Goal: Task Accomplishment & Management: Complete application form

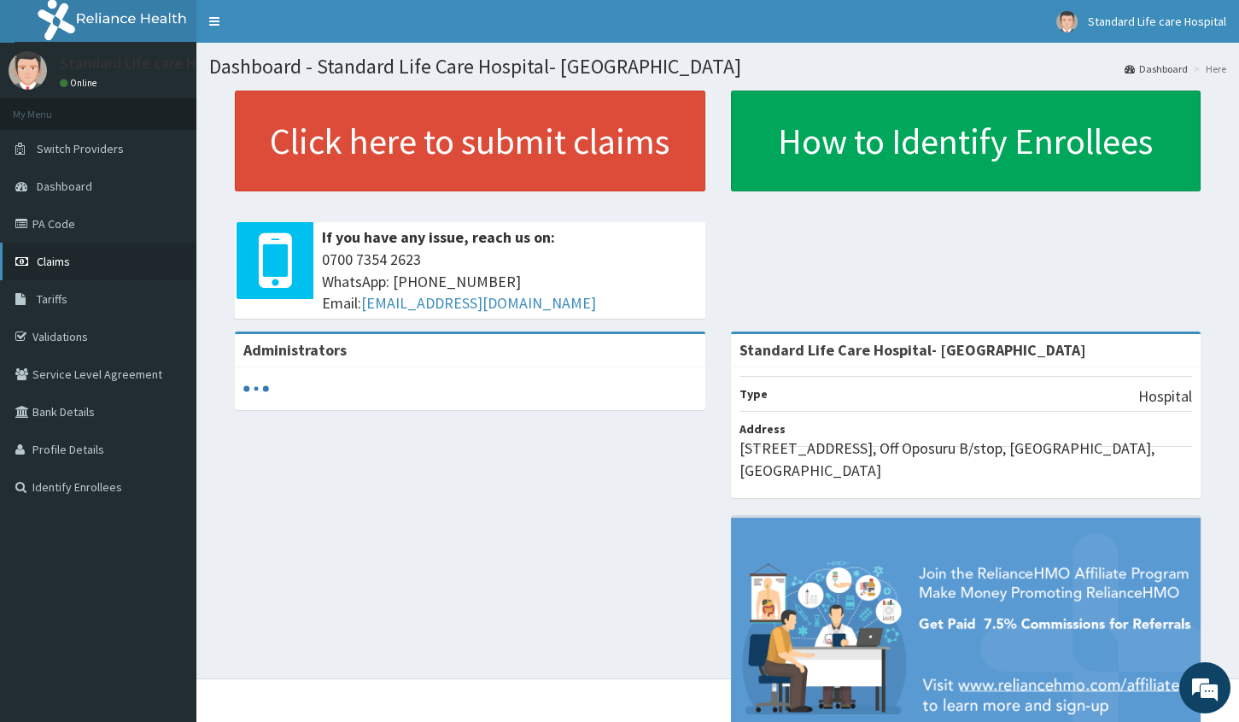
click at [56, 260] on span "Claims" at bounding box center [53, 261] width 33 height 15
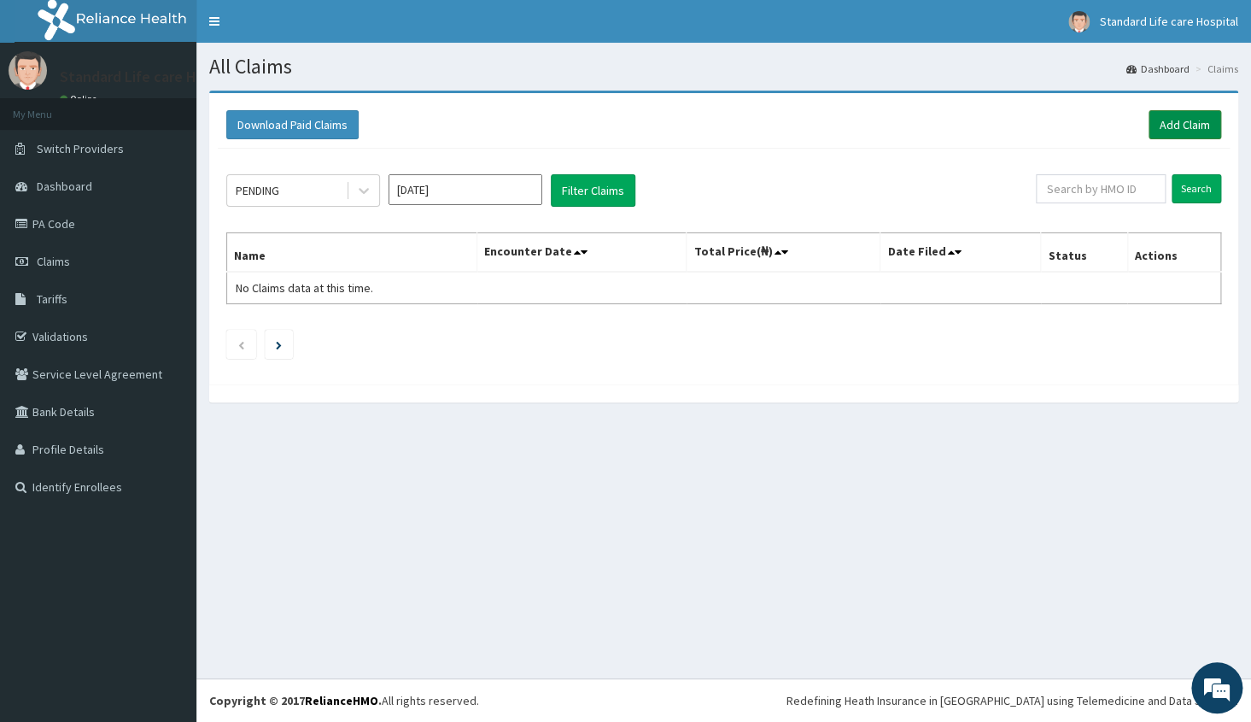
click at [1191, 127] on link "Add Claim" at bounding box center [1185, 124] width 73 height 29
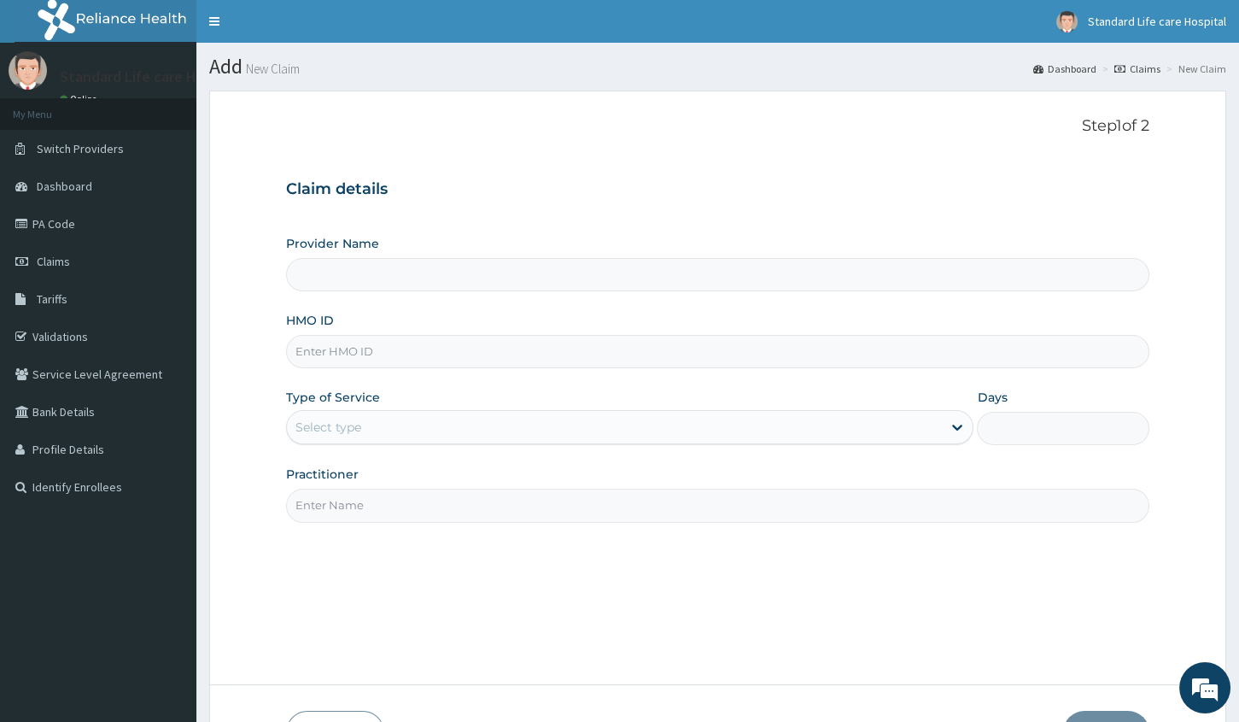
click at [584, 354] on input "HMO ID" at bounding box center [717, 351] width 863 height 33
type input "Standard Life Care Hospital- [GEOGRAPHIC_DATA]"
type input "IFE/10021/A"
click at [136, 143] on link "Switch Providers" at bounding box center [98, 149] width 196 height 38
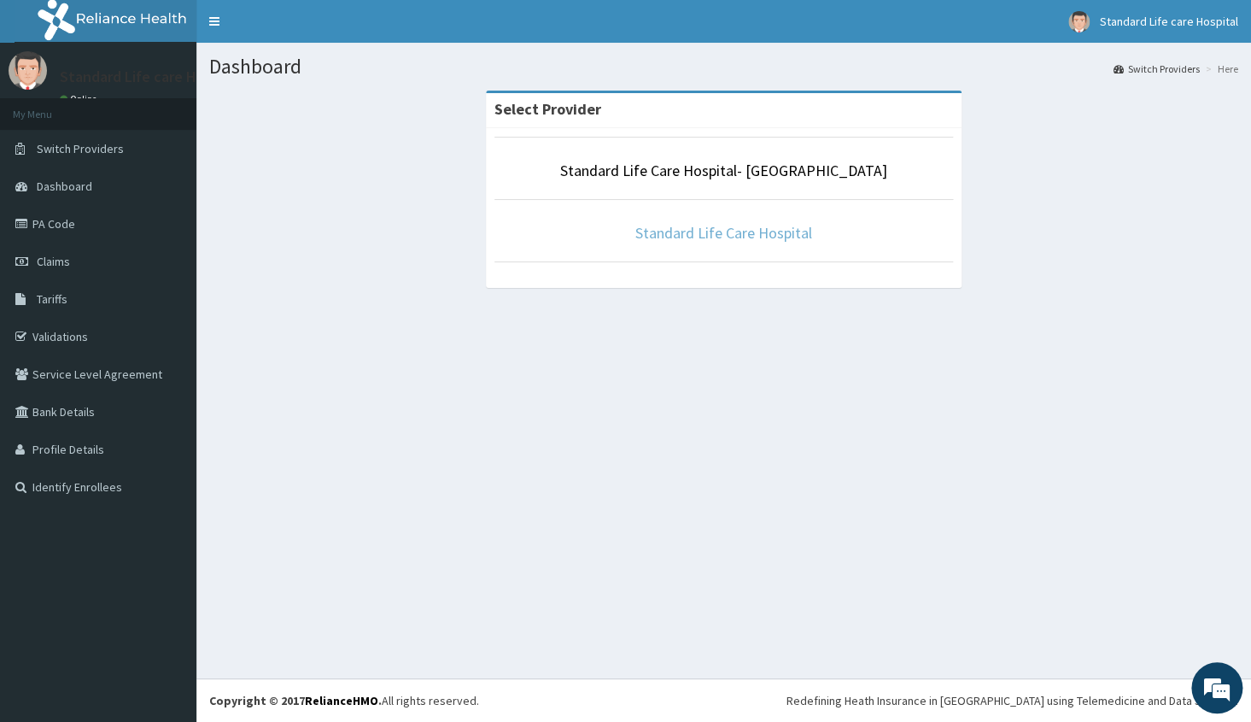
click at [759, 233] on link "Standard Life Care Hospital" at bounding box center [723, 233] width 177 height 20
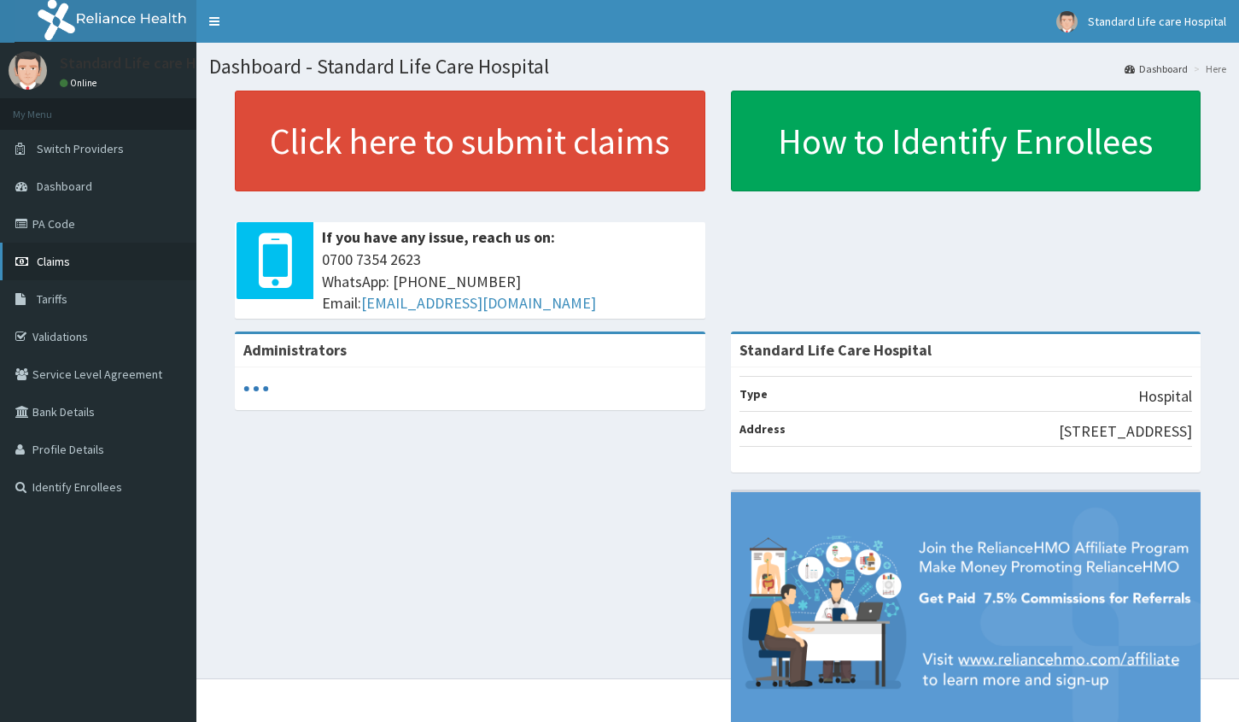
drag, startPoint x: 0, startPoint y: 0, endPoint x: 52, endPoint y: 265, distance: 269.8
click at [52, 265] on span "Claims" at bounding box center [53, 261] width 33 height 15
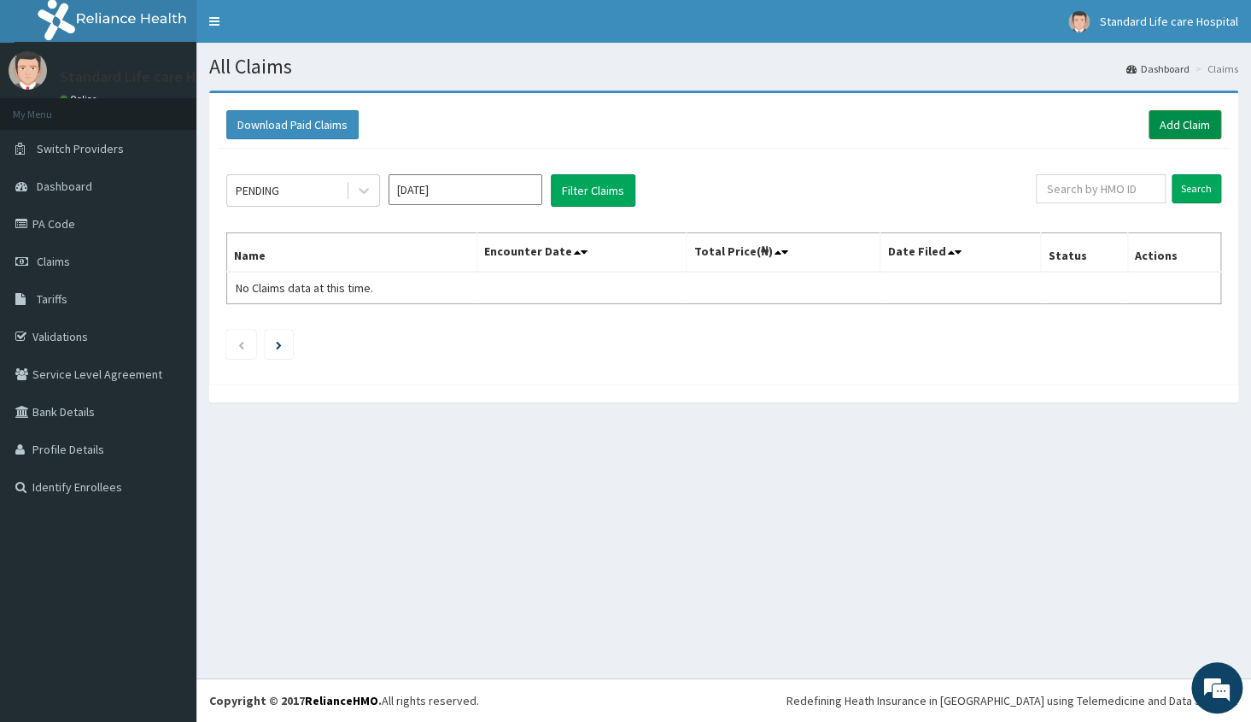
click at [1201, 131] on link "Add Claim" at bounding box center [1185, 124] width 73 height 29
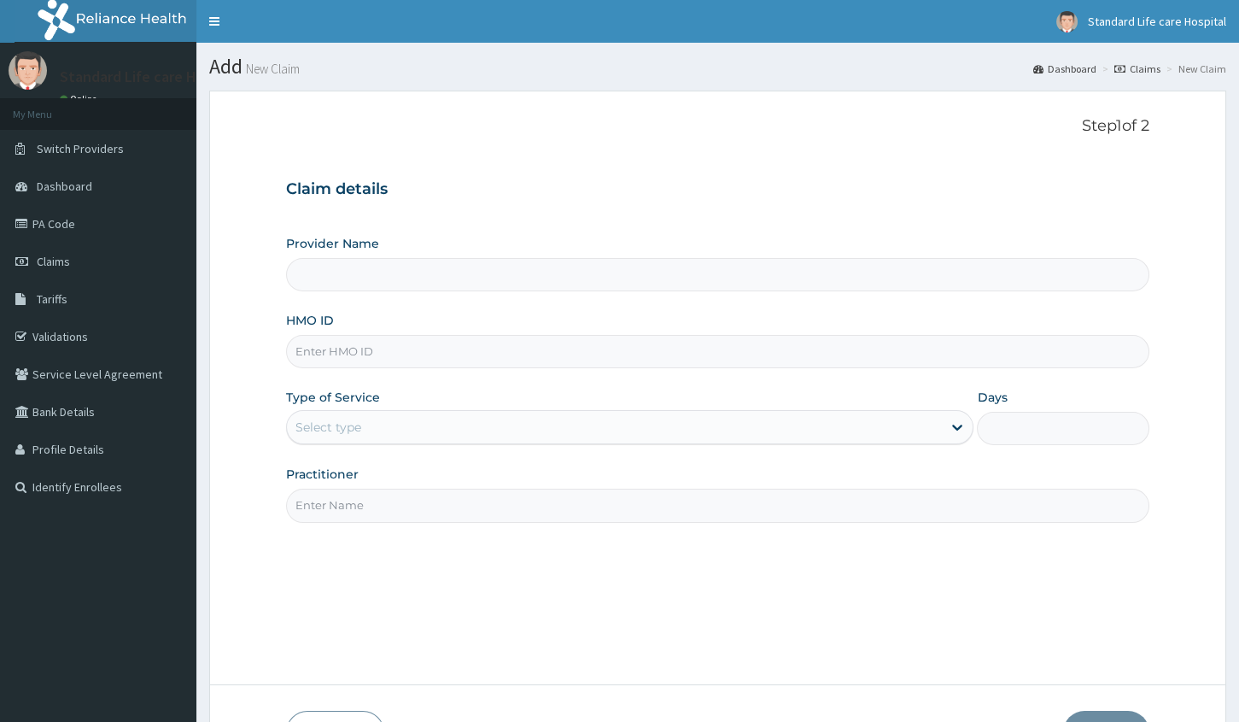
type input "Standard Life Care Hospital"
type input "IFE/10021/A"
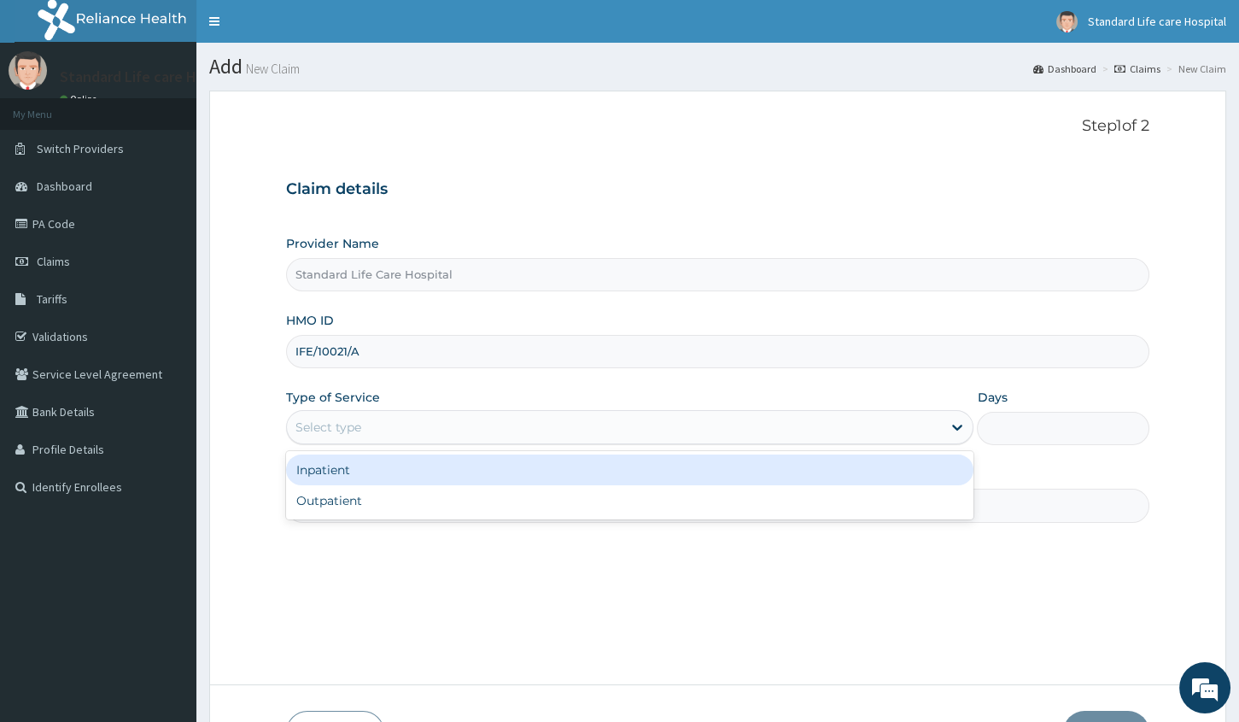
drag, startPoint x: 402, startPoint y: 429, endPoint x: 401, endPoint y: 438, distance: 9.5
click at [401, 430] on div "Select type" at bounding box center [614, 426] width 655 height 27
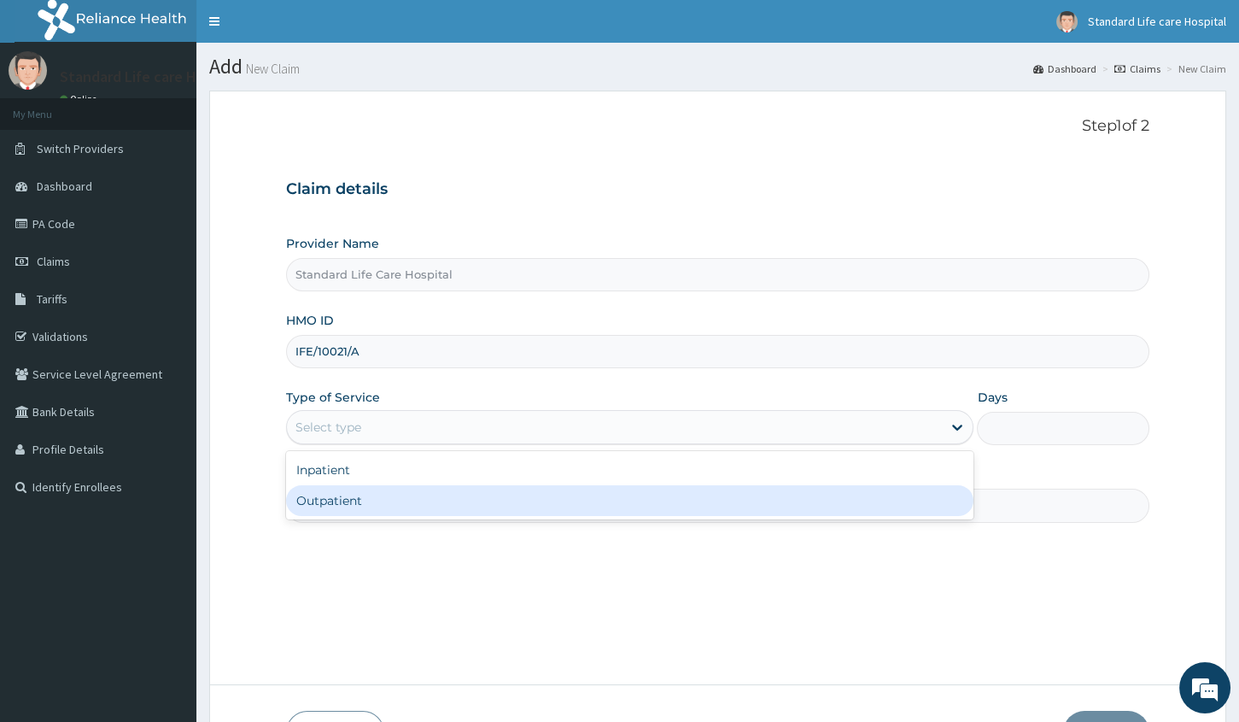
click at [383, 490] on div "Outpatient" at bounding box center [630, 500] width 688 height 31
type input "1"
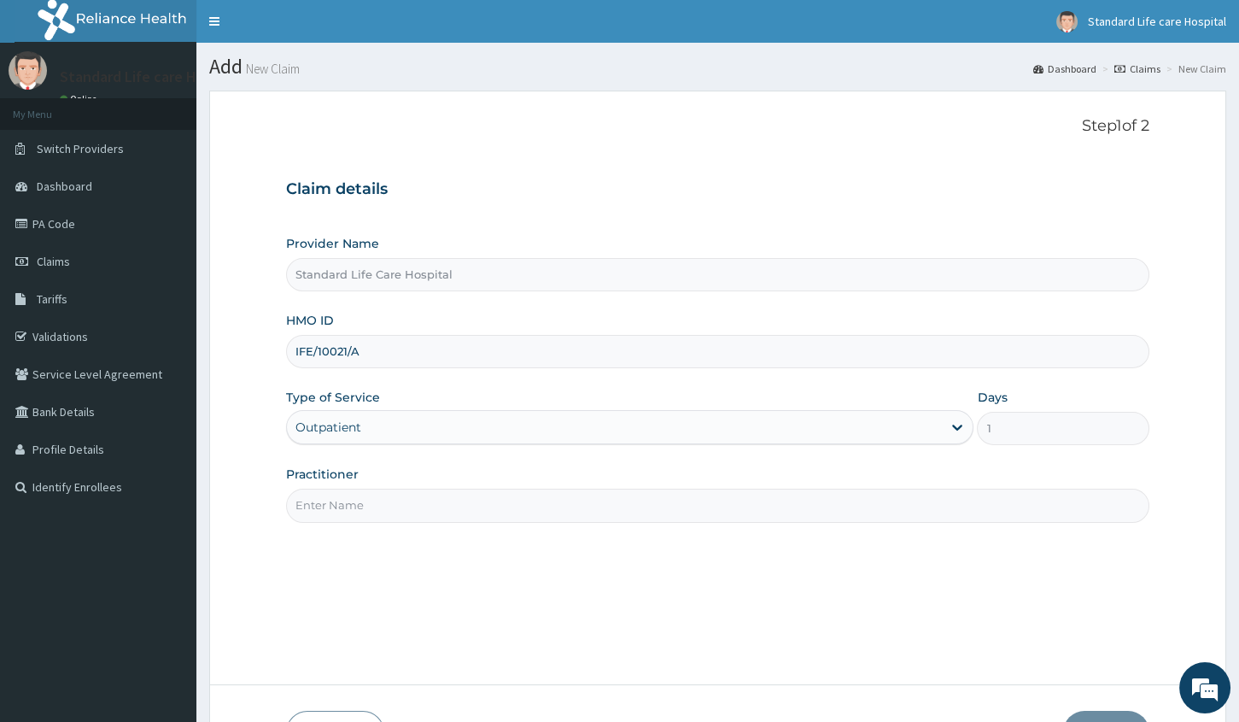
click at [707, 518] on input "Practitioner" at bounding box center [717, 505] width 863 height 33
type input "dr [PERSON_NAME]"
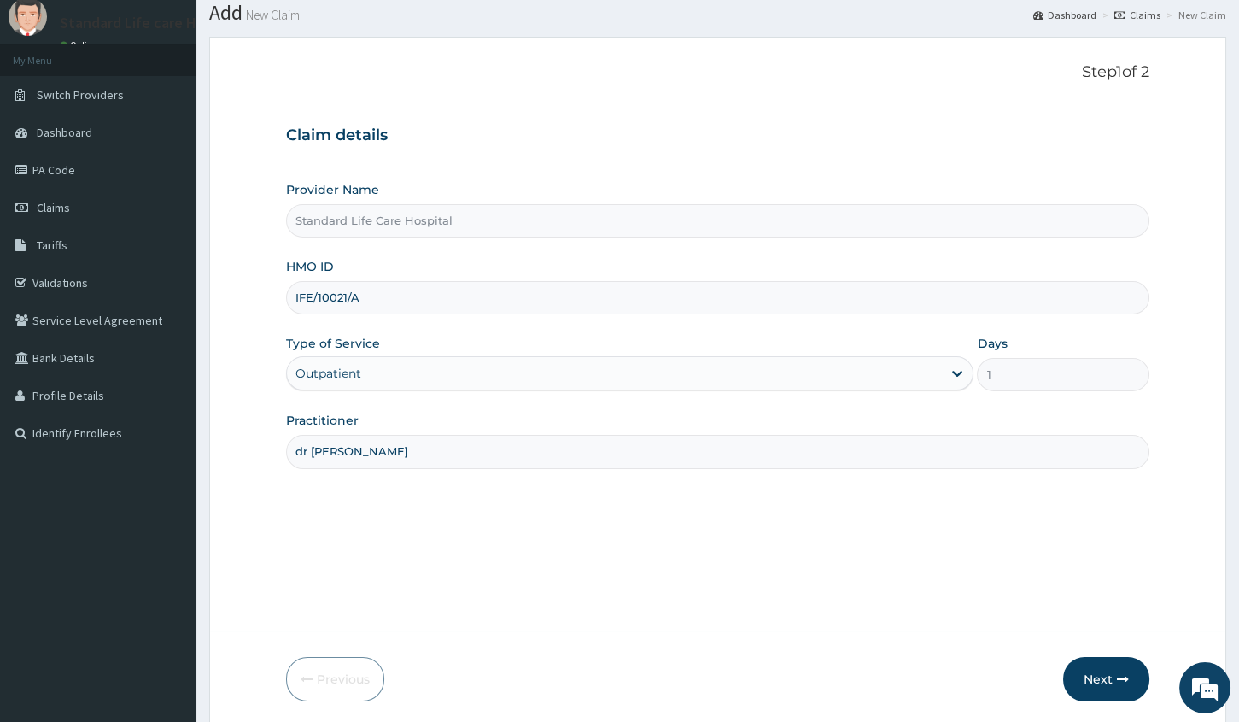
scroll to position [116, 0]
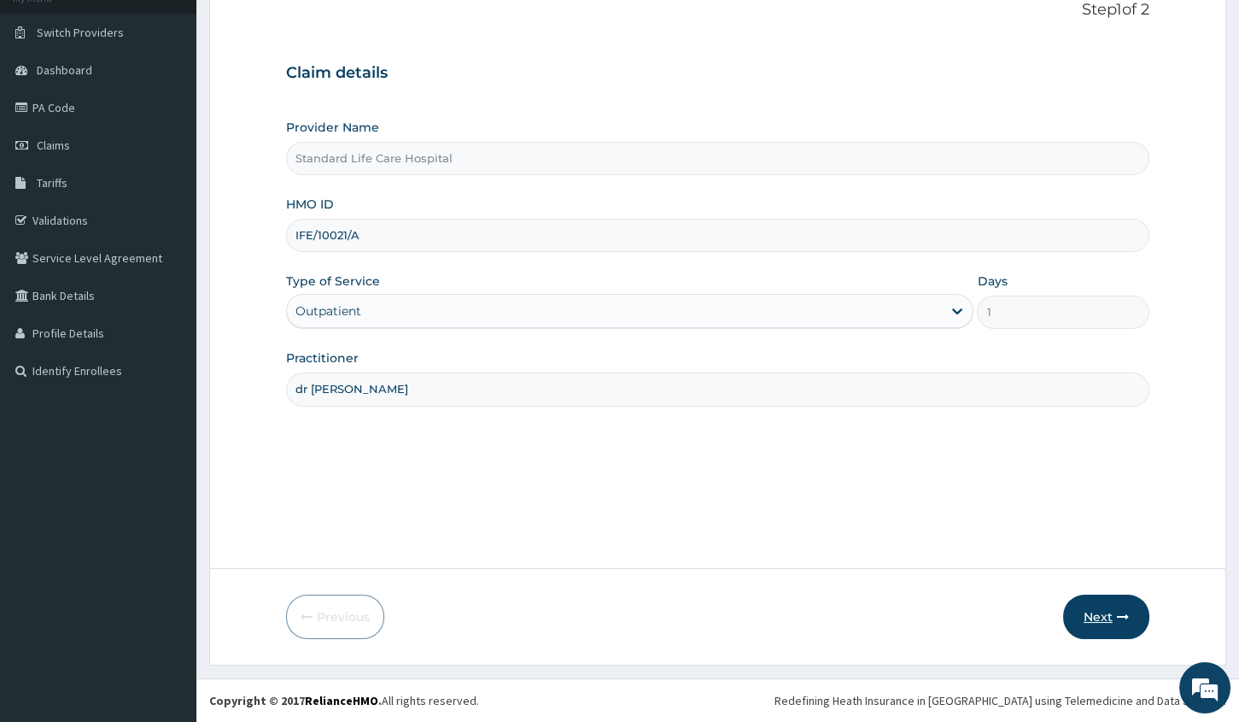
click at [1109, 625] on button "Next" at bounding box center [1106, 616] width 86 height 44
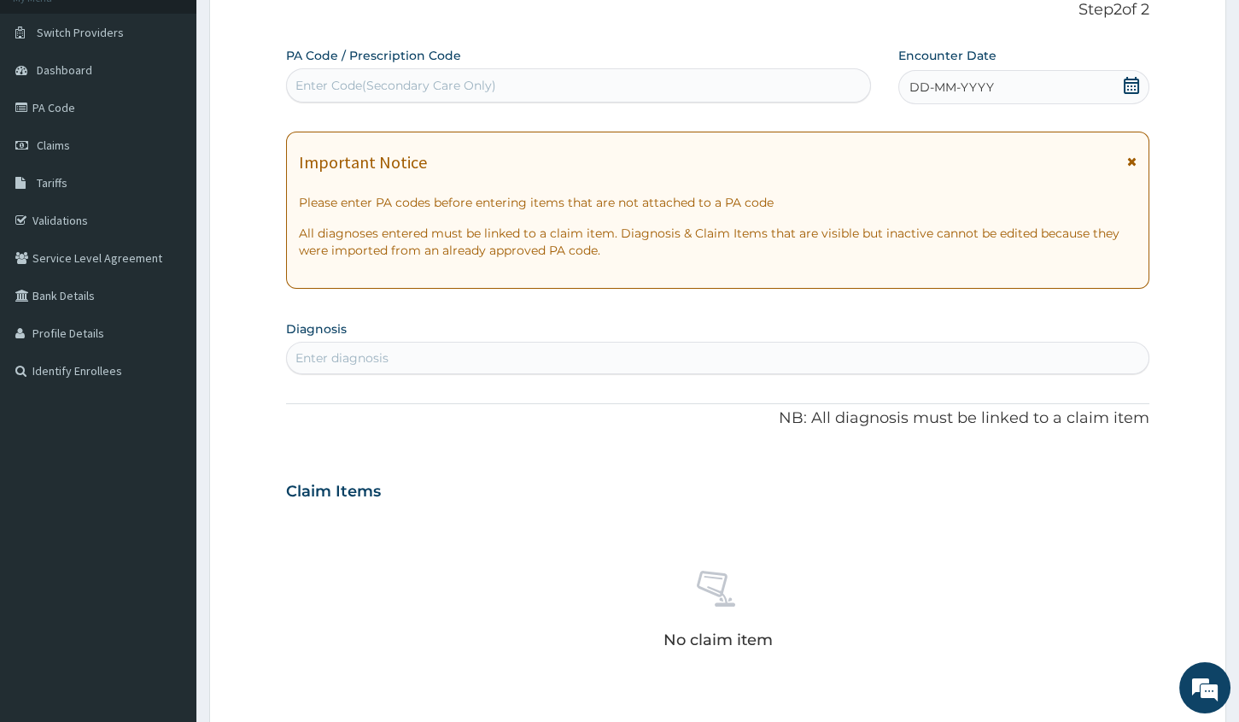
click at [1132, 81] on icon at bounding box center [1131, 85] width 15 height 17
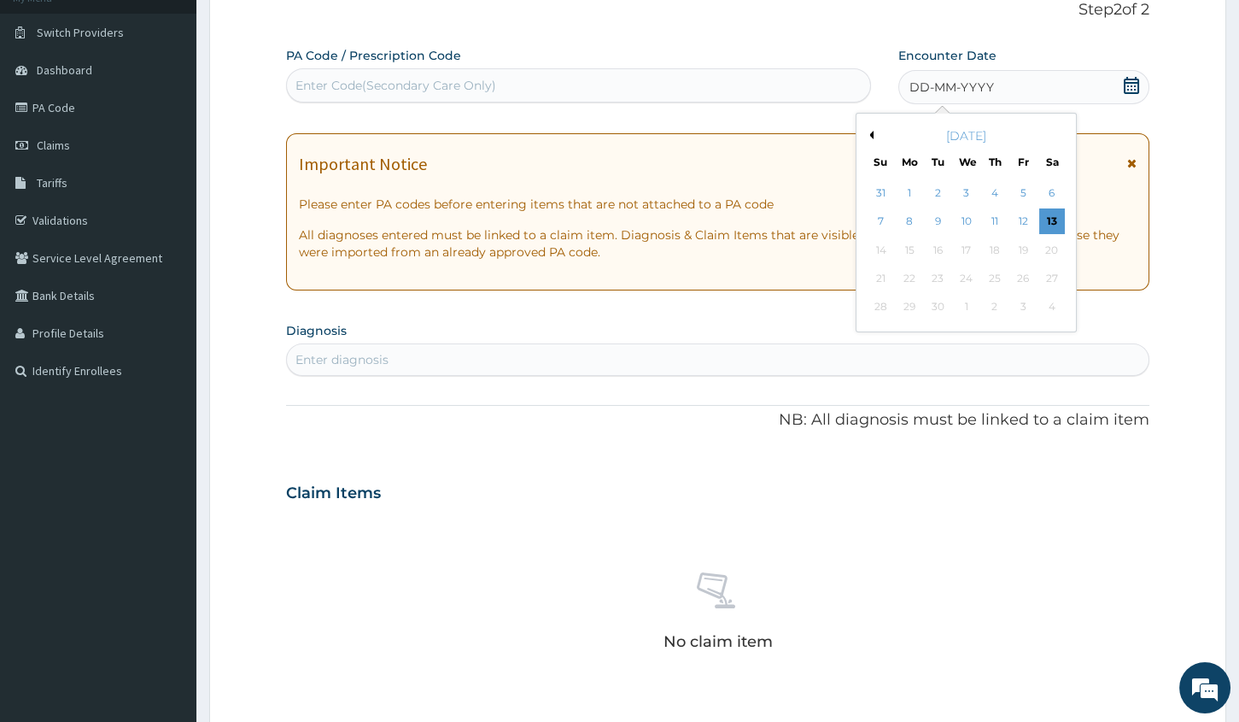
click at [672, 442] on div "PA Code / Prescription Code Enter Code(Secondary Care Only) Encounter Date DD-M…" at bounding box center [717, 490] width 863 height 886
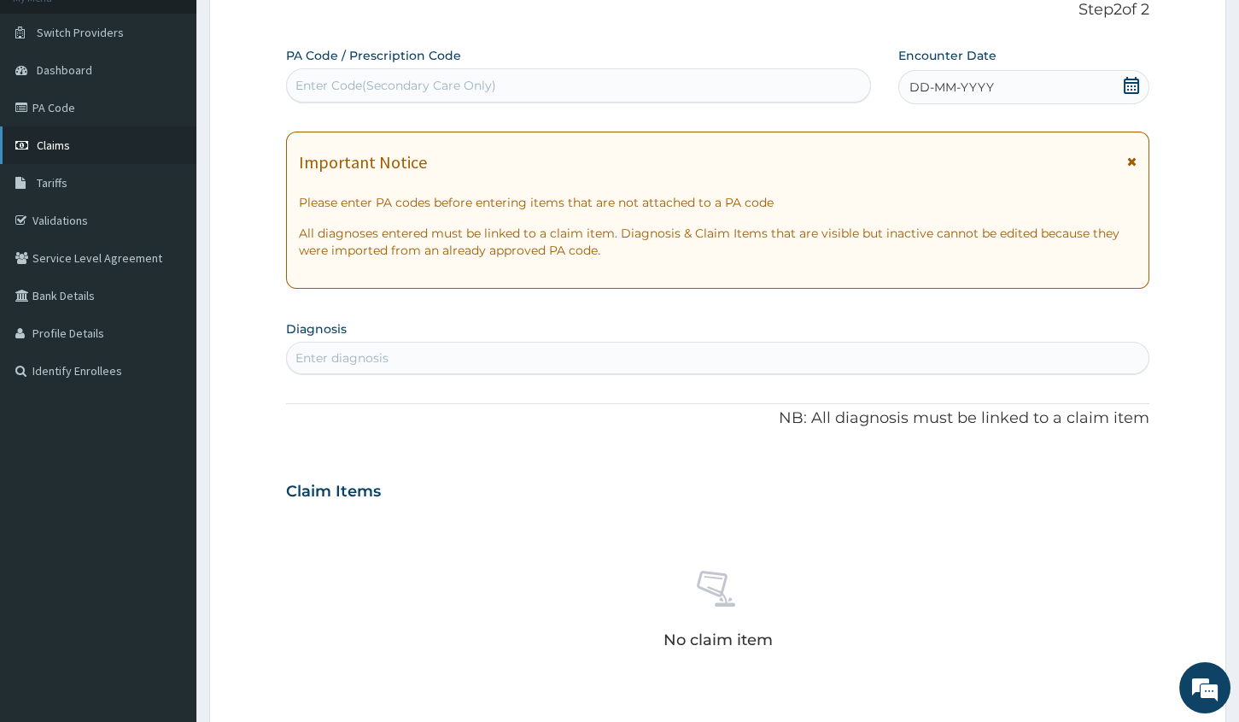
click at [91, 151] on link "Claims" at bounding box center [98, 145] width 196 height 38
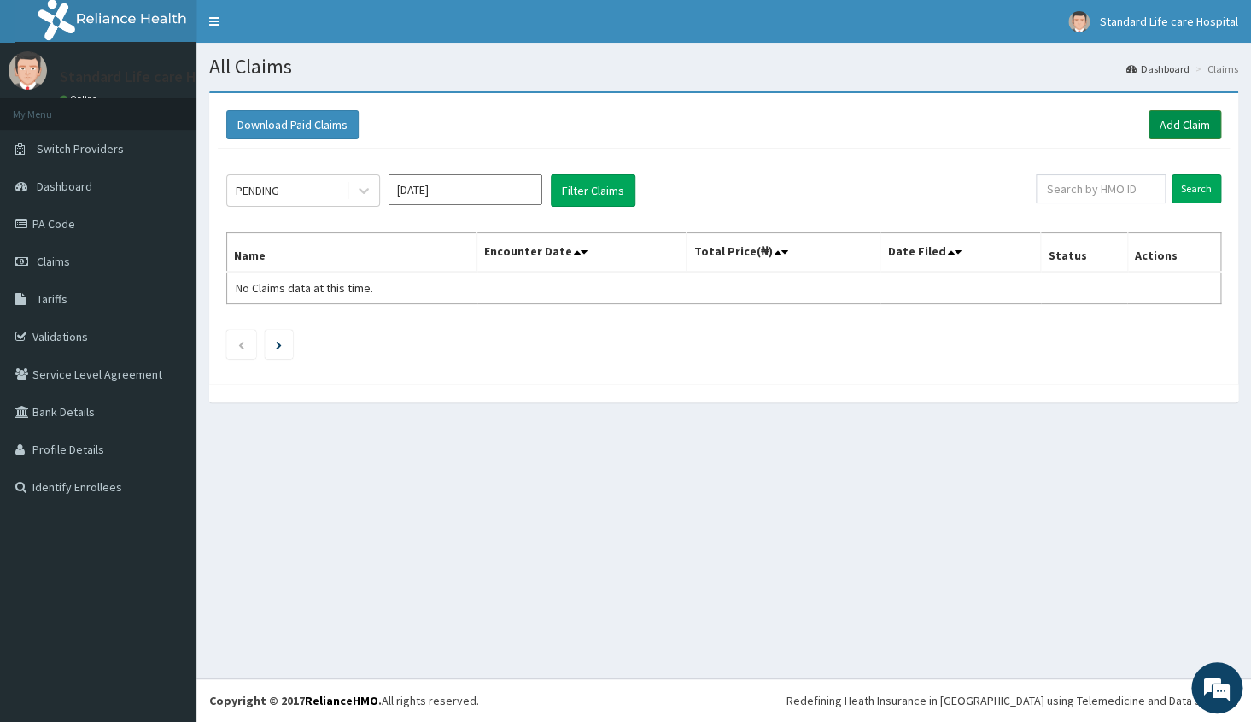
click at [1179, 125] on link "Add Claim" at bounding box center [1185, 124] width 73 height 29
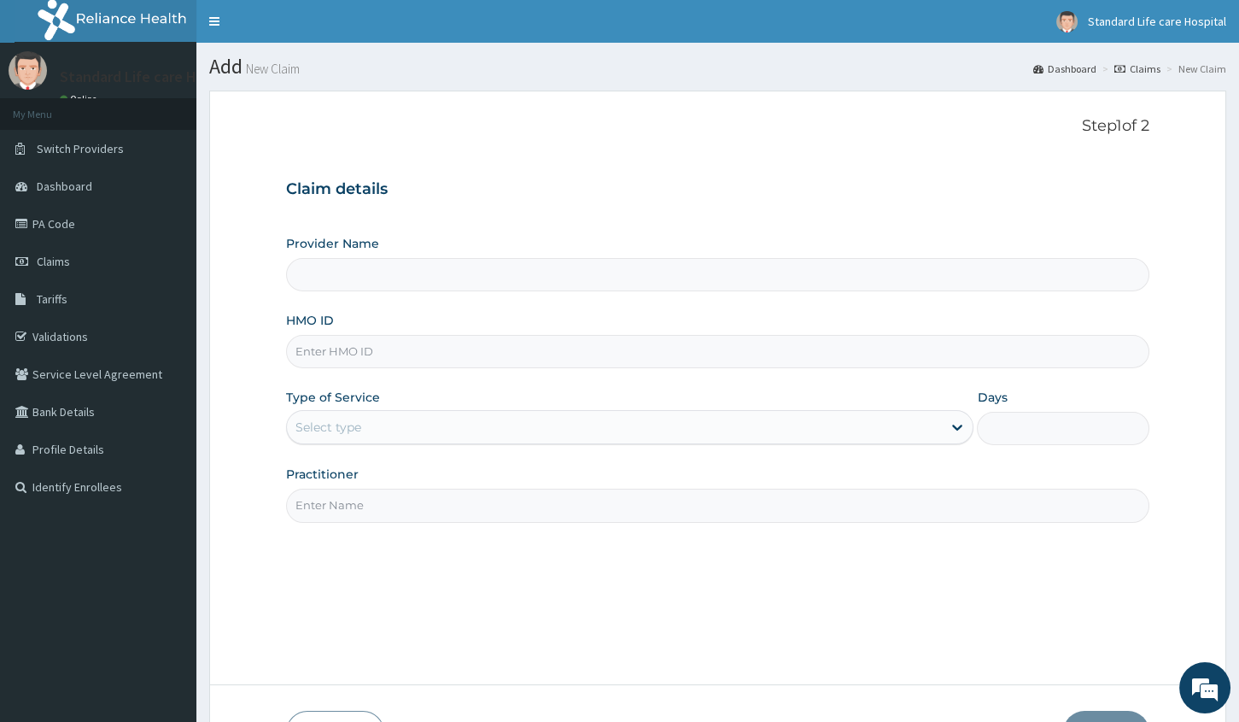
type input "Standard Life Care Hospital"
drag, startPoint x: 986, startPoint y: 435, endPoint x: 536, endPoint y: 555, distance: 465.1
click at [536, 555] on div "Step 1 of 2 Claim details Provider Name Standard Life Care Hospital HMO ID Type…" at bounding box center [717, 387] width 863 height 541
click at [495, 355] on input "HMO ID" at bounding box center [717, 351] width 863 height 33
click at [93, 256] on link "Claims" at bounding box center [98, 262] width 196 height 38
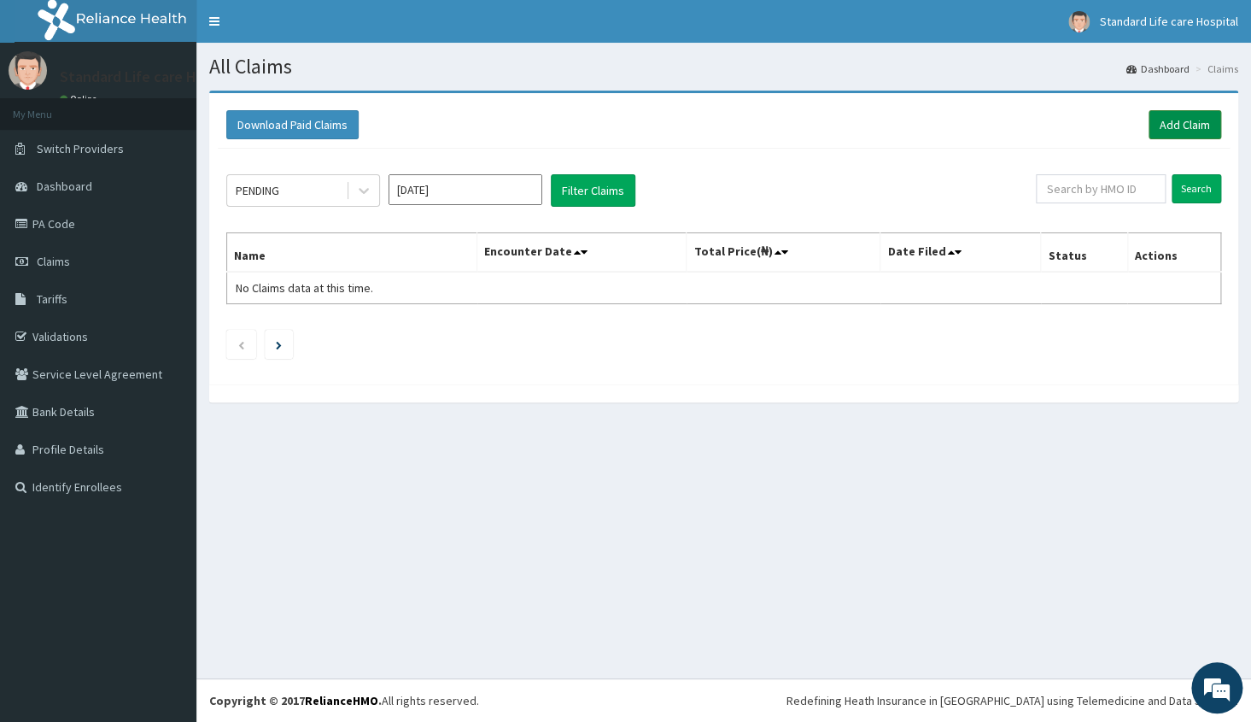
click at [1190, 121] on link "Add Claim" at bounding box center [1185, 124] width 73 height 29
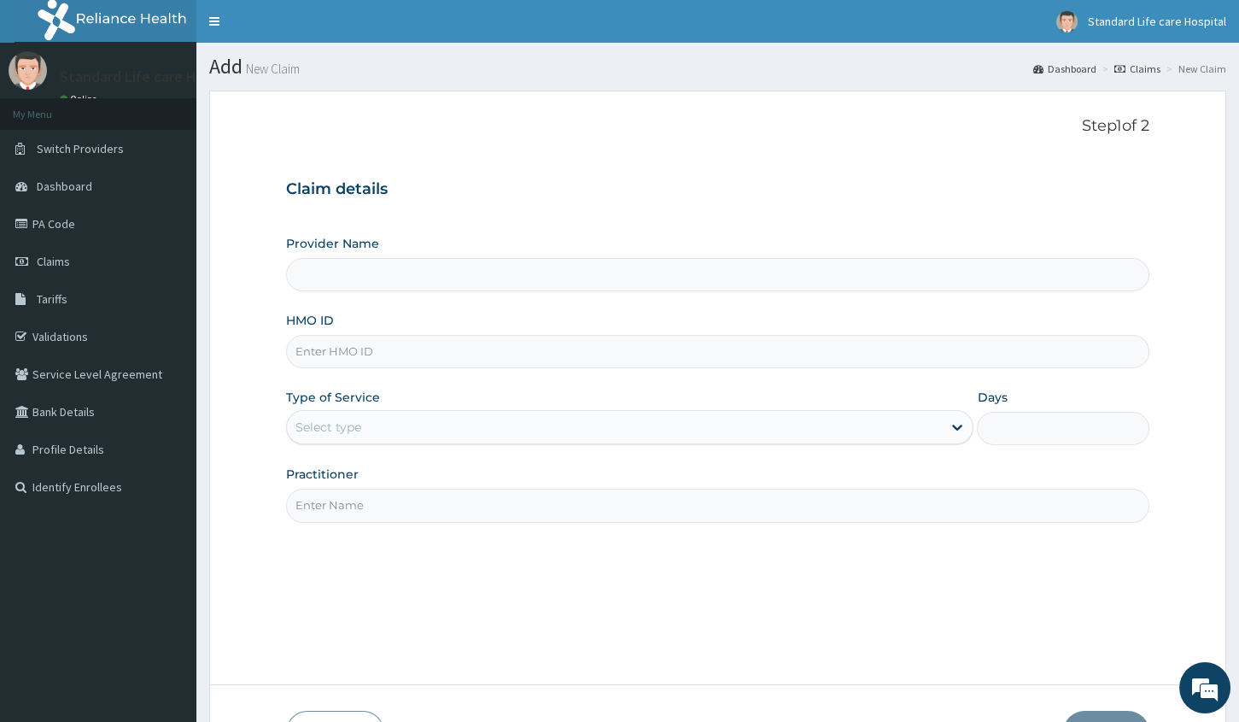
type input "Standard Life Care Hospital"
click at [370, 348] on input "HMO ID" at bounding box center [717, 351] width 863 height 33
type input "IFE/10021/A"
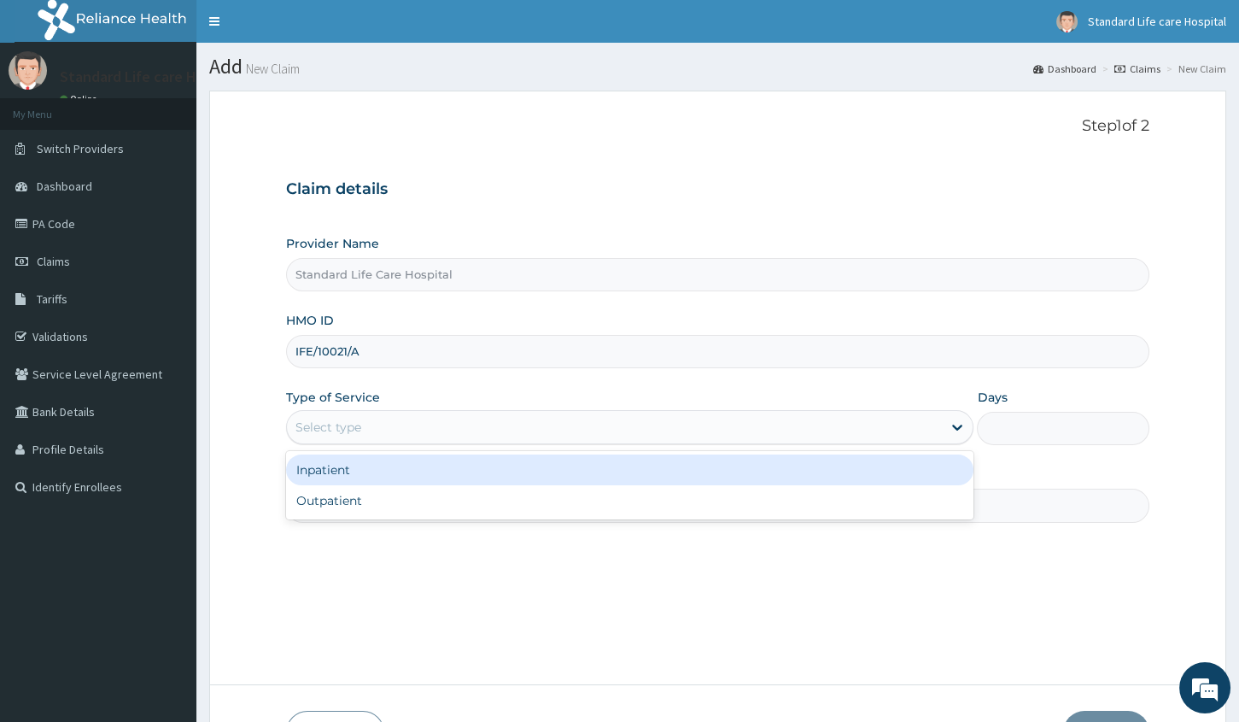
click at [458, 437] on div "Select type" at bounding box center [614, 426] width 655 height 27
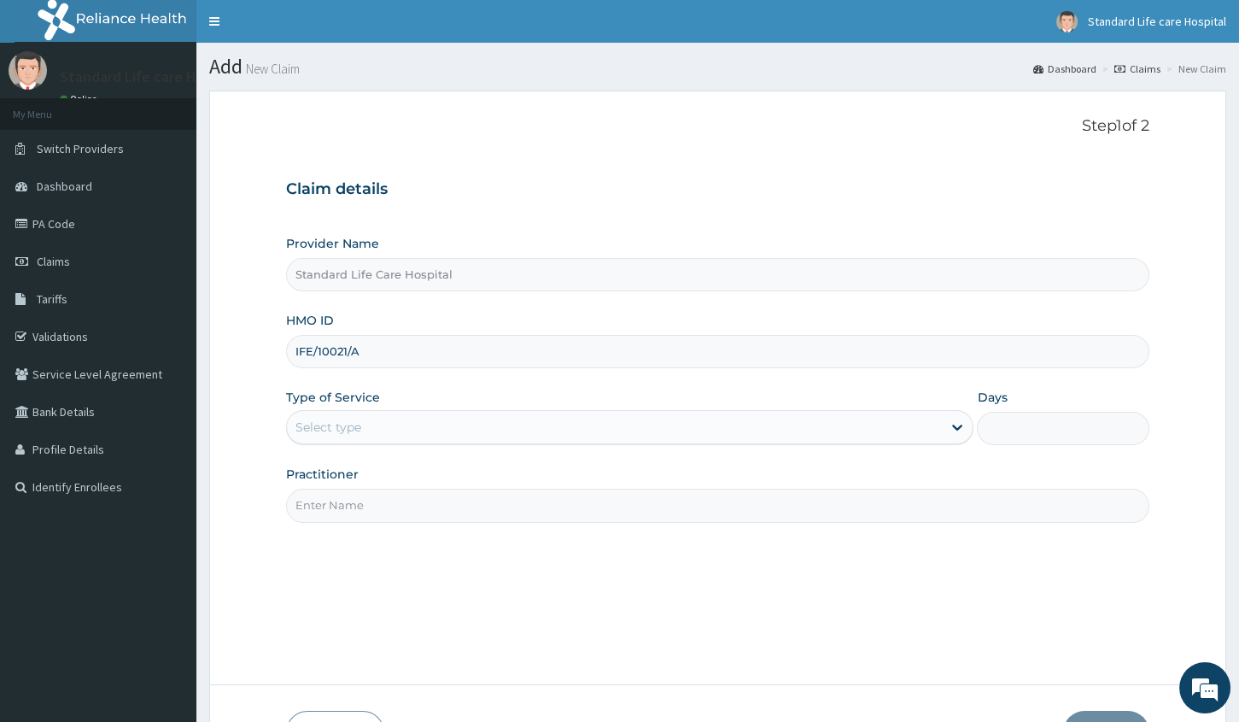
drag, startPoint x: 459, startPoint y: 606, endPoint x: 454, endPoint y: 588, distance: 17.8
click at [454, 600] on div "Step 1 of 2 Claim details Provider Name Standard Life Care Hospital HMO ID IFE/…" at bounding box center [717, 387] width 863 height 541
click at [401, 430] on div "Select type" at bounding box center [614, 426] width 655 height 27
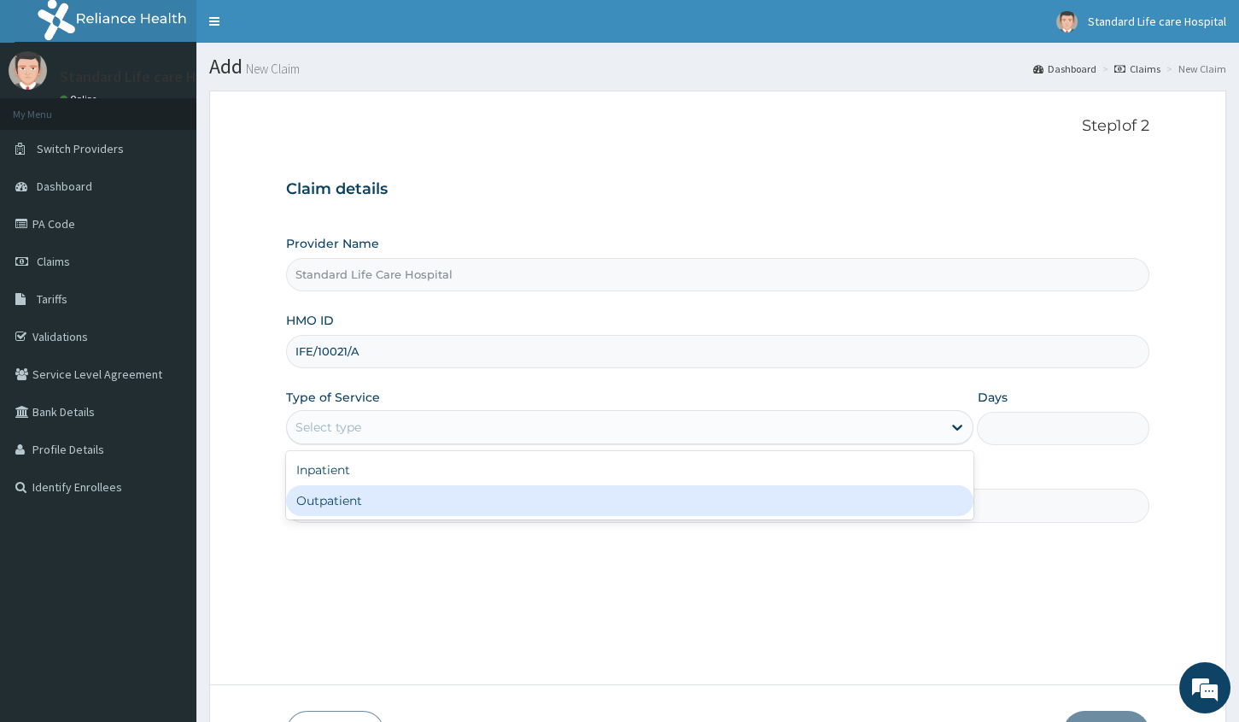
click at [389, 500] on div "Outpatient" at bounding box center [630, 500] width 688 height 31
type input "1"
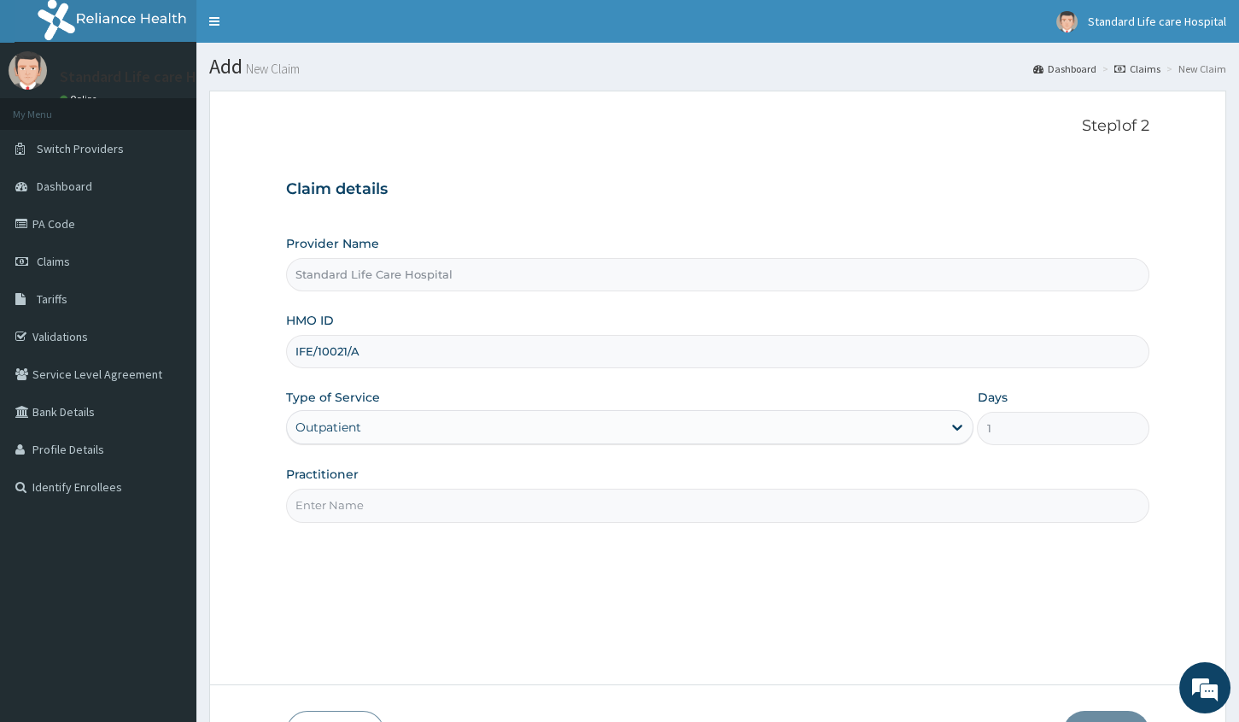
click at [522, 512] on input "Practitioner" at bounding box center [717, 505] width 863 height 33
type input "dr oaikena"
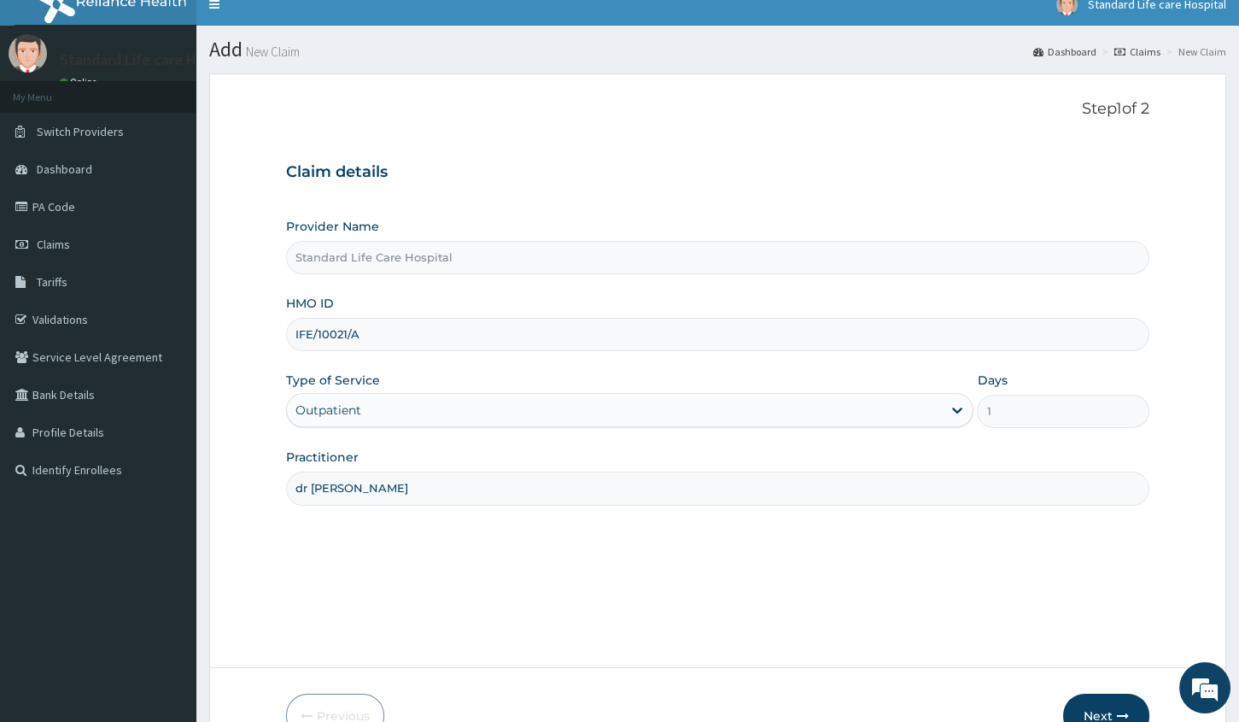
scroll to position [116, 0]
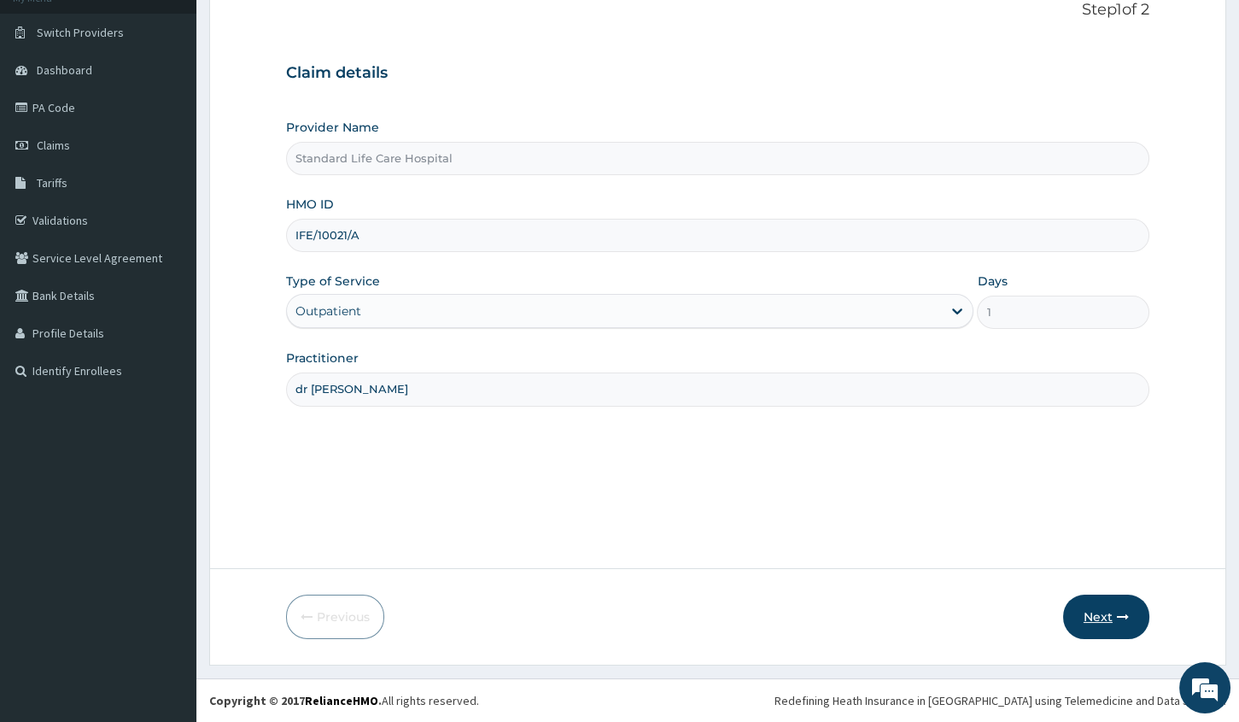
click at [1088, 615] on button "Next" at bounding box center [1106, 616] width 86 height 44
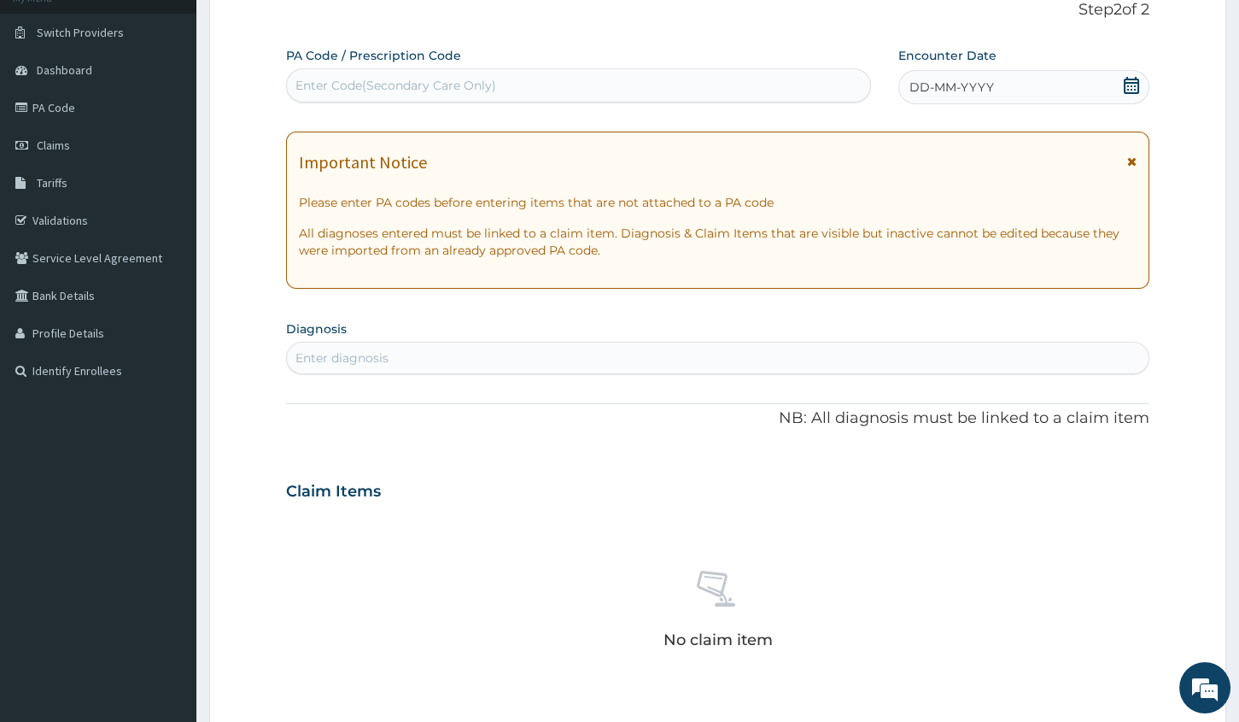
click at [1133, 81] on icon at bounding box center [1131, 85] width 17 height 17
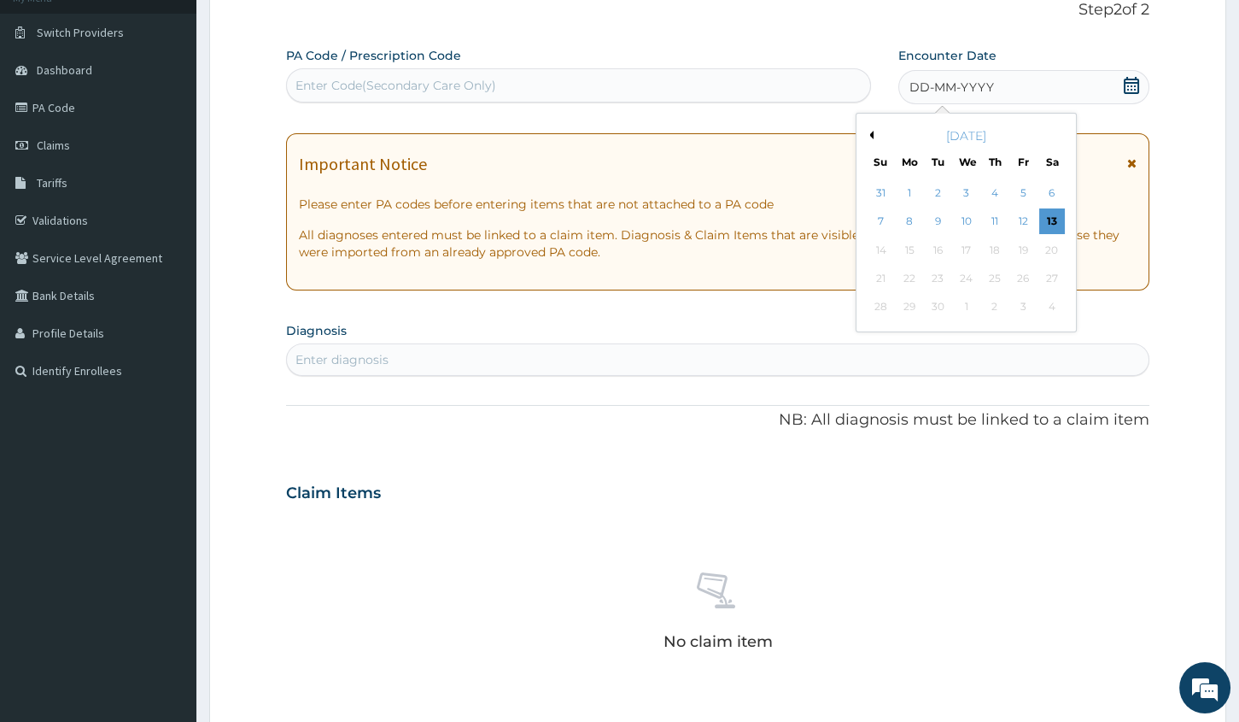
click at [1024, 221] on div "12" at bounding box center [1023, 222] width 26 height 26
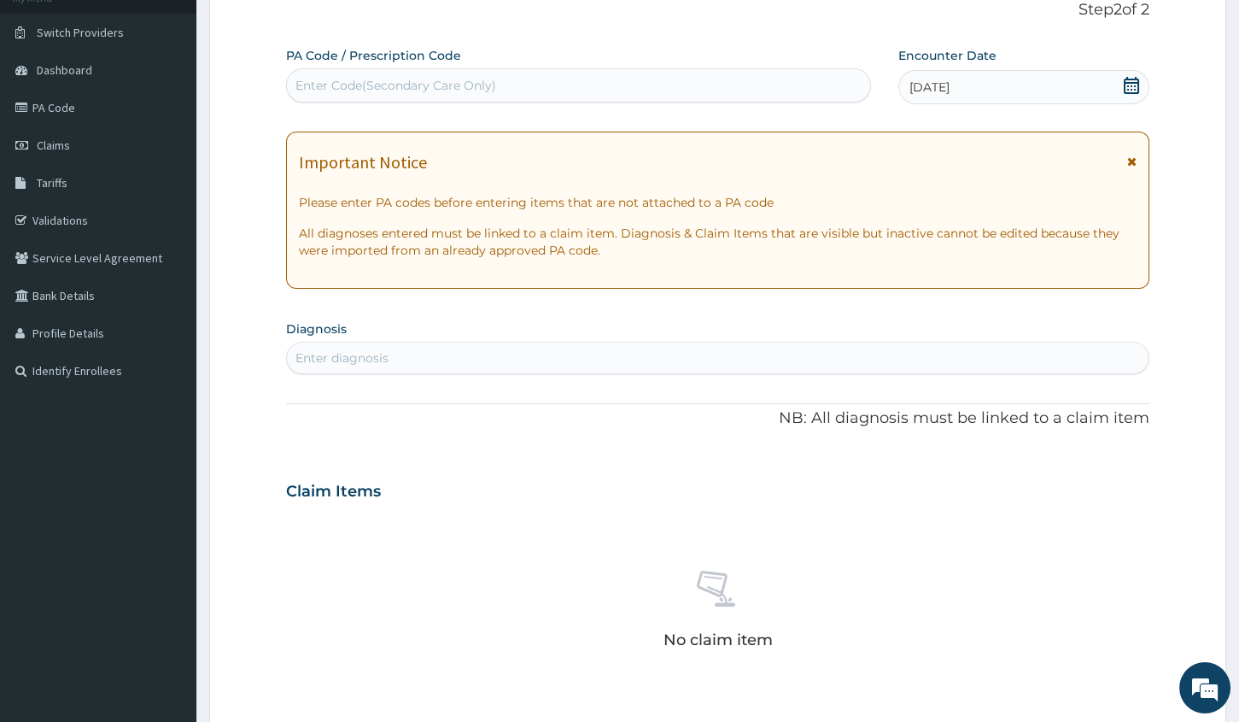
click at [349, 356] on div "Enter diagnosis" at bounding box center [342, 357] width 93 height 17
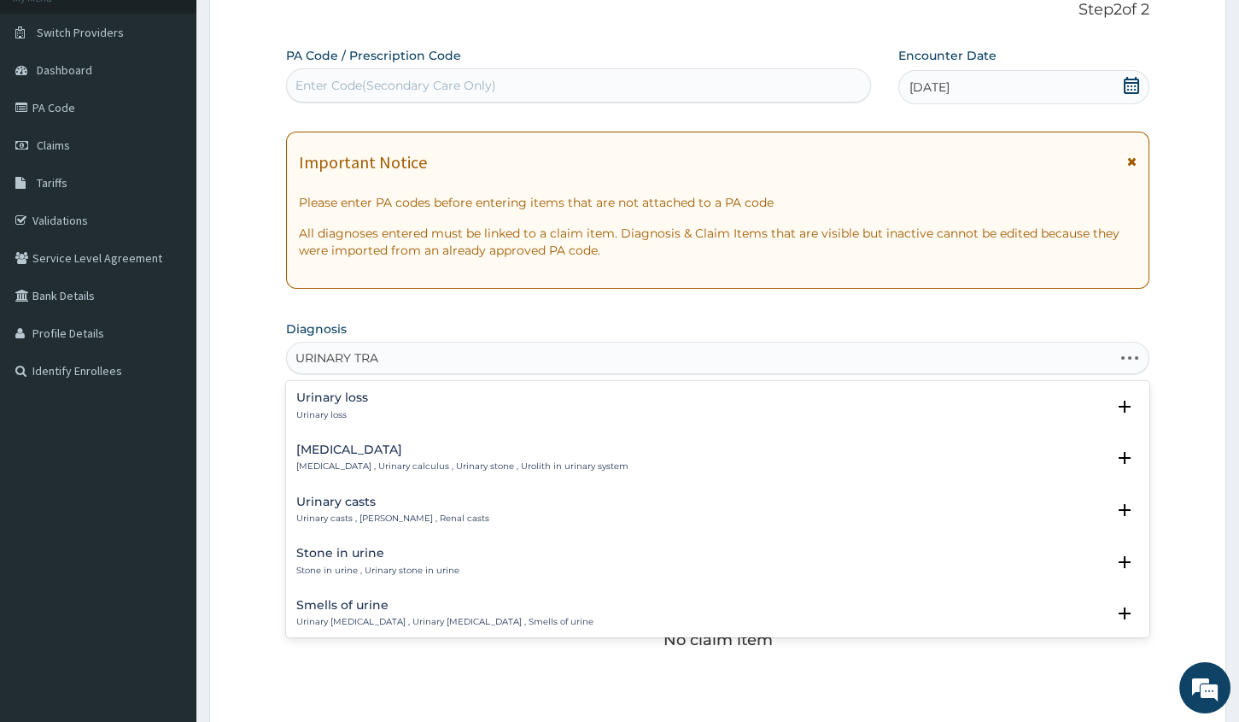
type input "URINARY TRAC"
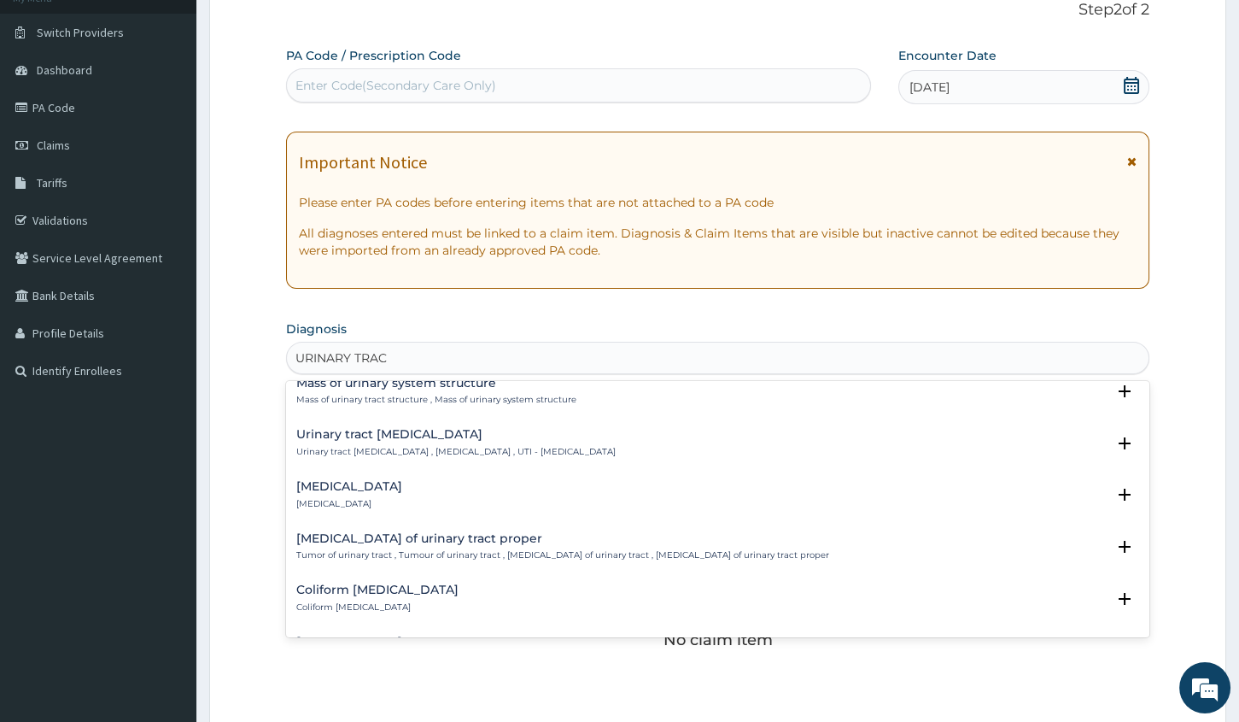
scroll to position [1242, 0]
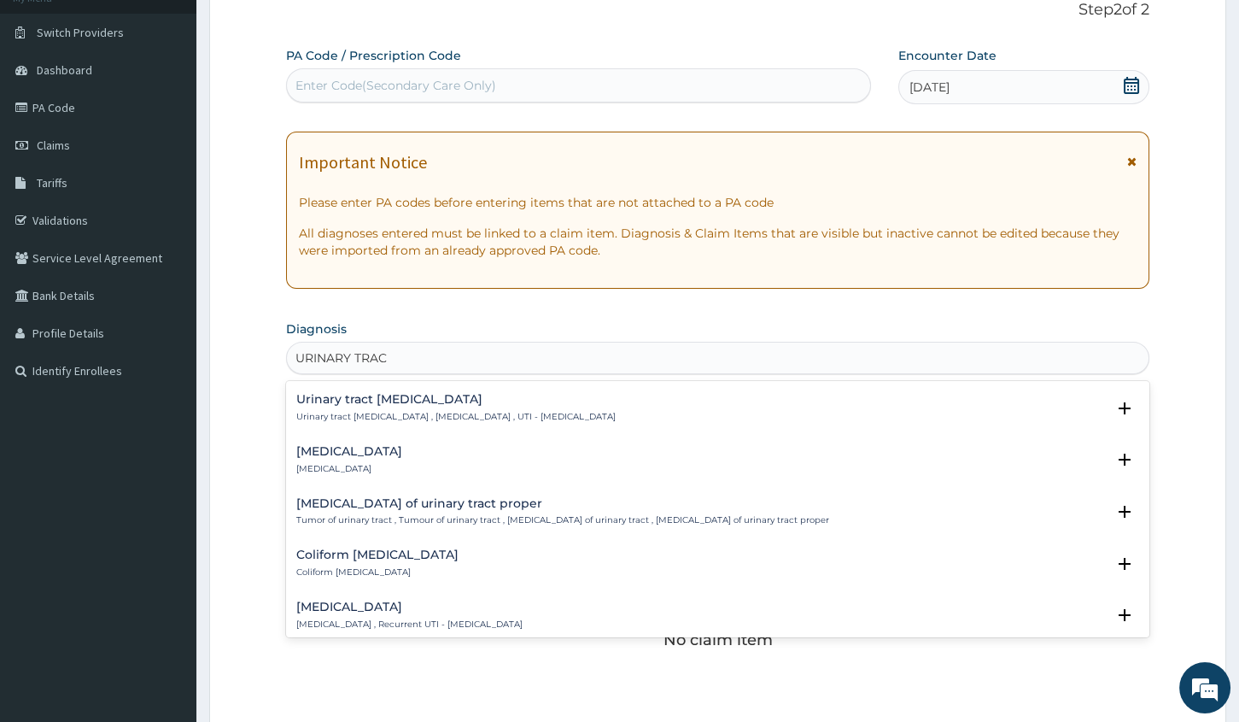
click at [416, 411] on p "Urinary tract infectious disease , Urinary tract infection , UTI - Urinary trac…" at bounding box center [455, 417] width 319 height 12
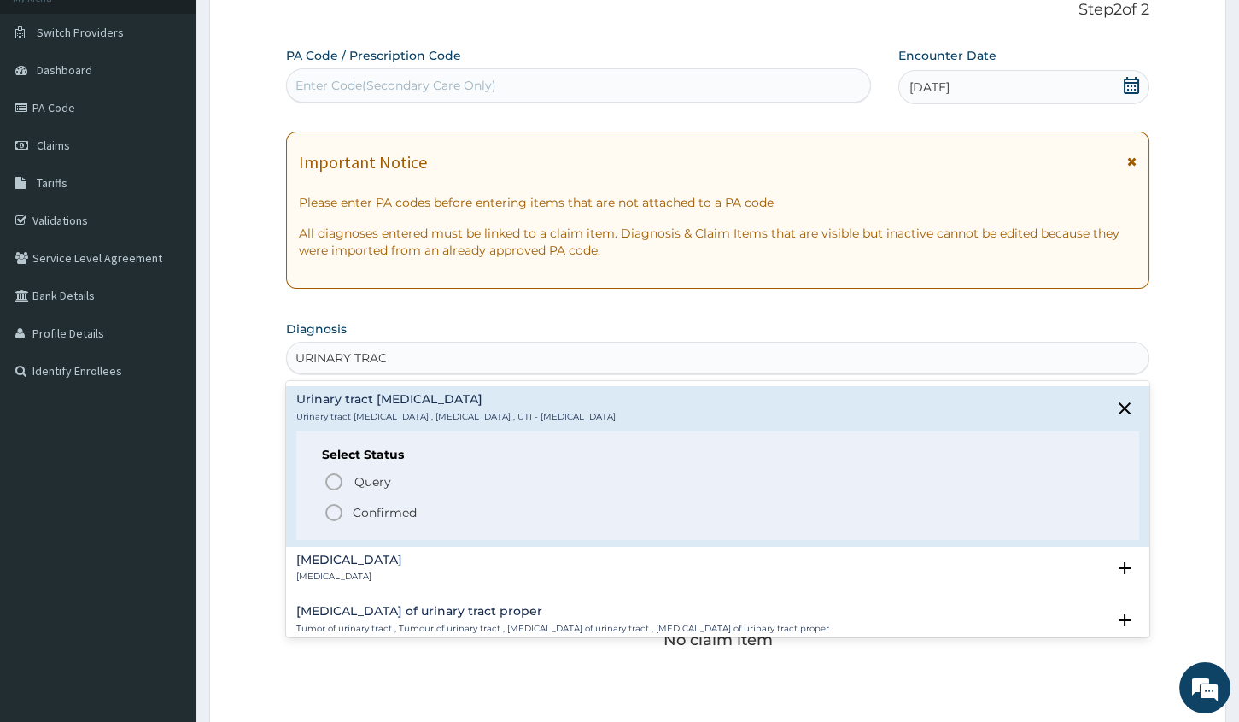
click at [366, 510] on p "Confirmed" at bounding box center [385, 512] width 64 height 17
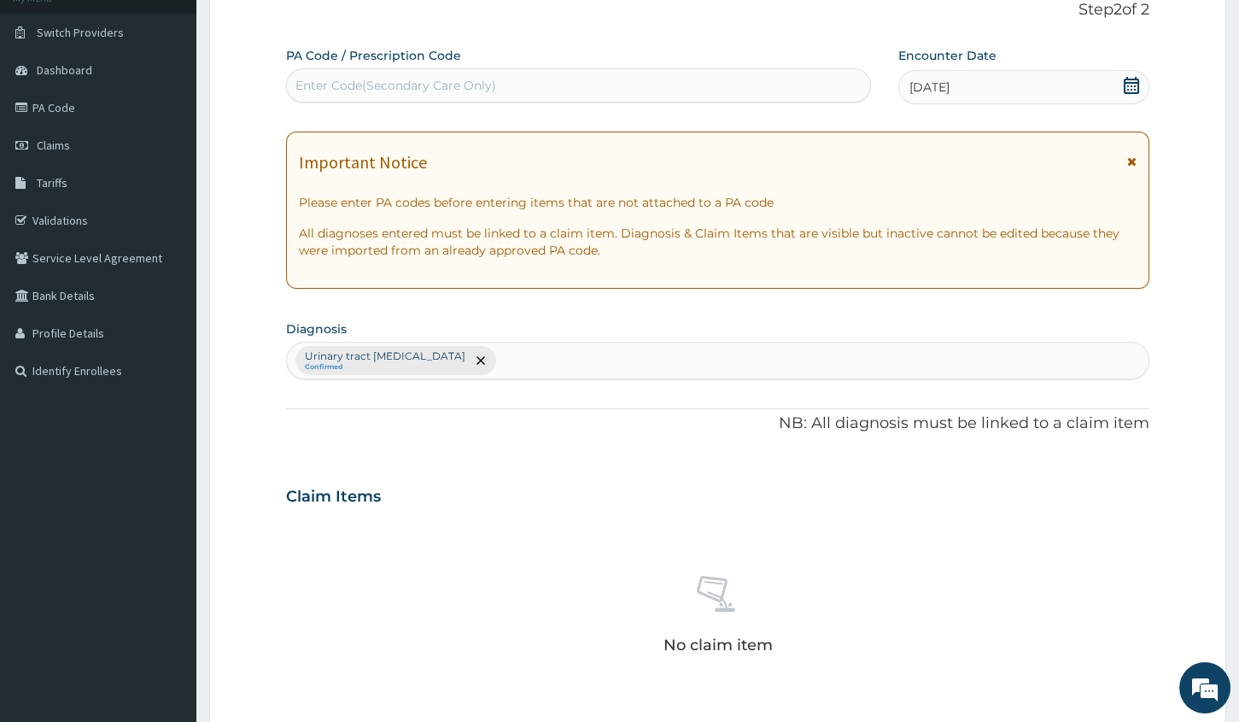
scroll to position [427, 0]
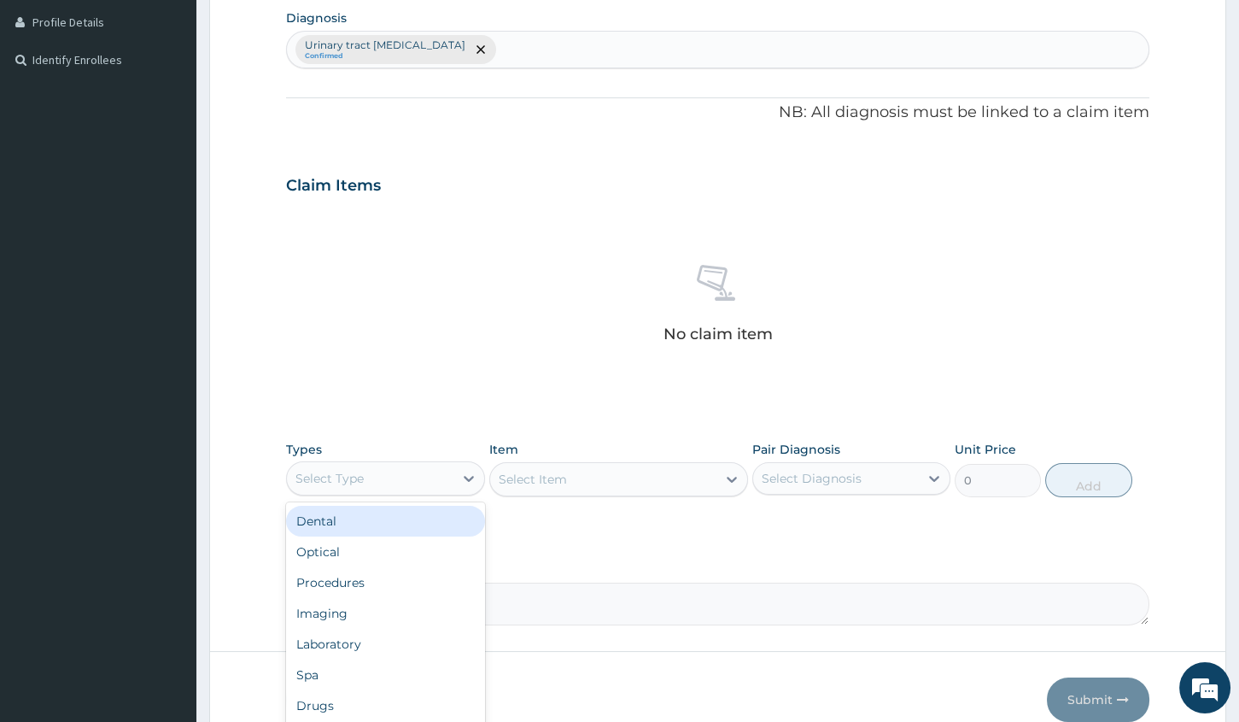
click at [364, 471] on div "Select Type" at bounding box center [370, 478] width 166 height 27
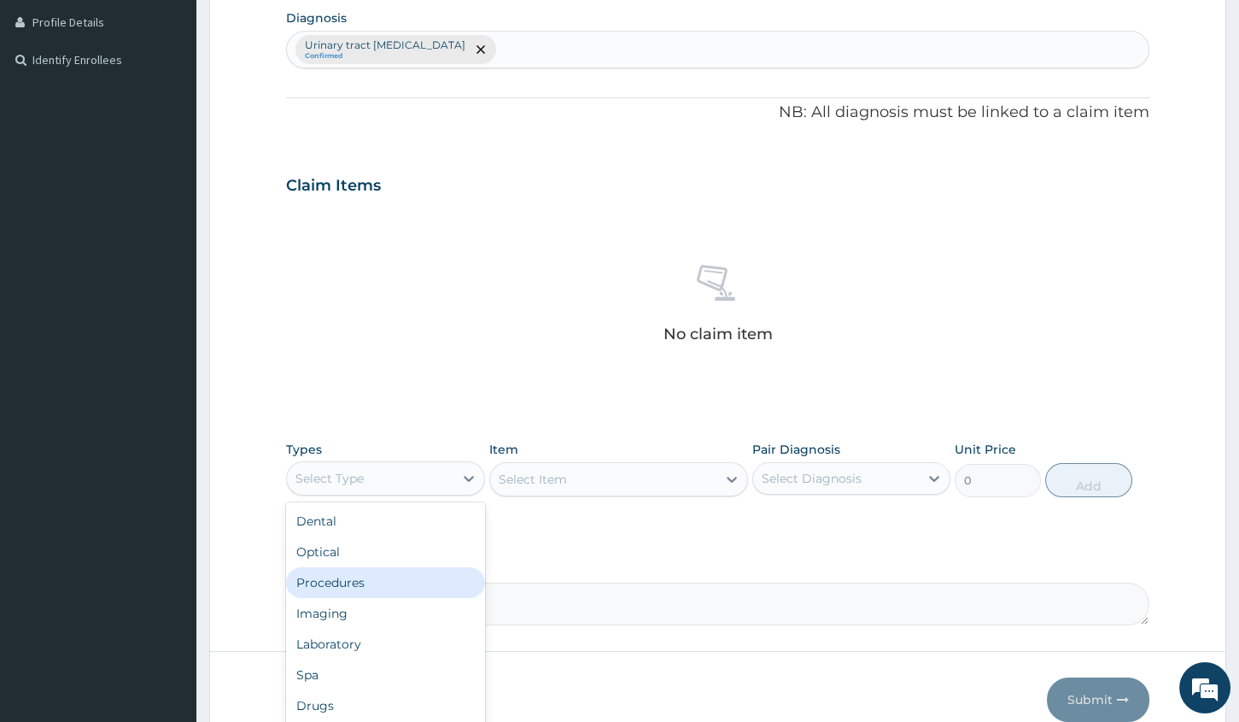
click at [312, 574] on div "Procedures" at bounding box center [385, 582] width 198 height 31
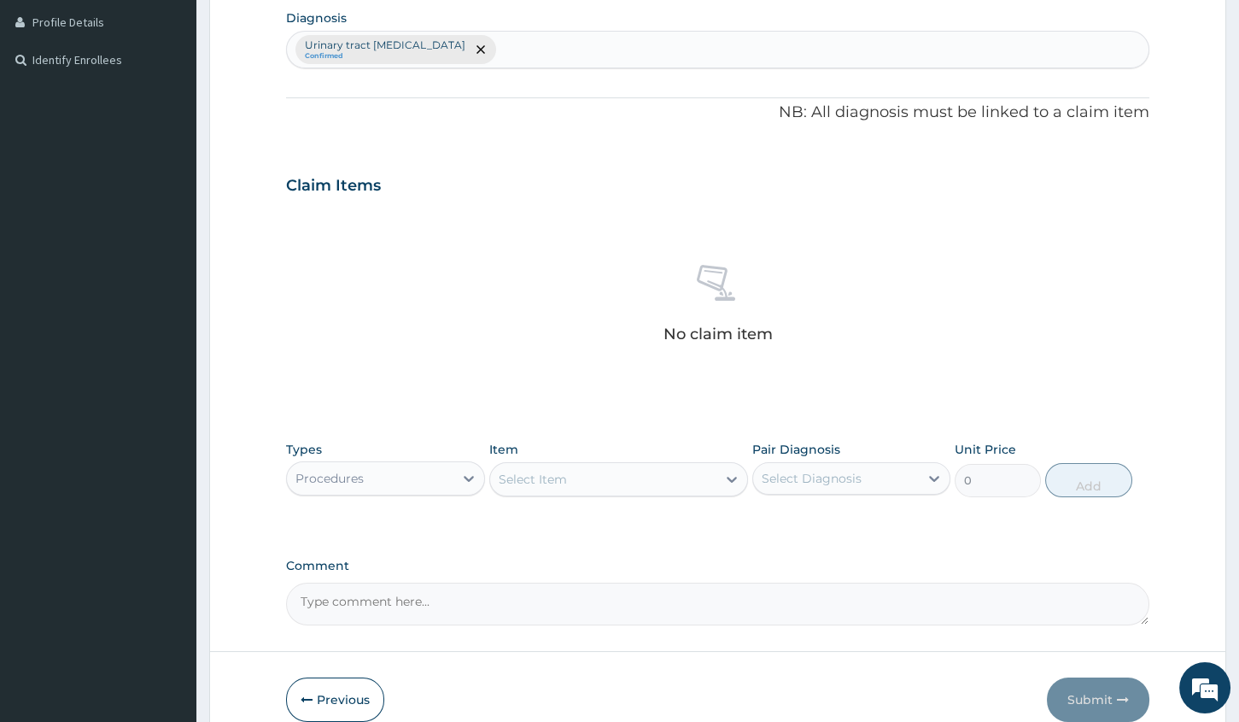
click at [617, 478] on div "Select Item" at bounding box center [603, 478] width 226 height 27
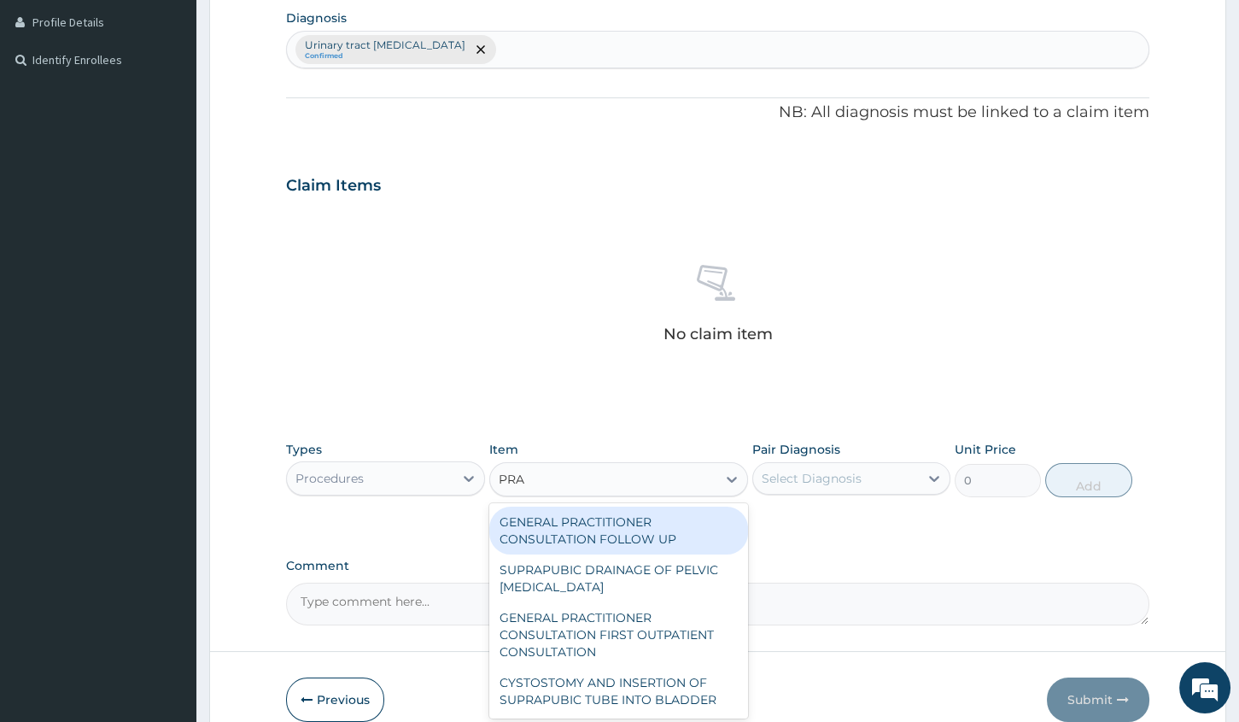
type input "PRAC"
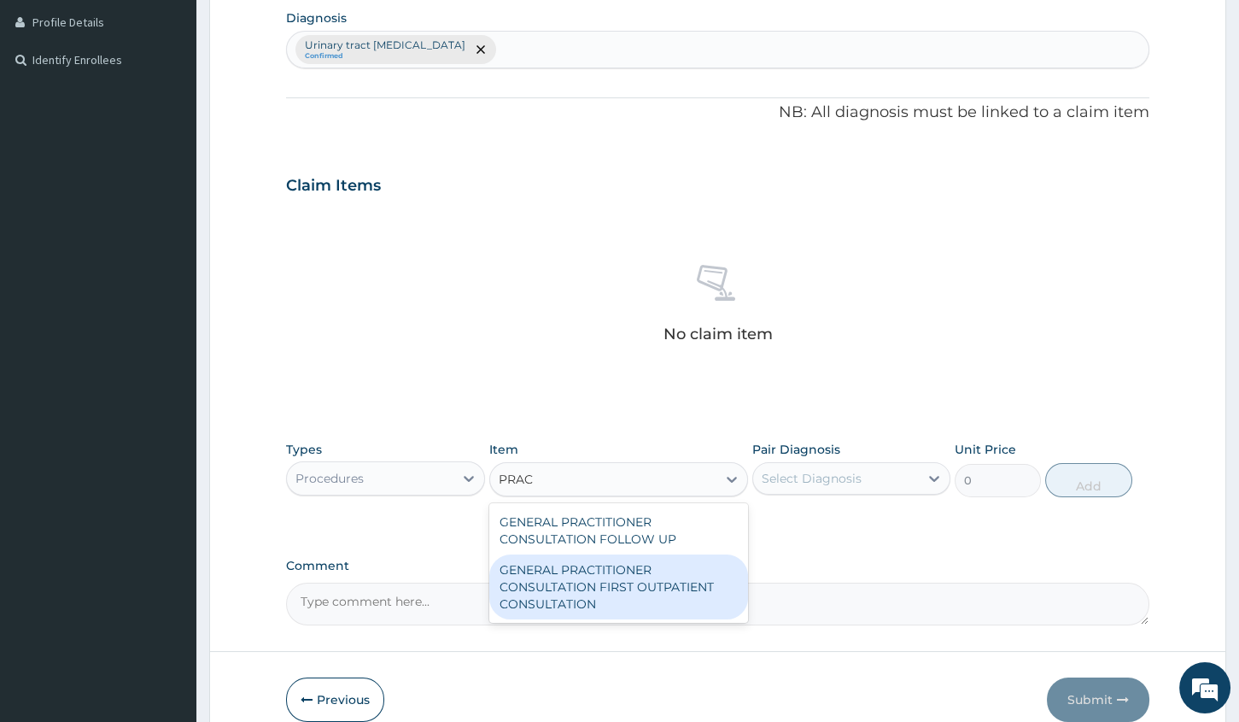
click at [680, 588] on div "GENERAL PRACTITIONER CONSULTATION FIRST OUTPATIENT CONSULTATION" at bounding box center [618, 586] width 259 height 65
type input "3000"
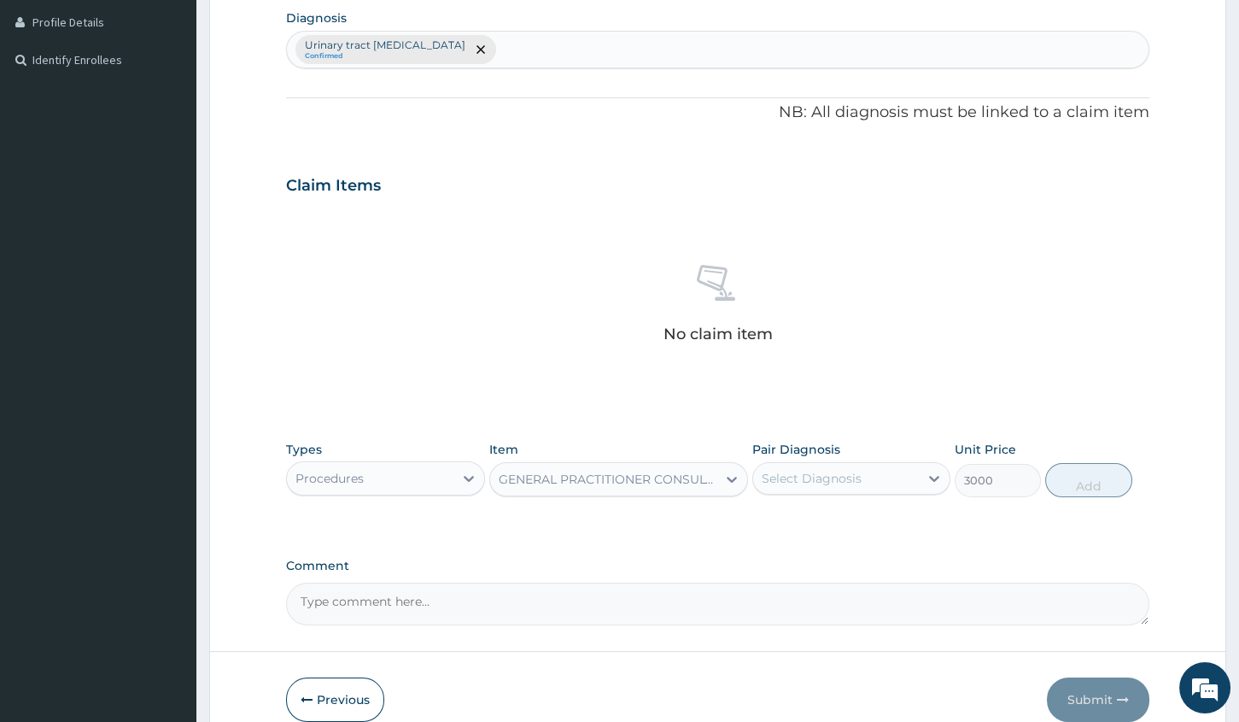
click at [839, 478] on div "Select Diagnosis" at bounding box center [812, 478] width 100 height 17
click at [853, 530] on label "Urinary tract [MEDICAL_DATA]" at bounding box center [861, 529] width 160 height 34
checkbox input "true"
click at [919, 480] on div "Urinary tract infectious disea..." at bounding box center [836, 478] width 166 height 29
click at [922, 478] on div at bounding box center [934, 478] width 31 height 31
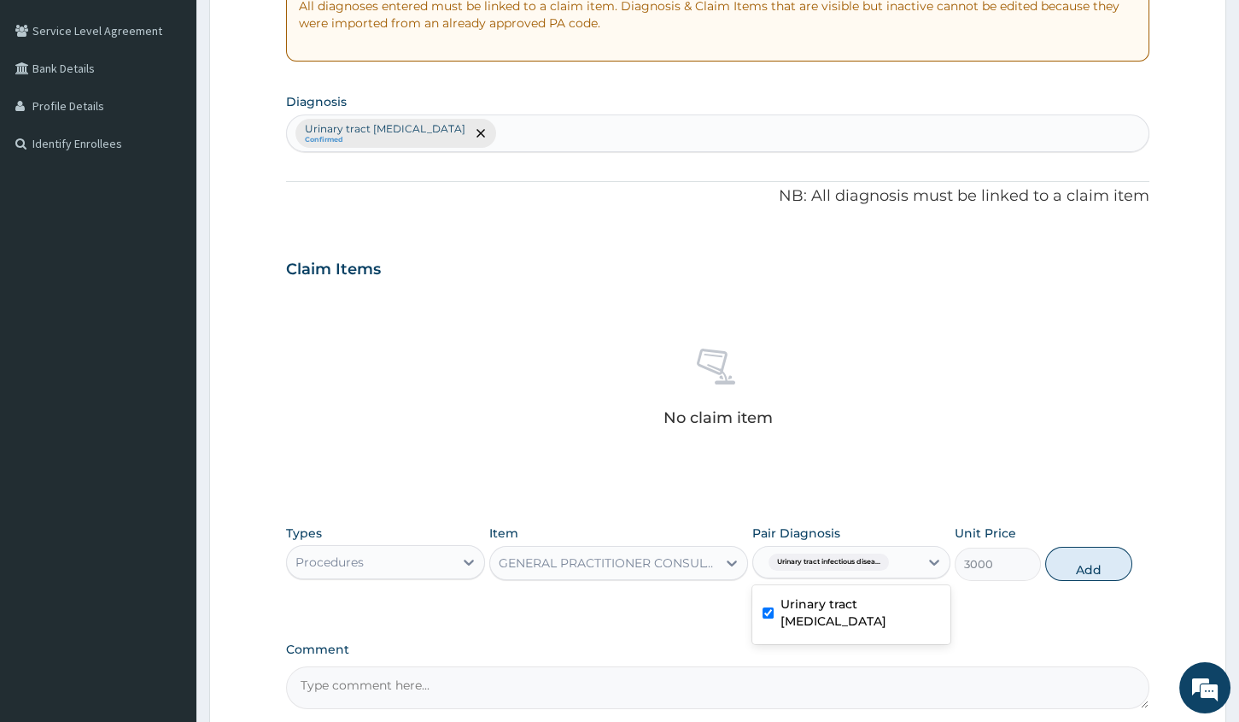
scroll to position [349, 0]
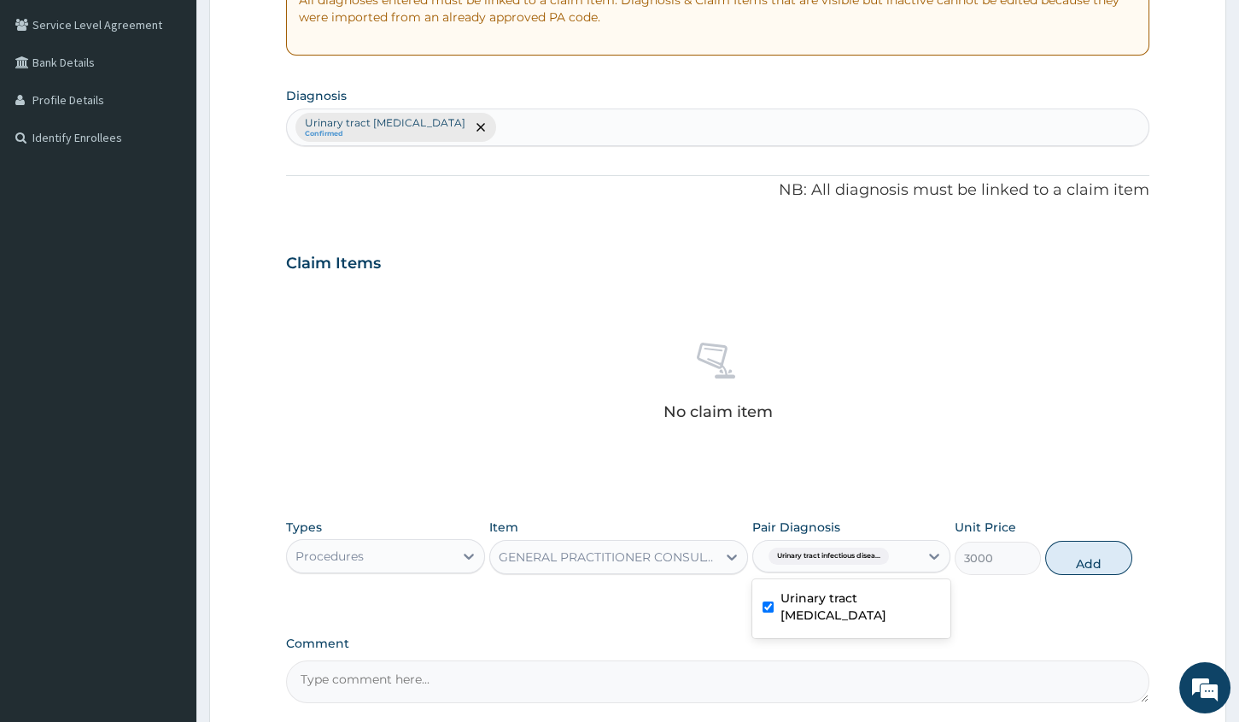
click at [876, 542] on div "Urinary tract infectious disea..." at bounding box center [836, 555] width 166 height 29
click at [878, 559] on span "Urinary tract infectious disea..." at bounding box center [829, 555] width 120 height 17
click at [1093, 554] on button "Add" at bounding box center [1088, 558] width 86 height 34
type input "0"
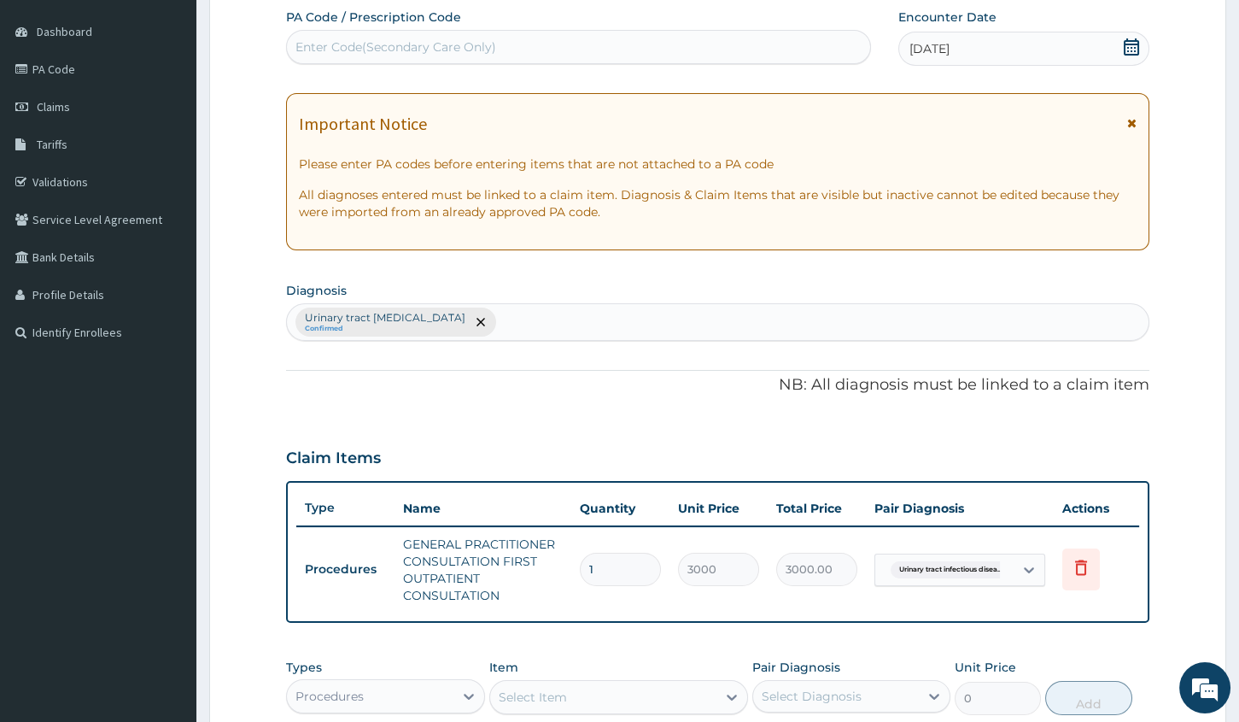
scroll to position [0, 0]
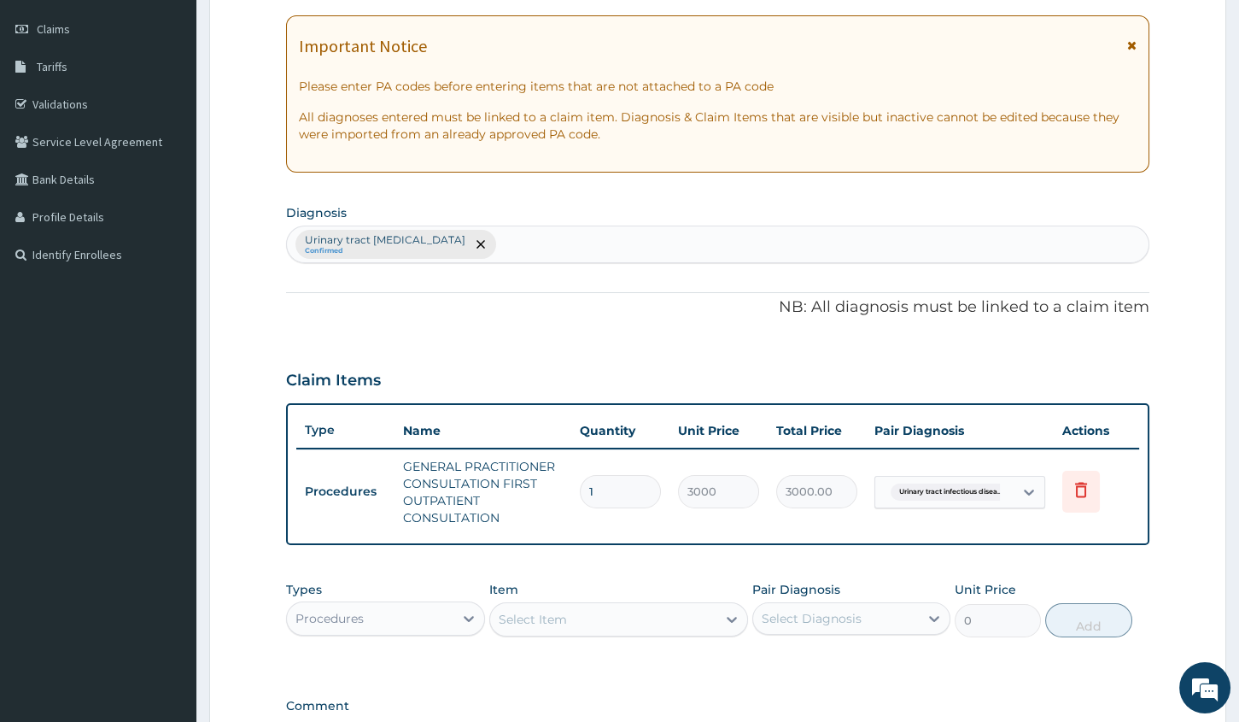
type input "2"
type input "6000.00"
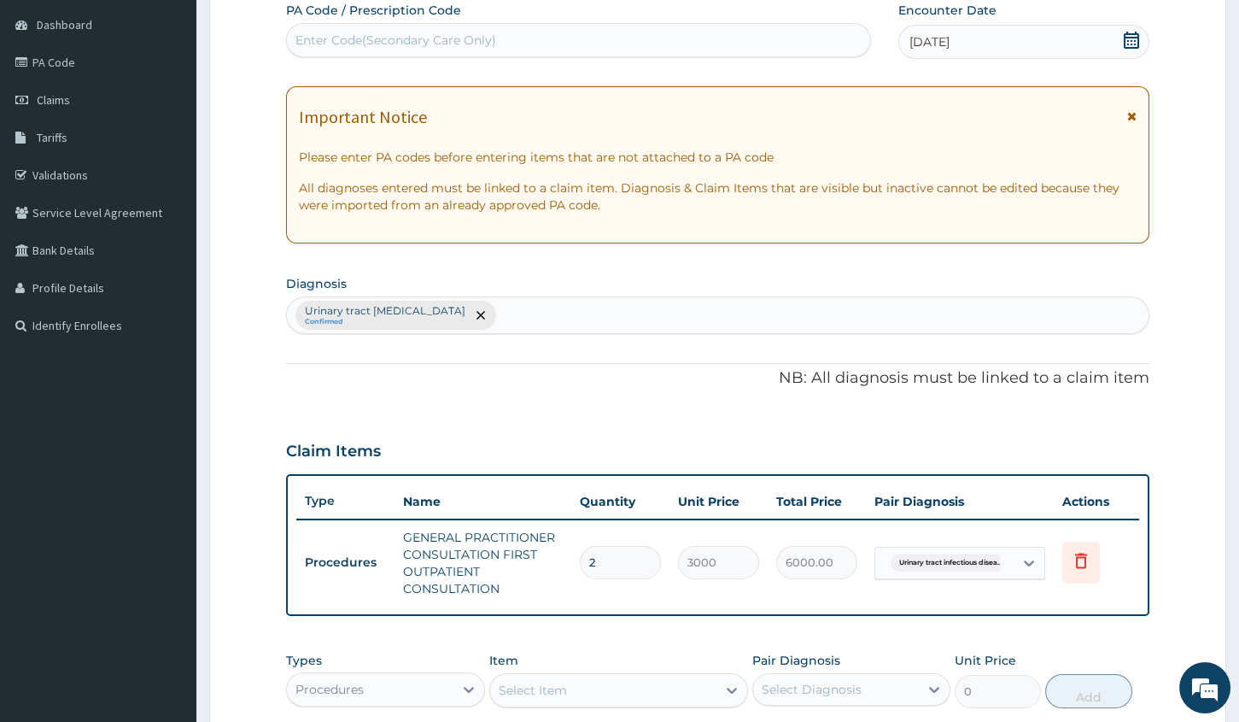
scroll to position [77, 0]
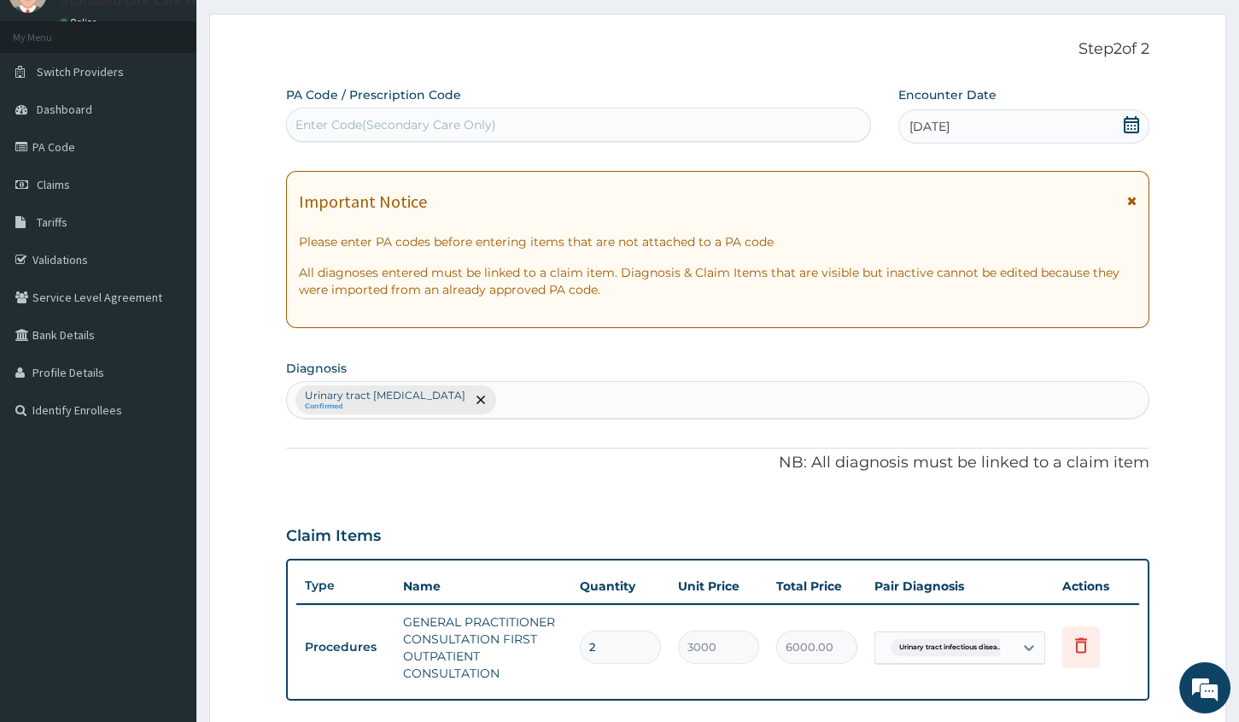
type input "2"
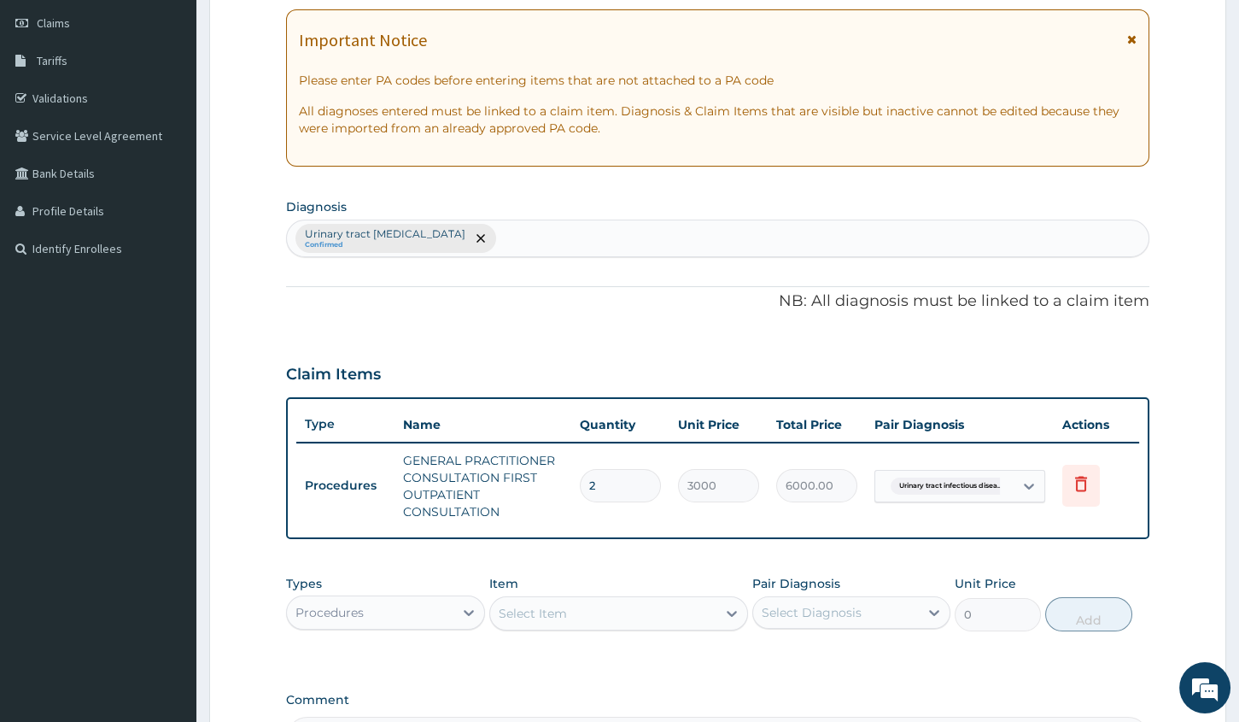
scroll to position [454, 0]
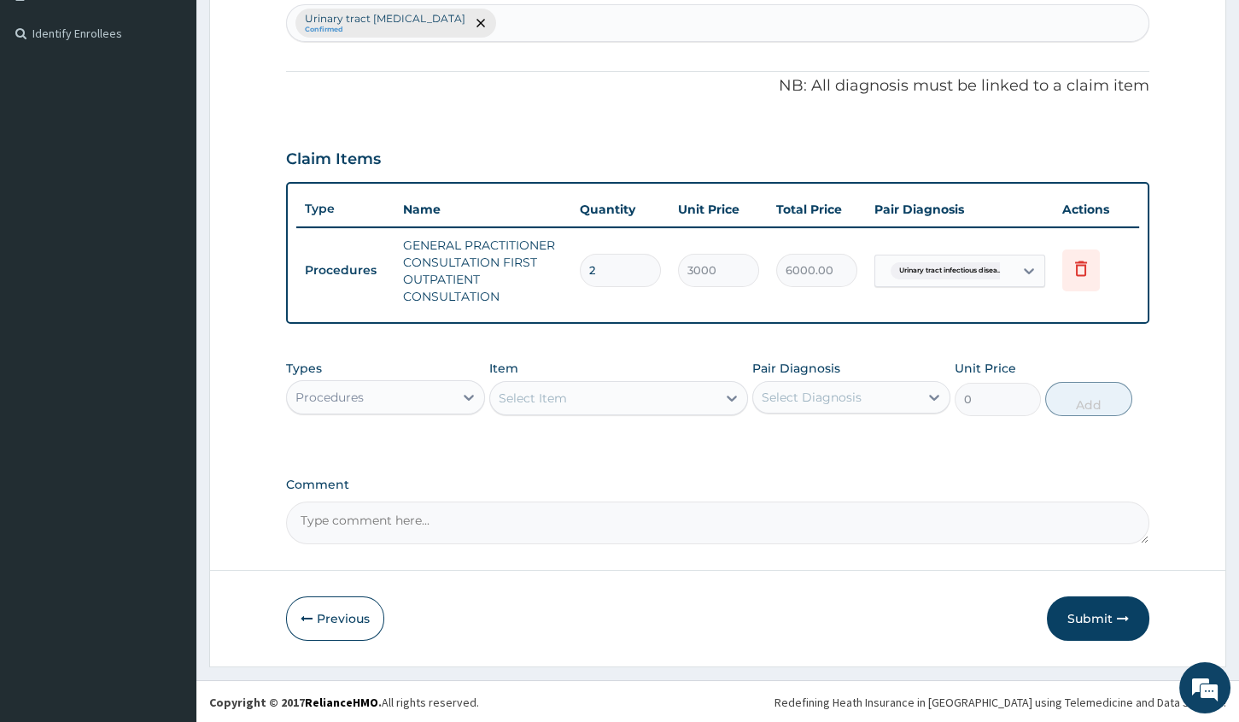
type input "0.00"
type input "1"
type input "3000.00"
type input "1"
click at [379, 398] on div "Procedures" at bounding box center [370, 396] width 166 height 27
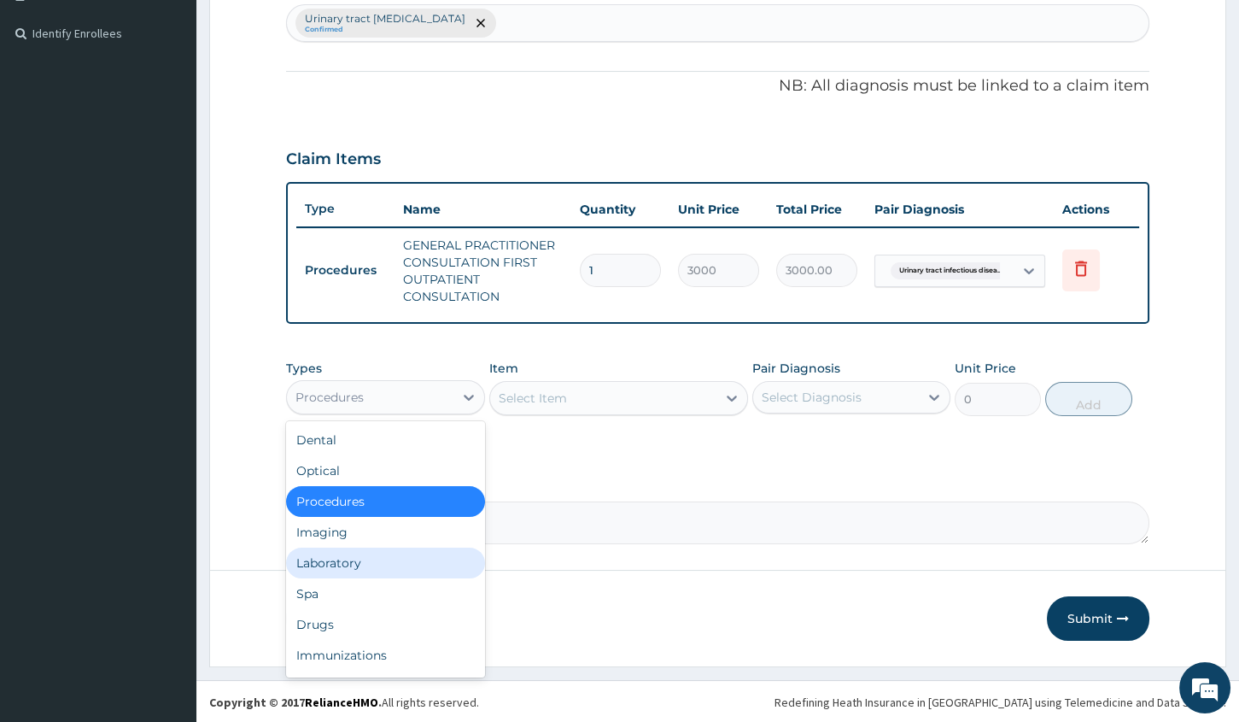
click at [377, 554] on div "Laboratory" at bounding box center [385, 562] width 198 height 31
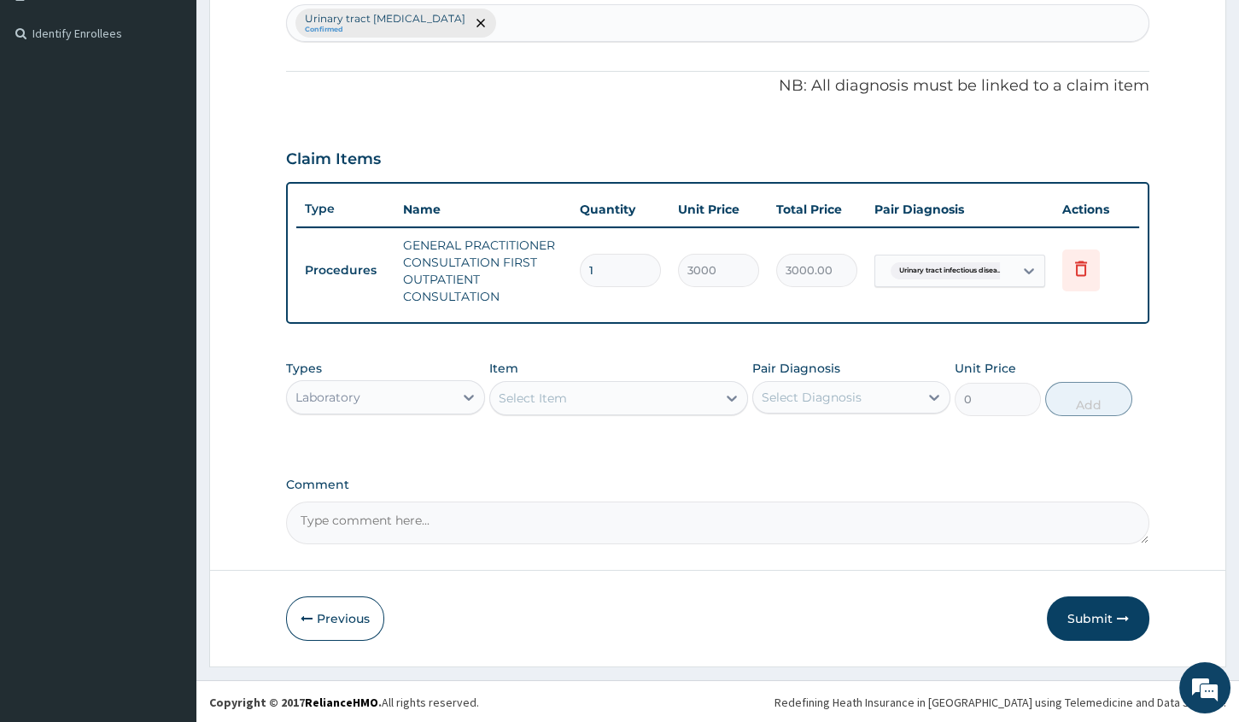
click at [660, 398] on div "Select Item" at bounding box center [603, 397] width 226 height 27
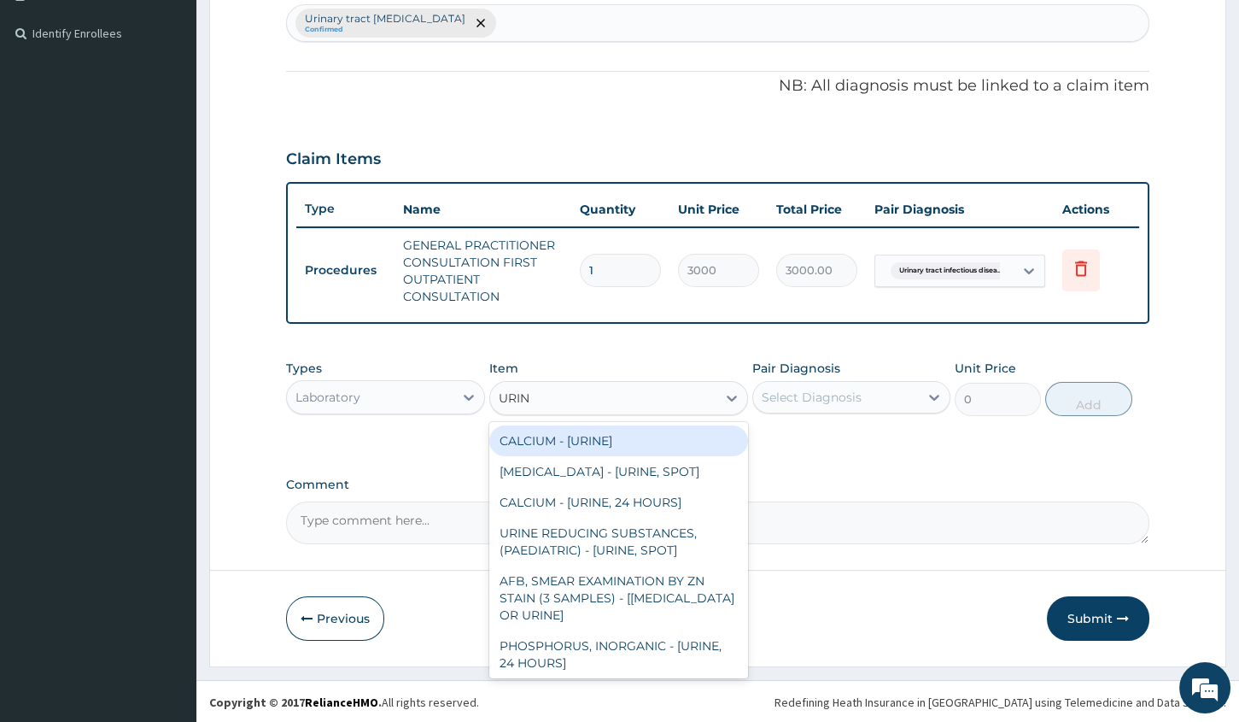
type input "URINA"
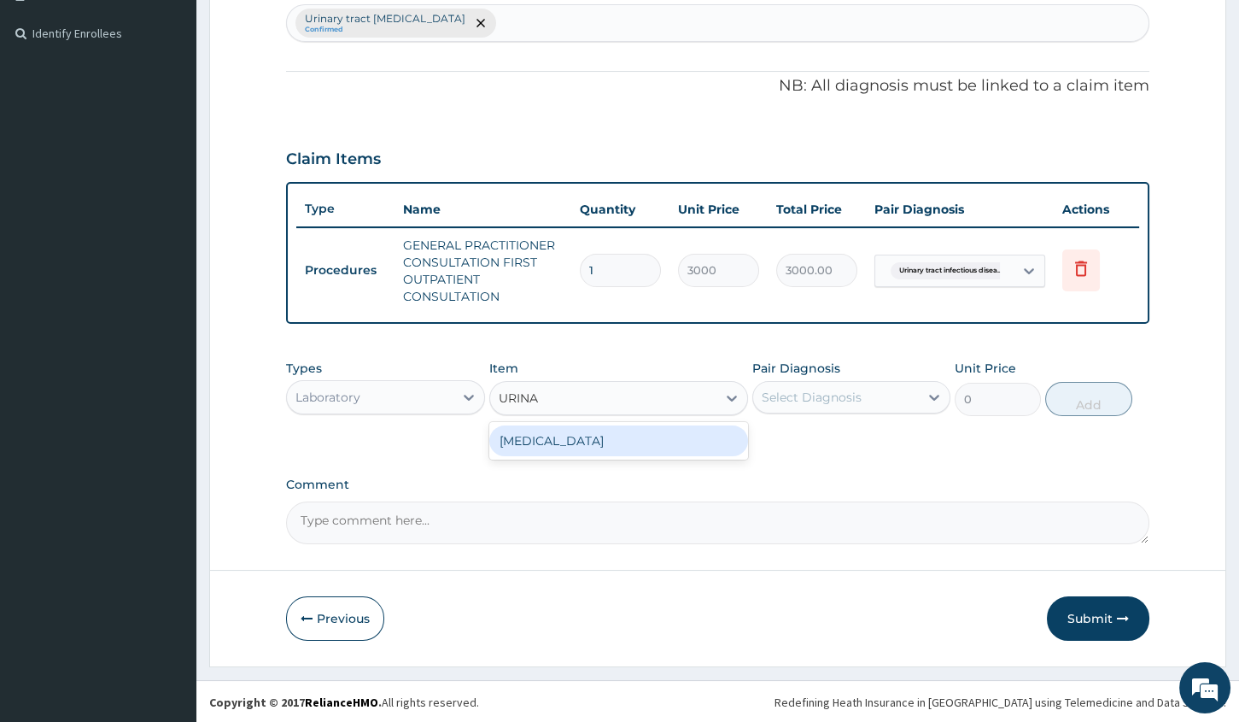
click at [674, 438] on div "[MEDICAL_DATA]" at bounding box center [618, 440] width 259 height 31
type input "2000"
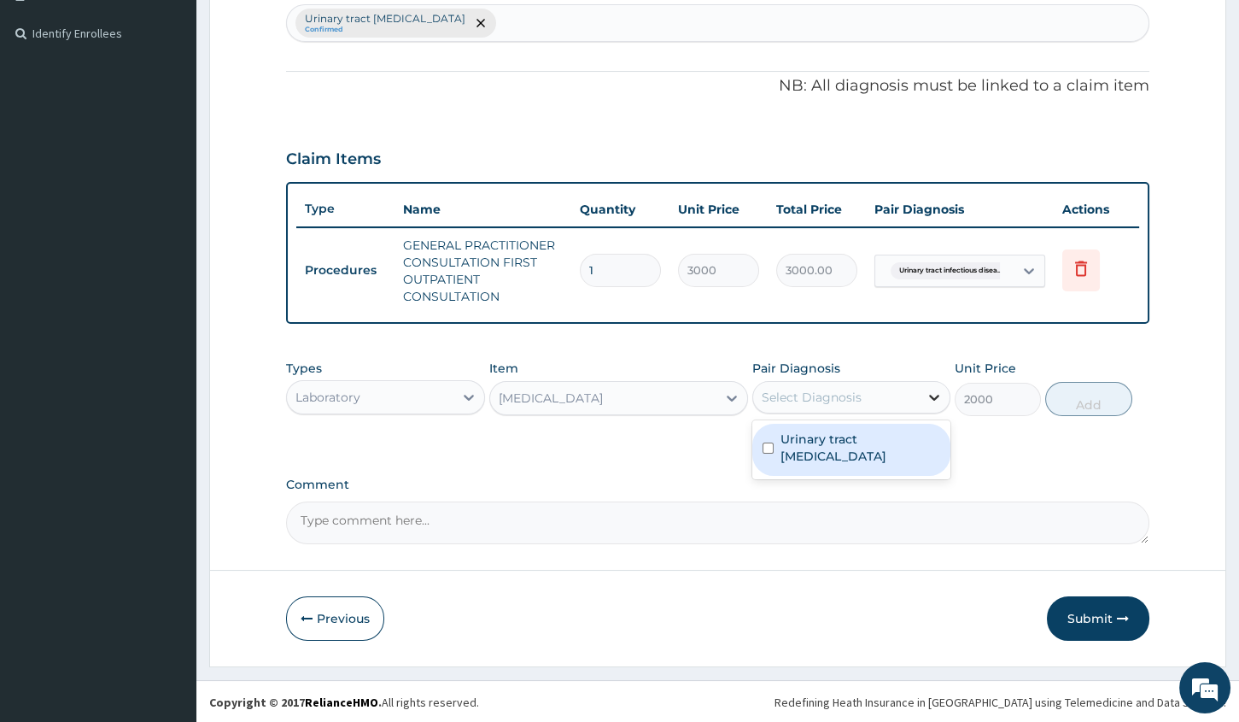
click at [931, 398] on icon at bounding box center [934, 397] width 17 height 17
click at [899, 453] on label "Urinary tract [MEDICAL_DATA]" at bounding box center [861, 447] width 160 height 34
checkbox input "true"
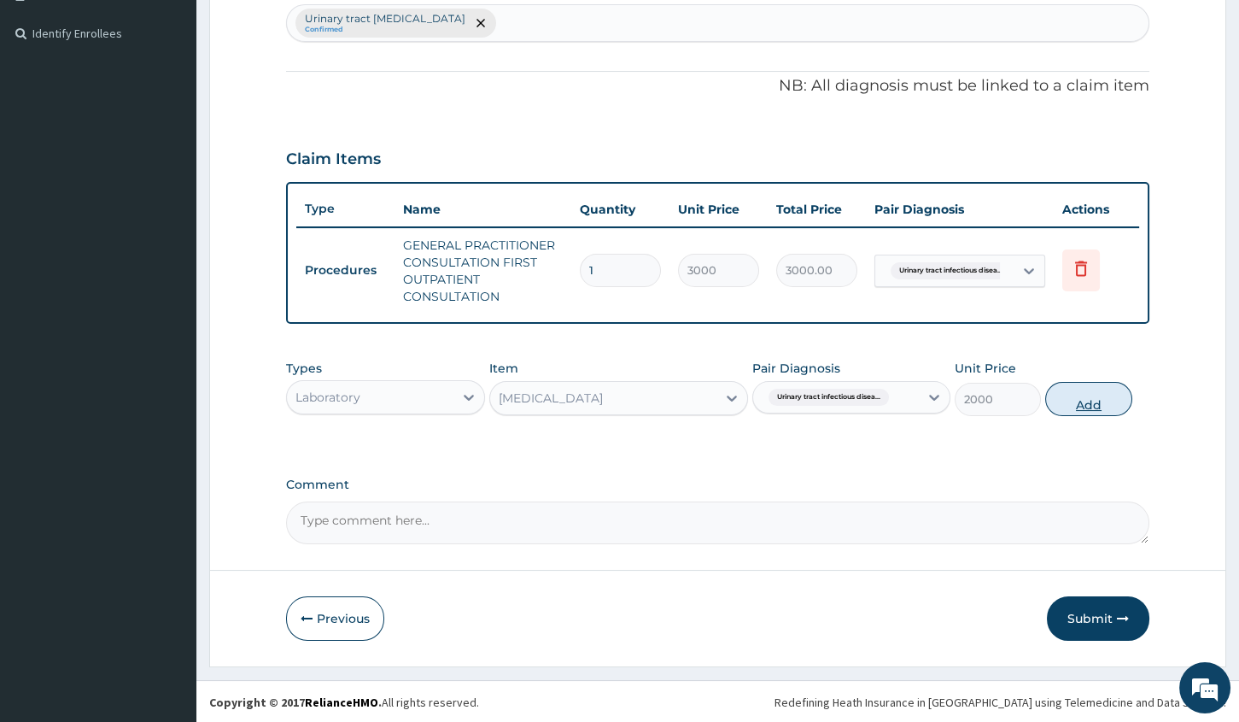
click at [1081, 384] on button "Add" at bounding box center [1088, 399] width 86 height 34
type input "0"
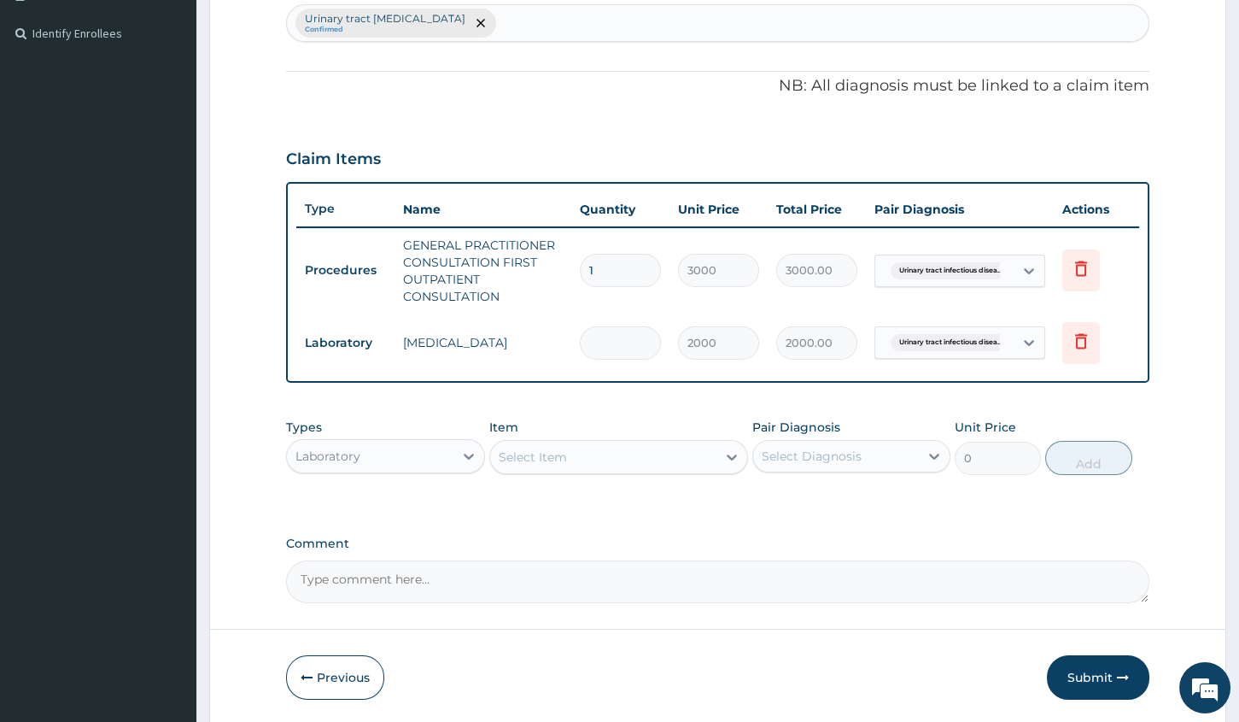
type input "0.00"
type input "1"
type input "2000.00"
click at [458, 459] on div at bounding box center [469, 456] width 31 height 31
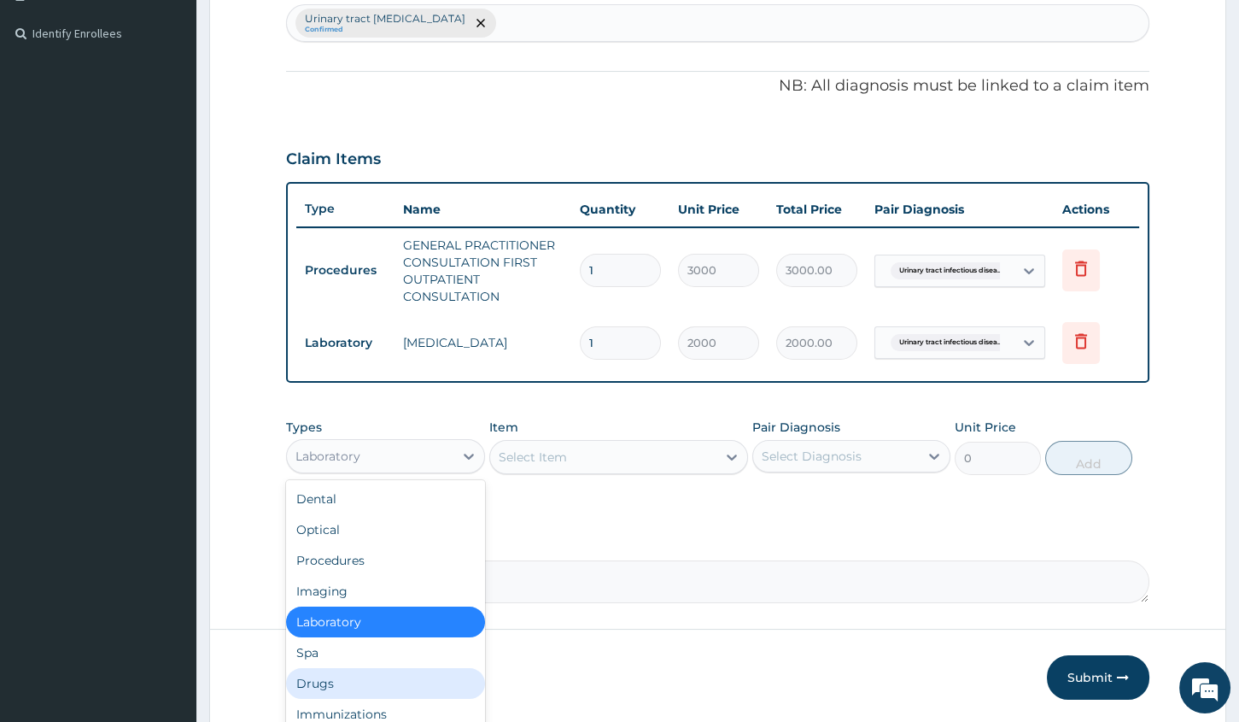
click at [343, 678] on div "Drugs" at bounding box center [385, 683] width 198 height 31
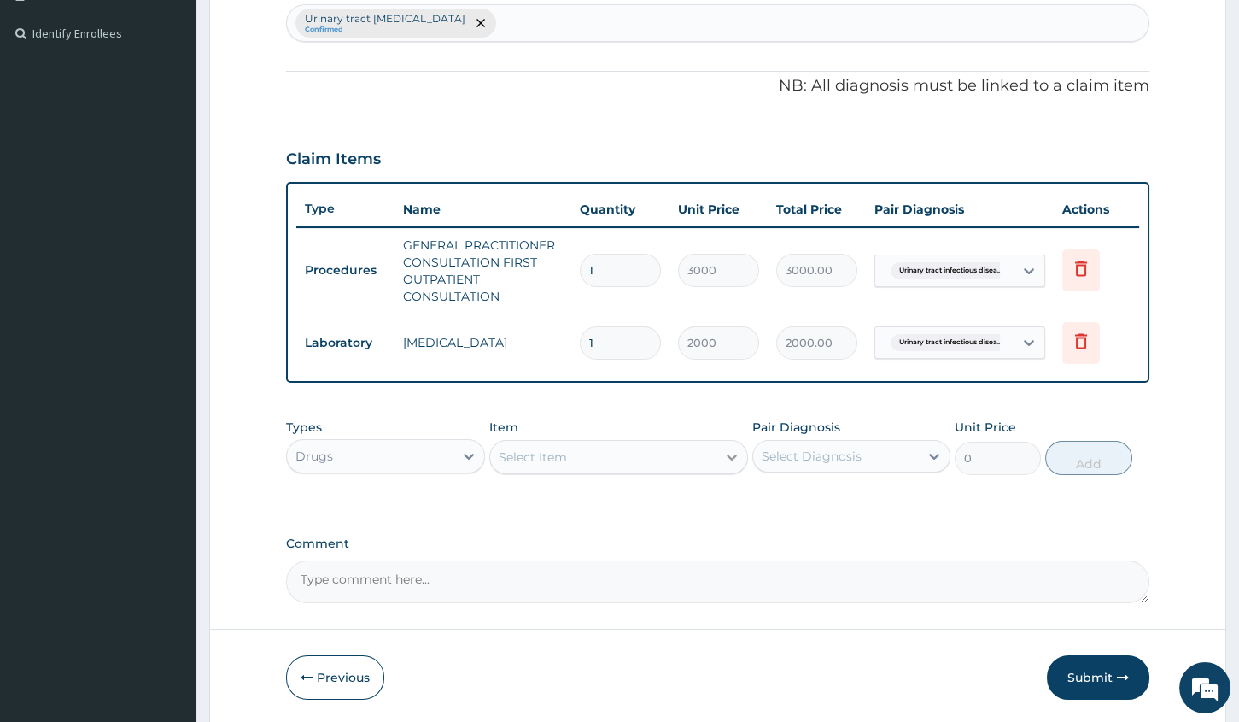
click at [733, 448] on icon at bounding box center [731, 456] width 17 height 17
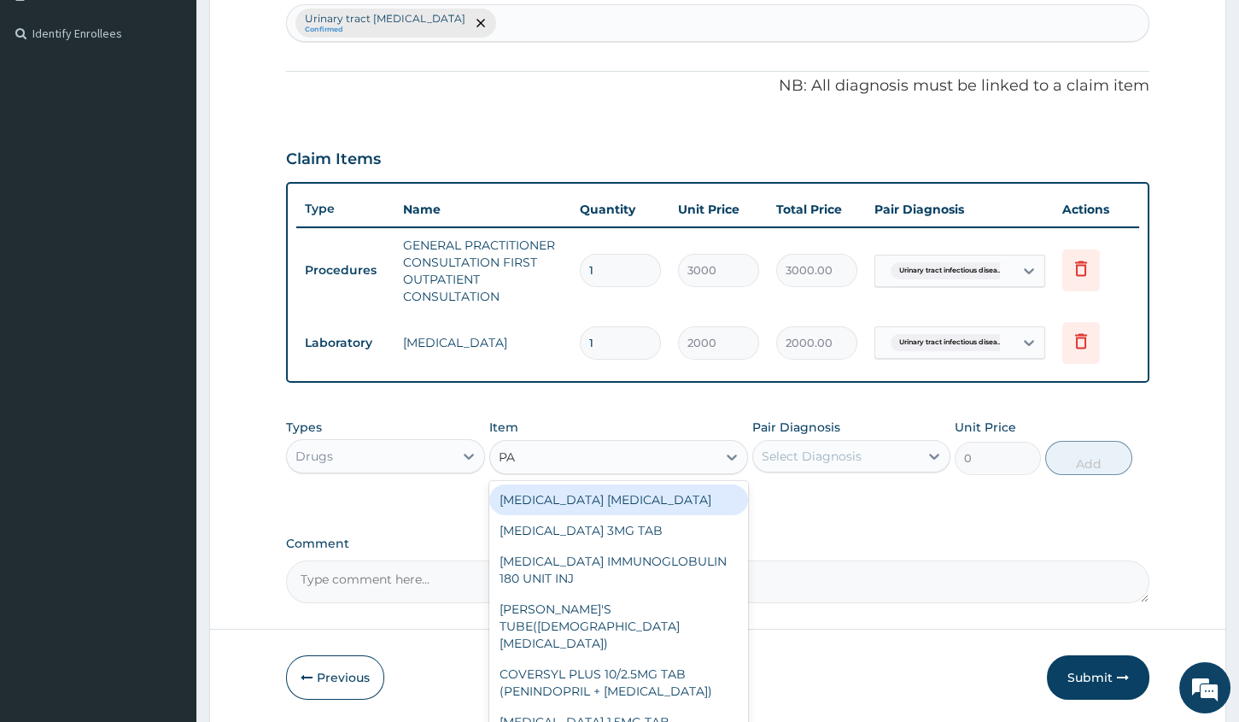
type input "PAR"
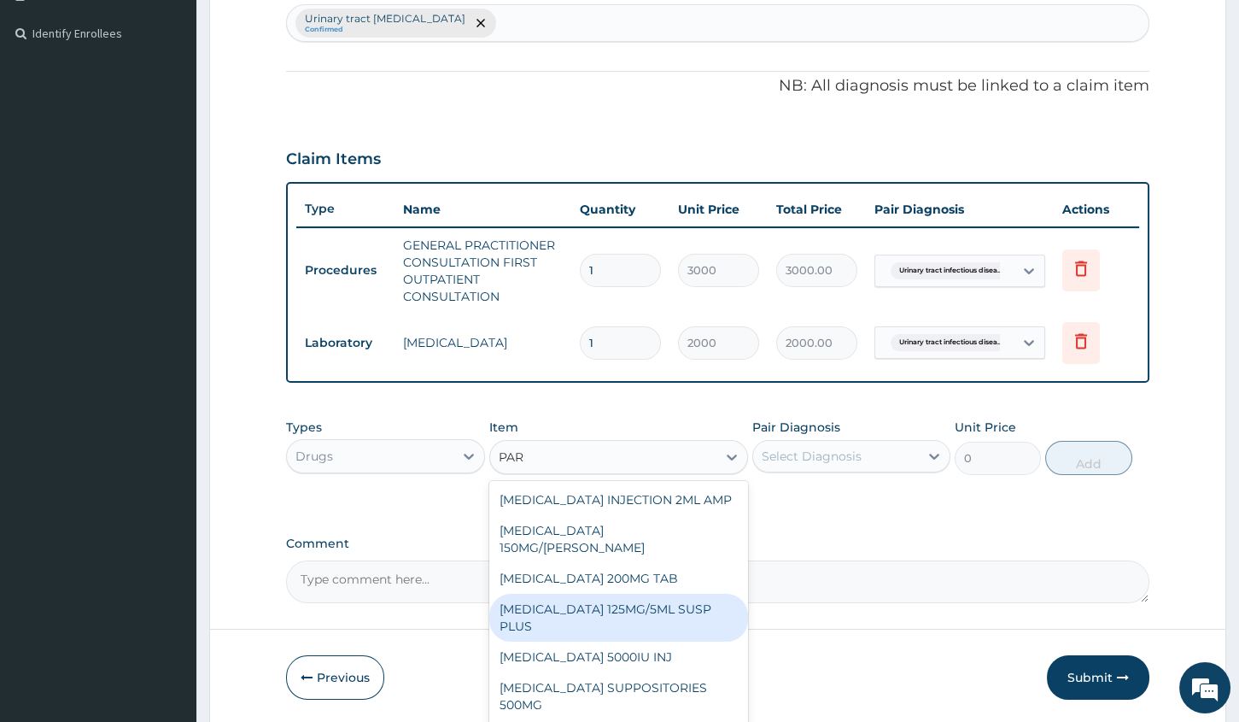
scroll to position [249, 0]
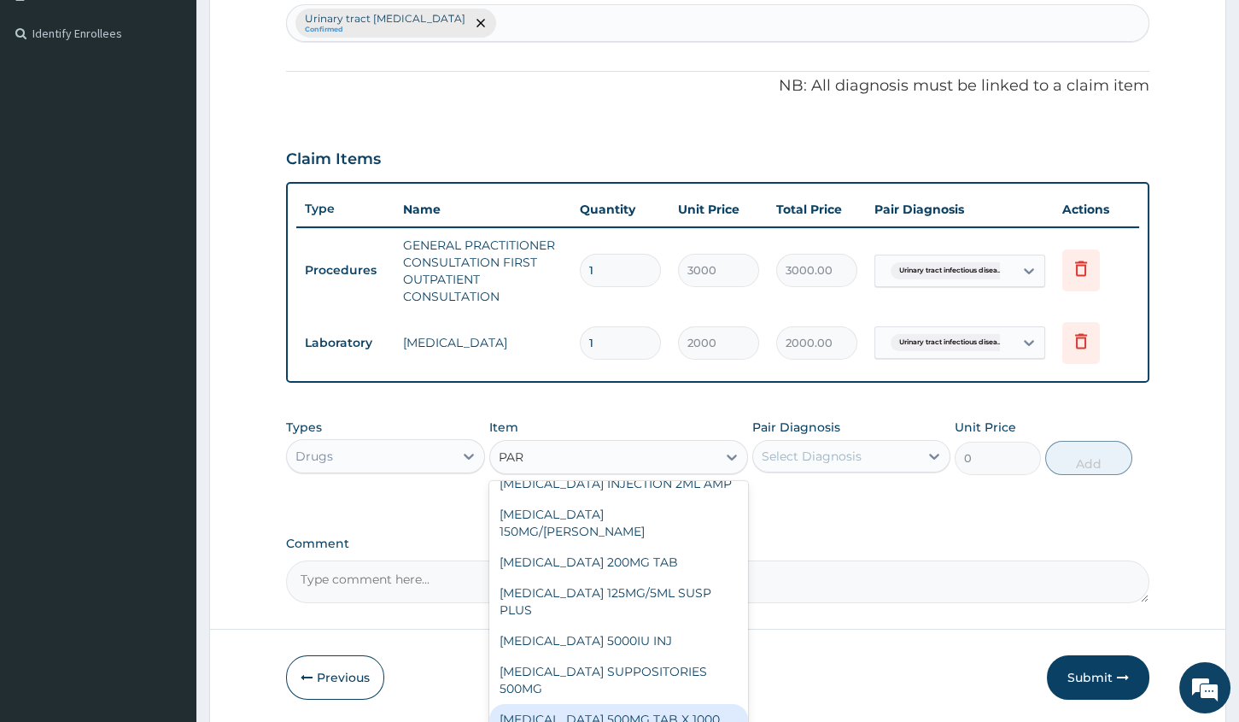
click at [599, 720] on div "[MEDICAL_DATA] 500MG TAB X 1000" at bounding box center [618, 719] width 259 height 31
type input "11.03"
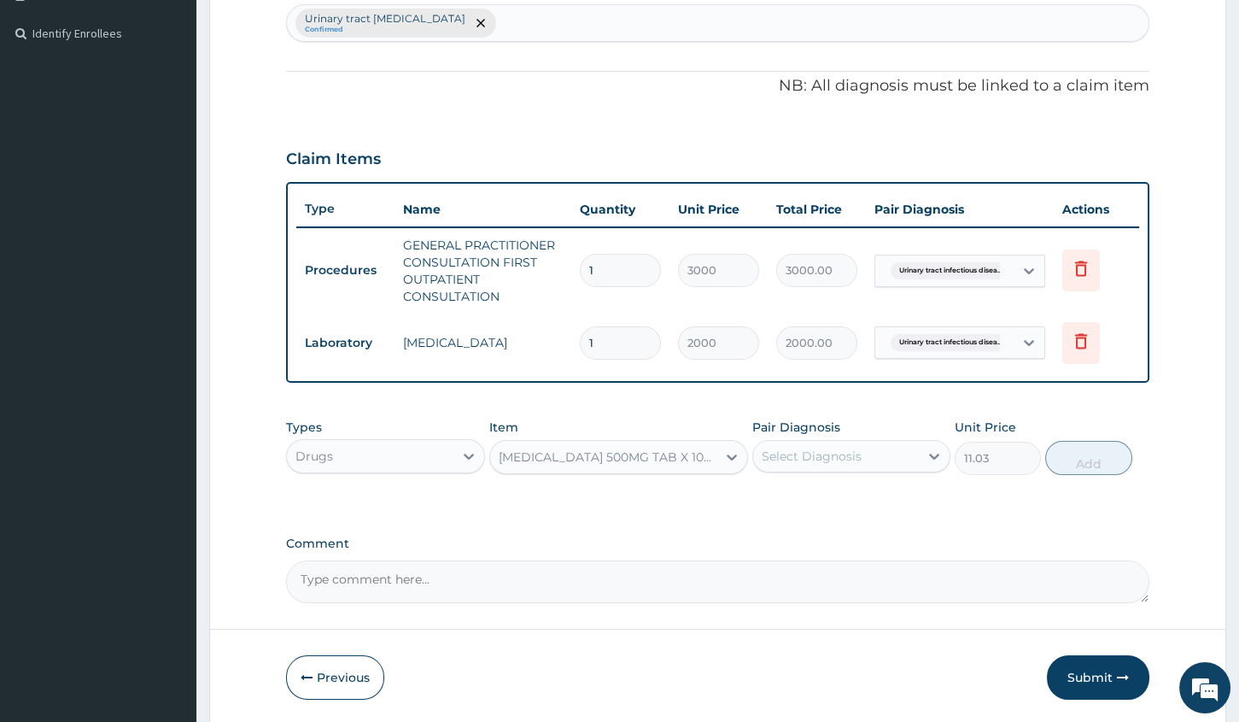
click at [704, 465] on div "PARACETAMOL 500MG TAB X 1000" at bounding box center [603, 456] width 226 height 27
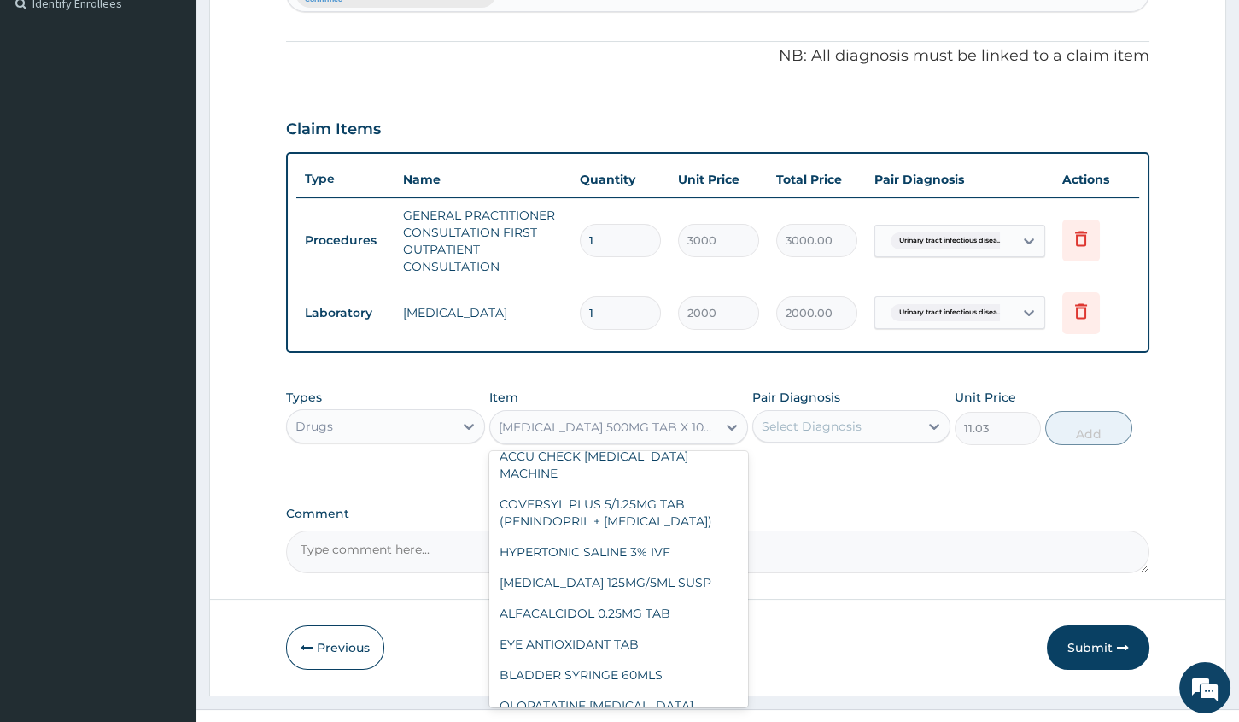
scroll to position [512, 0]
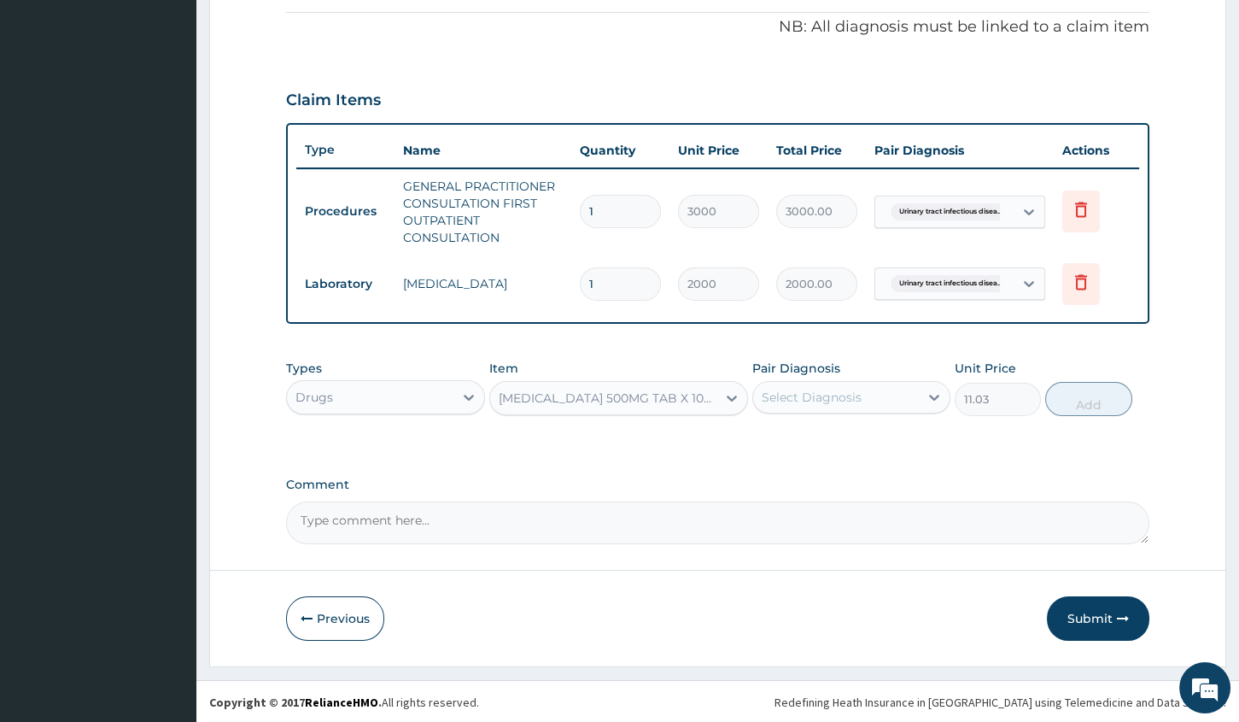
click at [814, 454] on div "PA Code / Prescription Code Enter Code(Secondary Care Only) Encounter Date 12-0…" at bounding box center [717, 97] width 863 height 893
click at [847, 389] on div "Select Diagnosis" at bounding box center [812, 397] width 100 height 17
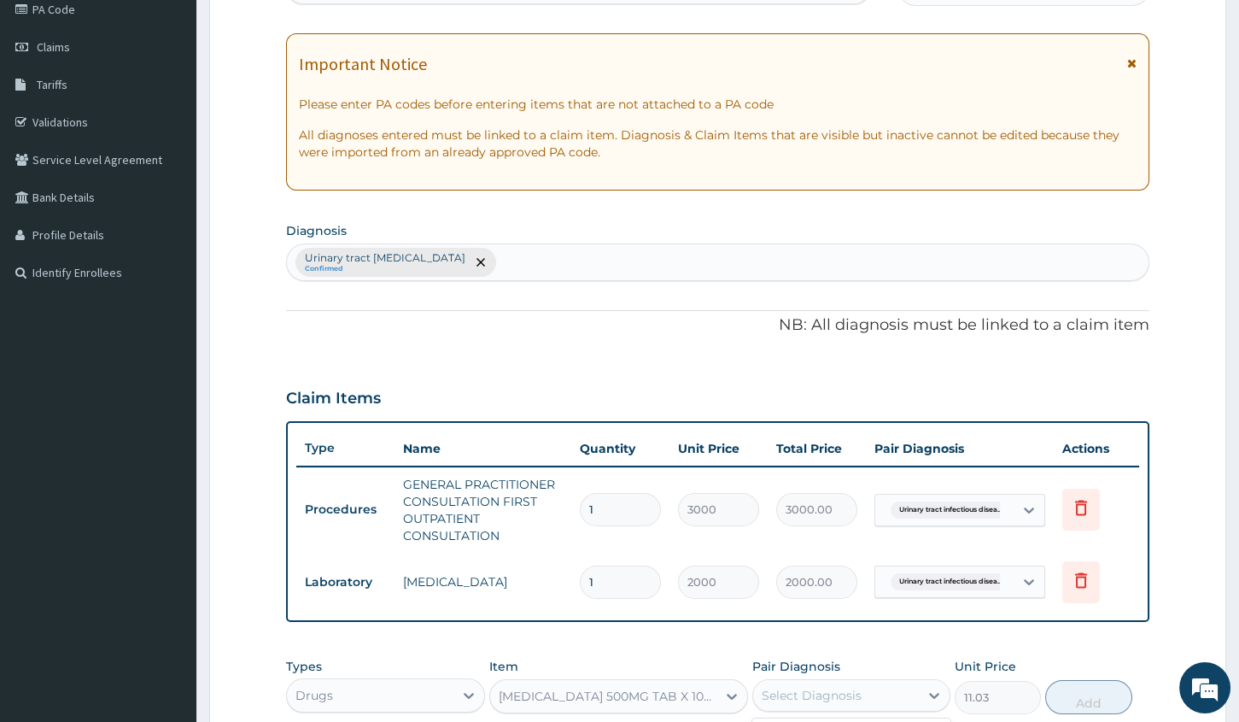
scroll to position [202, 0]
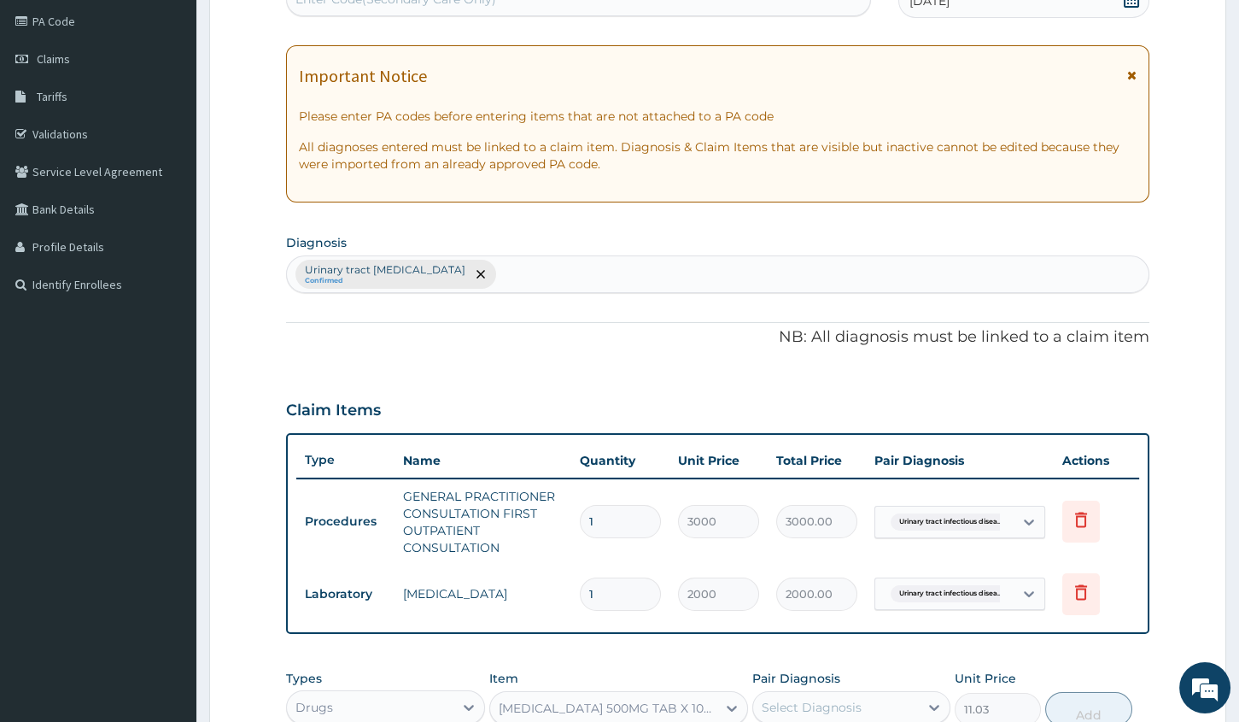
click at [538, 267] on div "Urinary tract infectious disease Confirmed" at bounding box center [718, 274] width 862 height 36
type input "PAIN"
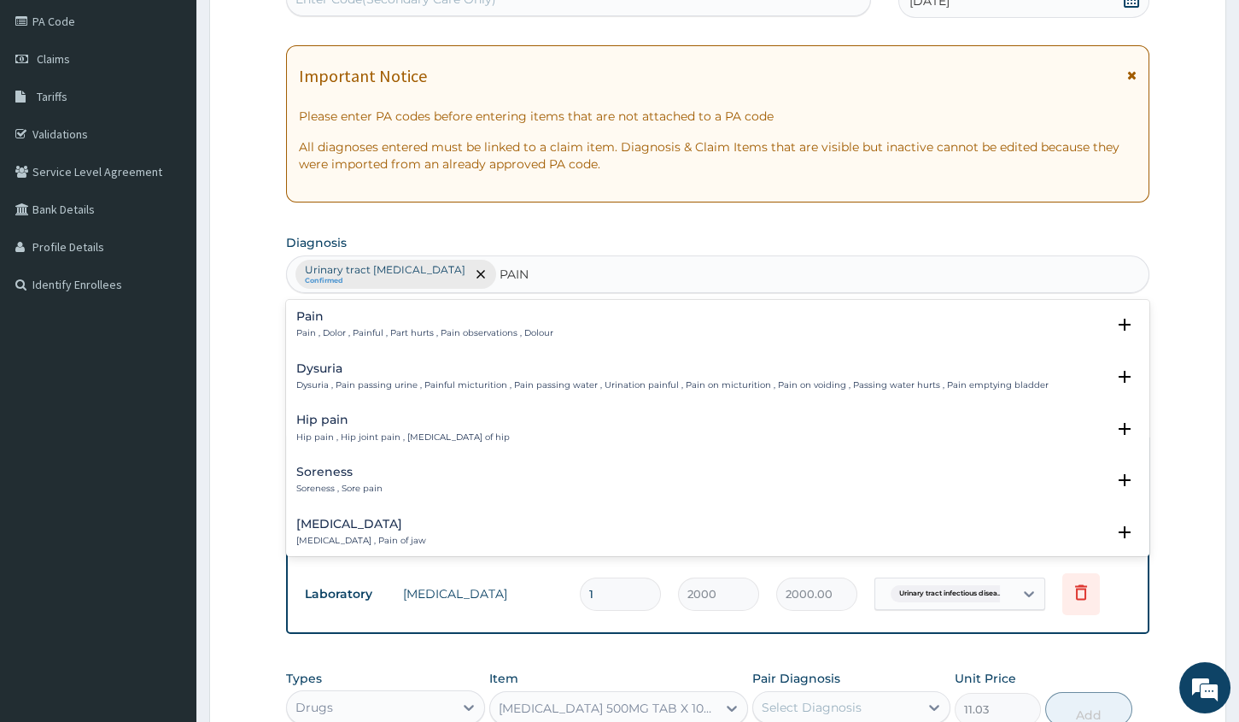
click at [436, 322] on h4 "Pain" at bounding box center [424, 316] width 257 height 13
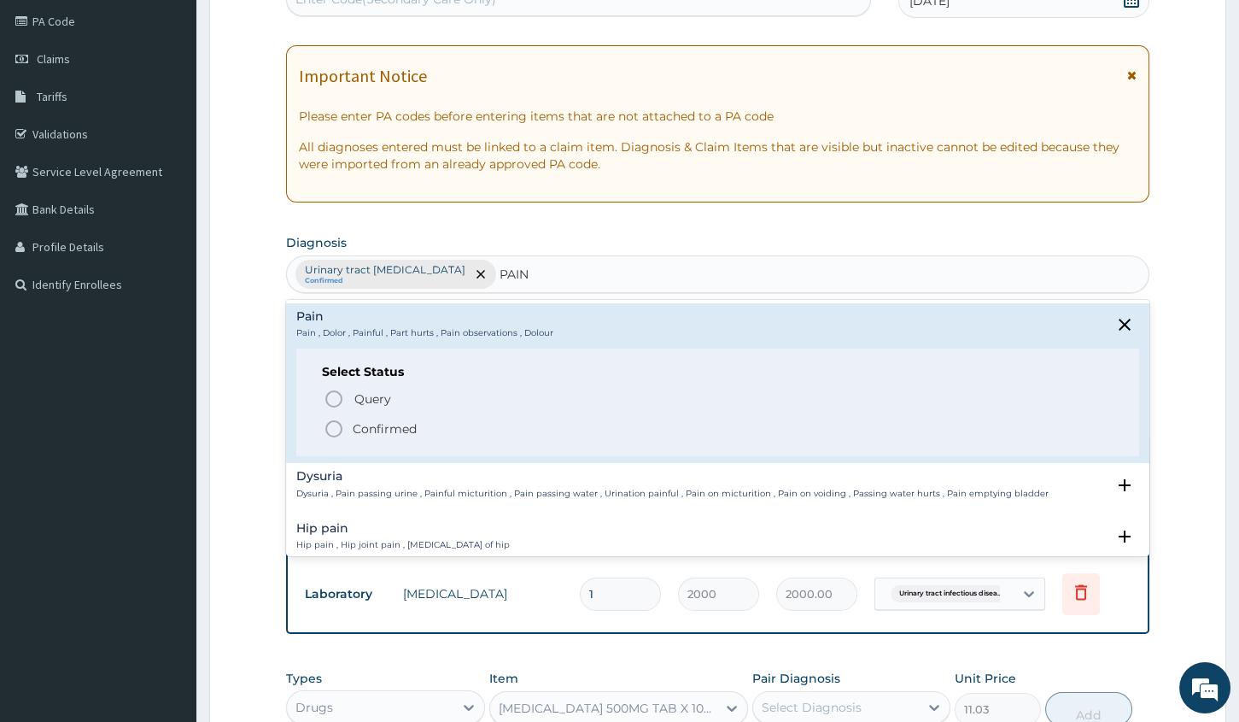
click at [334, 424] on icon "status option filled" at bounding box center [334, 428] width 20 height 20
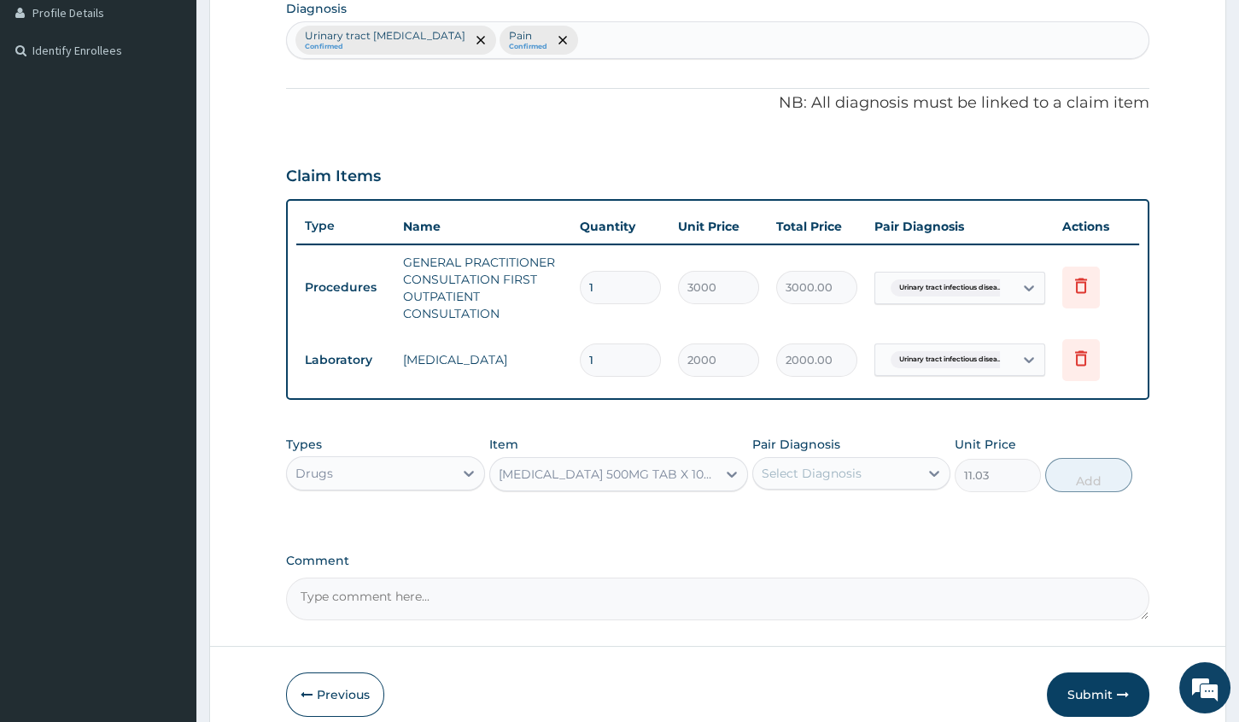
scroll to position [512, 0]
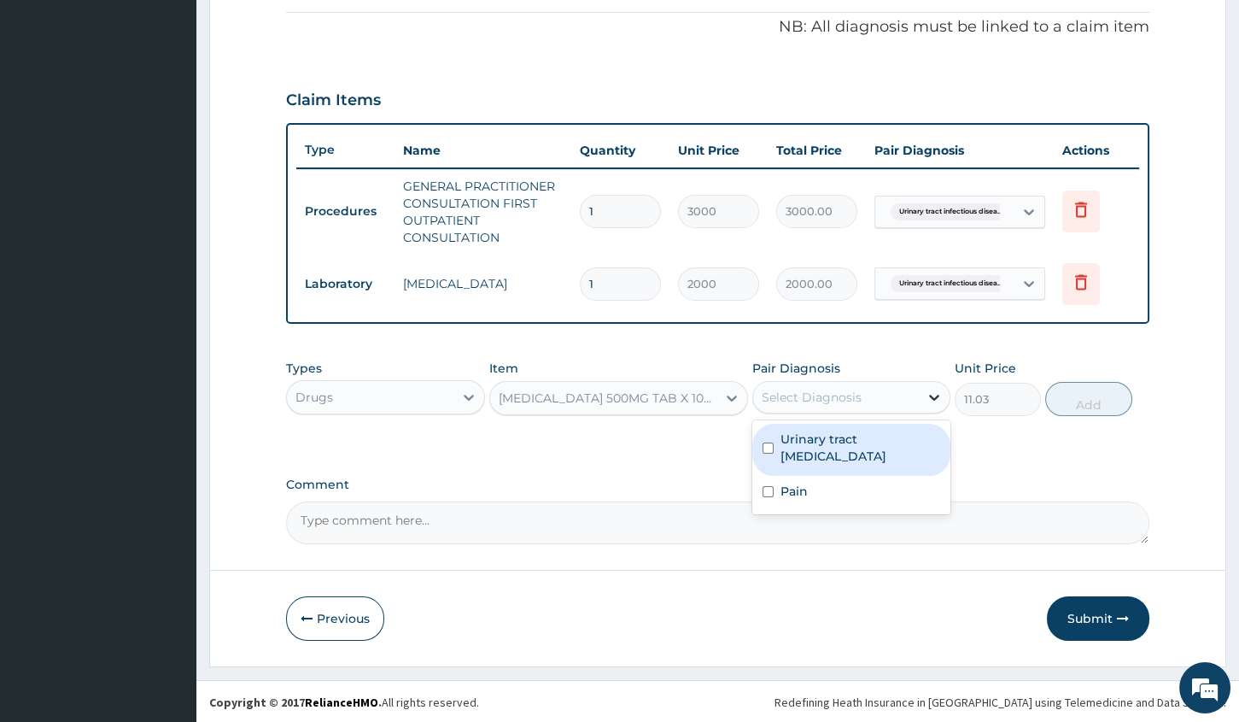
click at [931, 393] on icon at bounding box center [934, 397] width 17 height 17
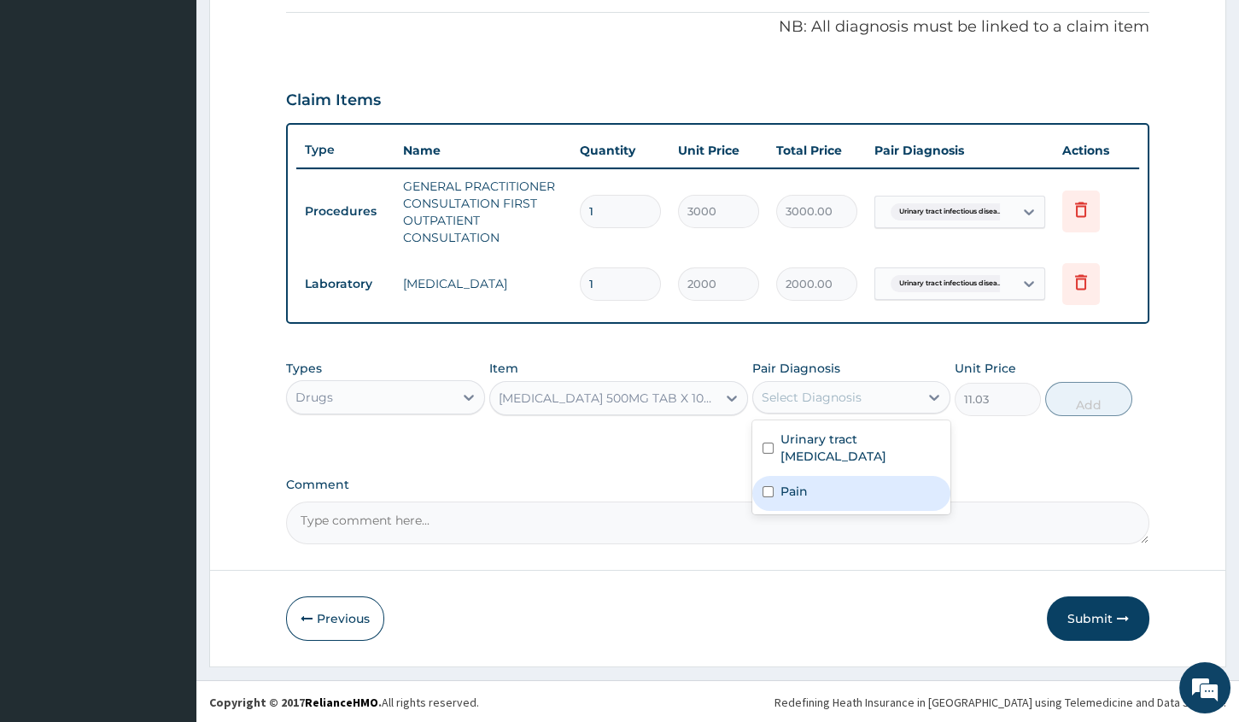
click at [866, 483] on div "Pain" at bounding box center [851, 493] width 198 height 35
checkbox input "true"
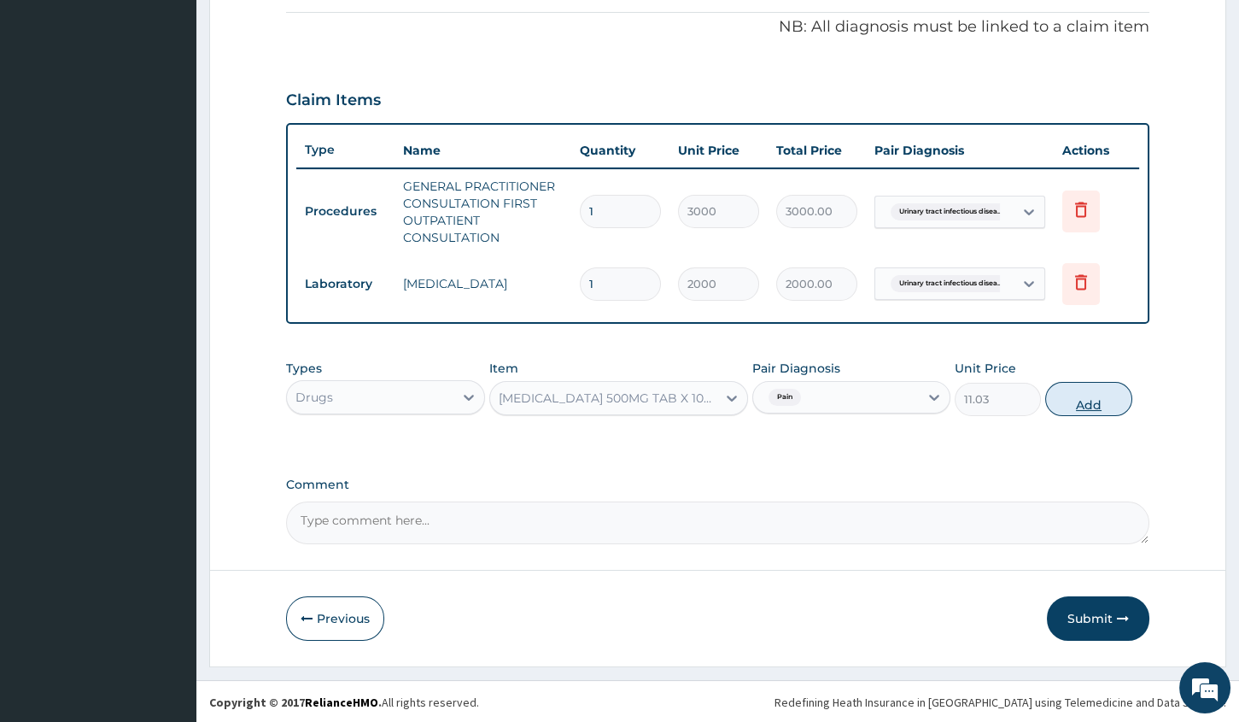
click at [1097, 393] on button "Add" at bounding box center [1088, 399] width 86 height 34
type input "0"
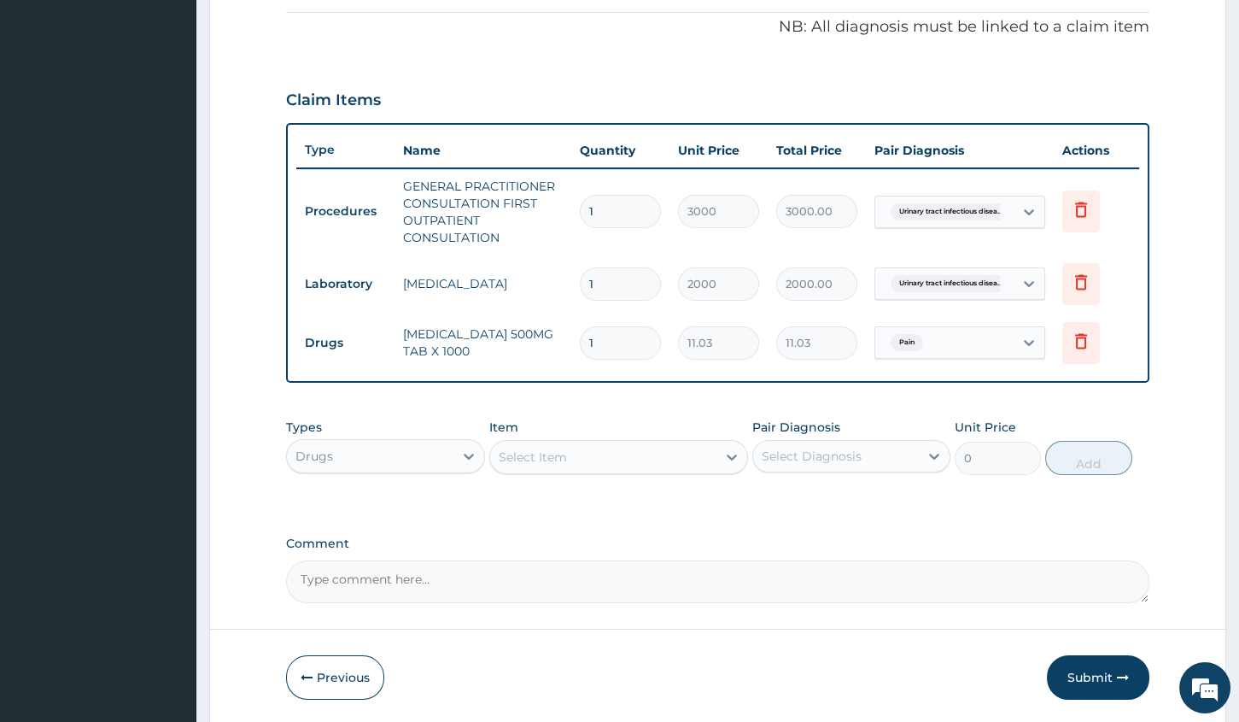
type input "18"
type input "198.54"
type input "18"
click at [1091, 668] on button "Submit" at bounding box center [1098, 677] width 102 height 44
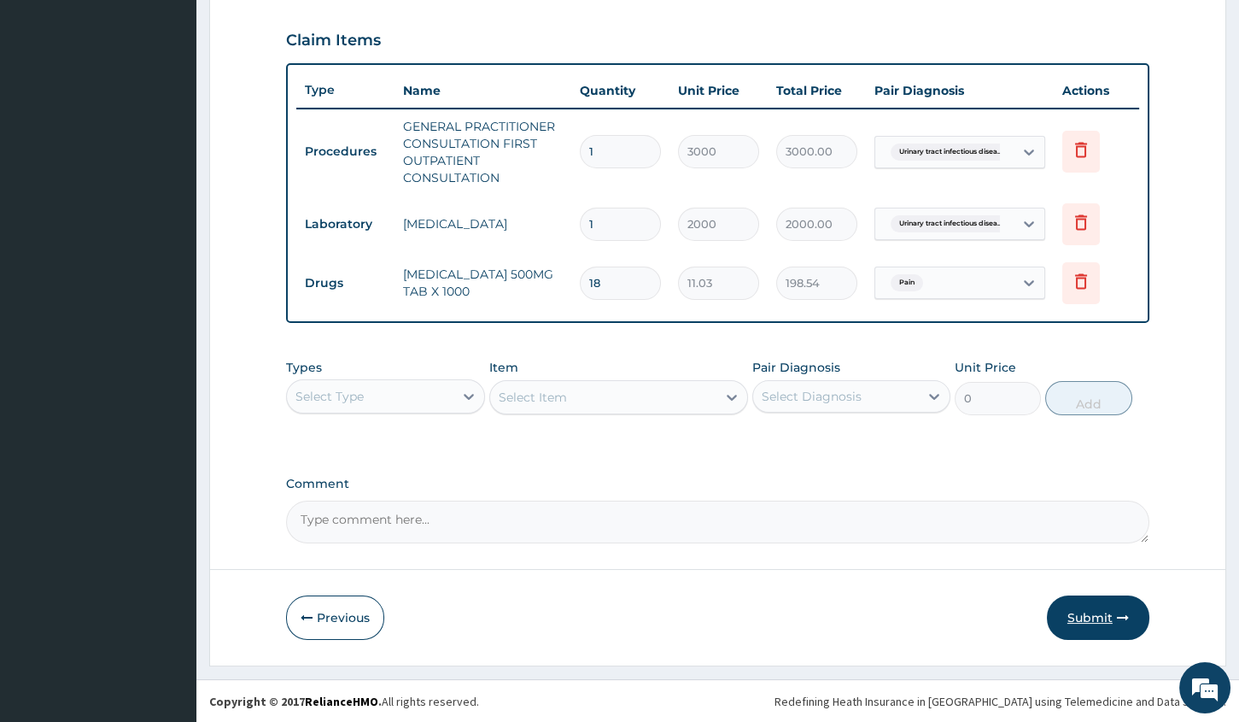
click at [1102, 623] on button "Submit" at bounding box center [1098, 617] width 102 height 44
click at [1126, 618] on icon "button" at bounding box center [1123, 618] width 12 height 12
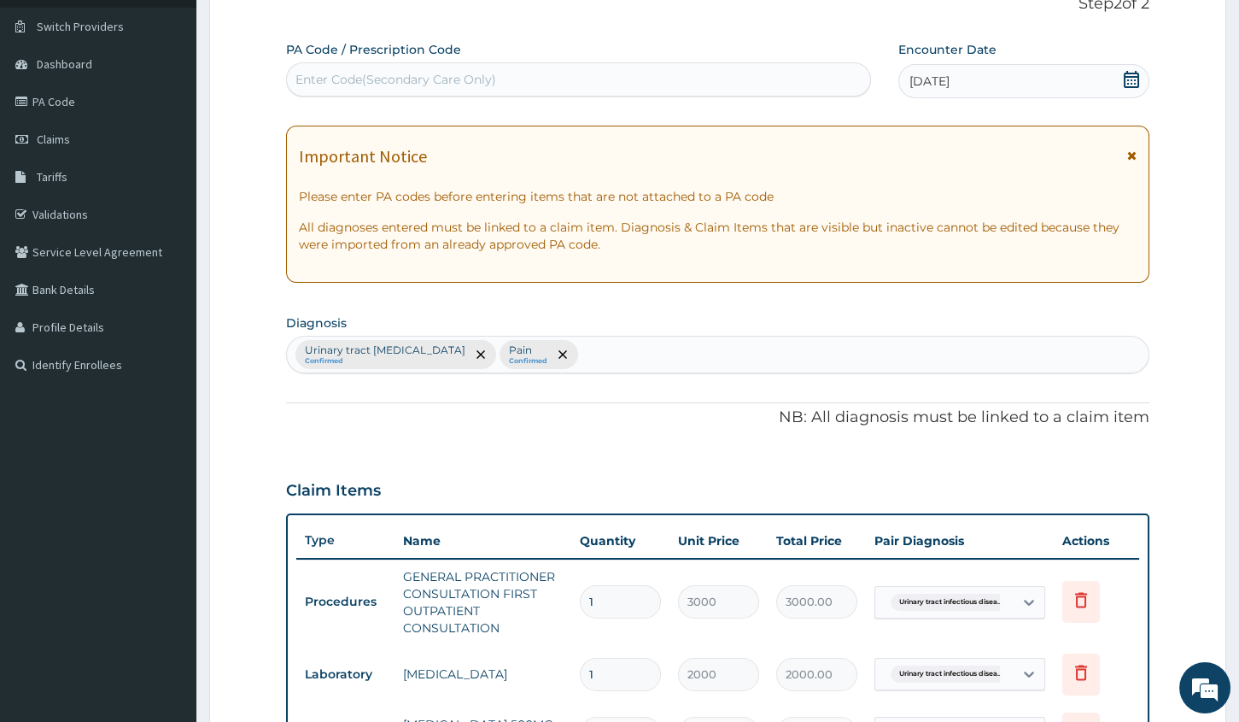
scroll to position [0, 0]
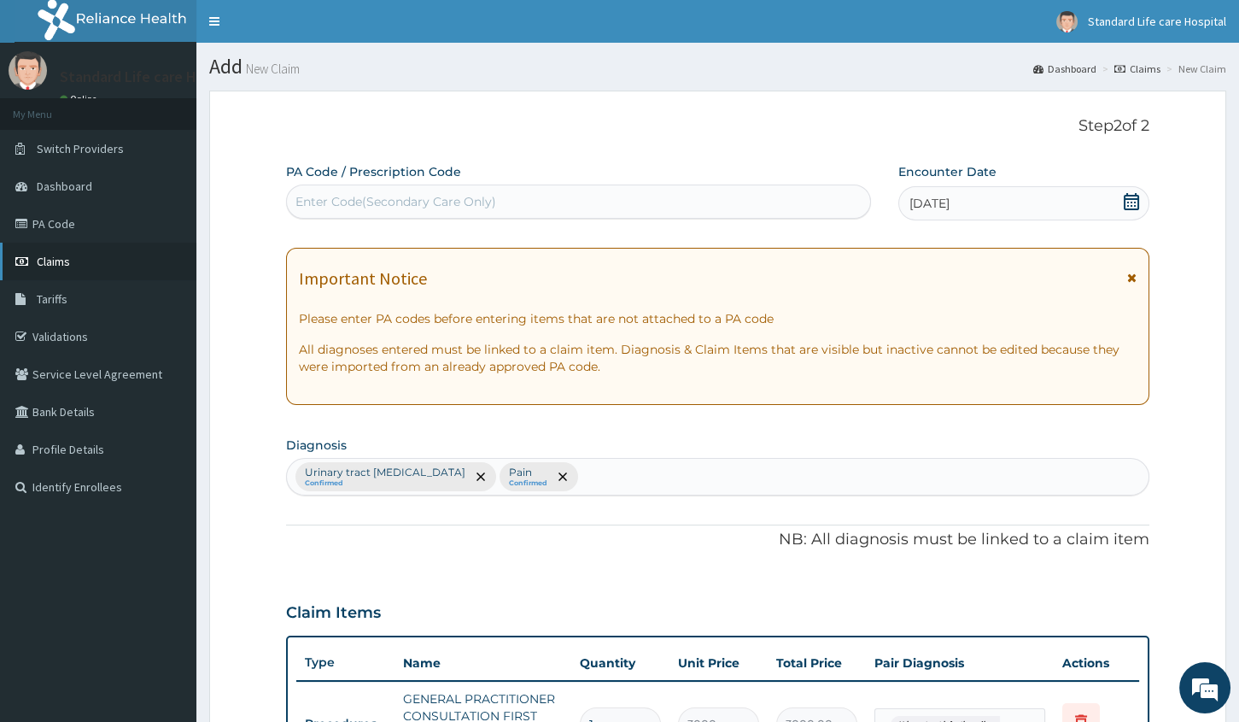
click at [67, 266] on span "Claims" at bounding box center [53, 261] width 33 height 15
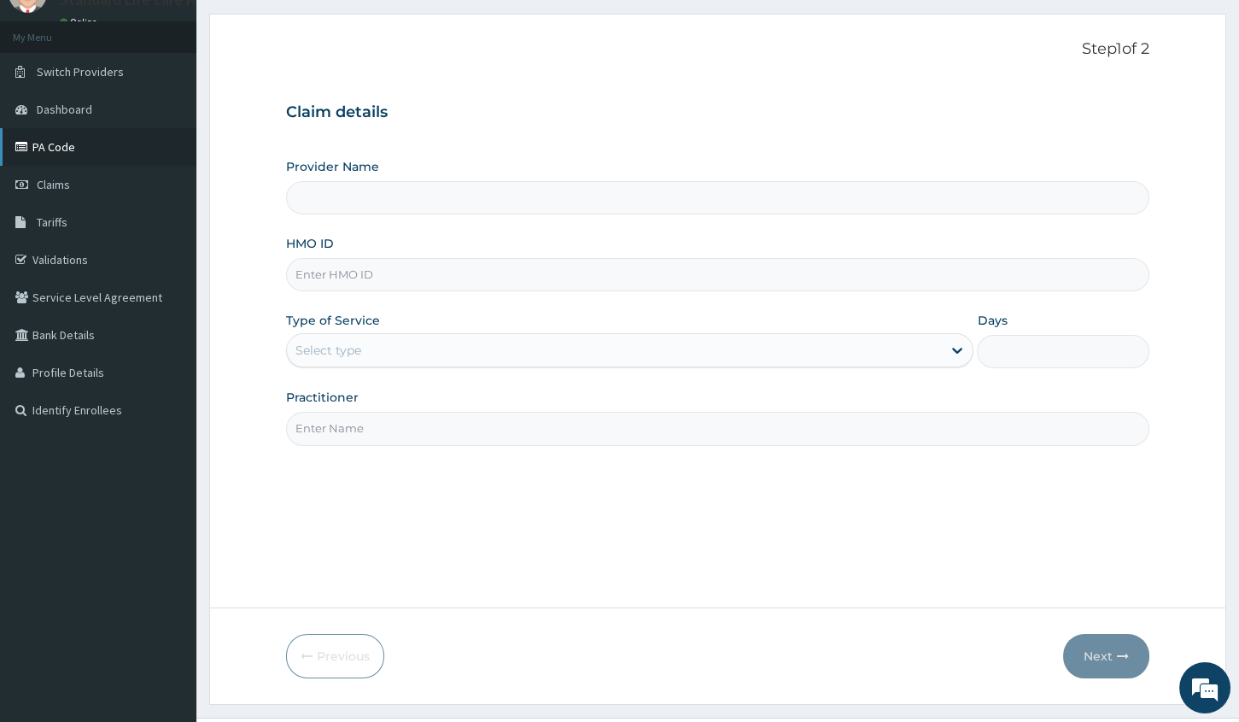
type input "Standard Life Care Hospital"
click at [95, 150] on link "PA Code" at bounding box center [98, 147] width 196 height 38
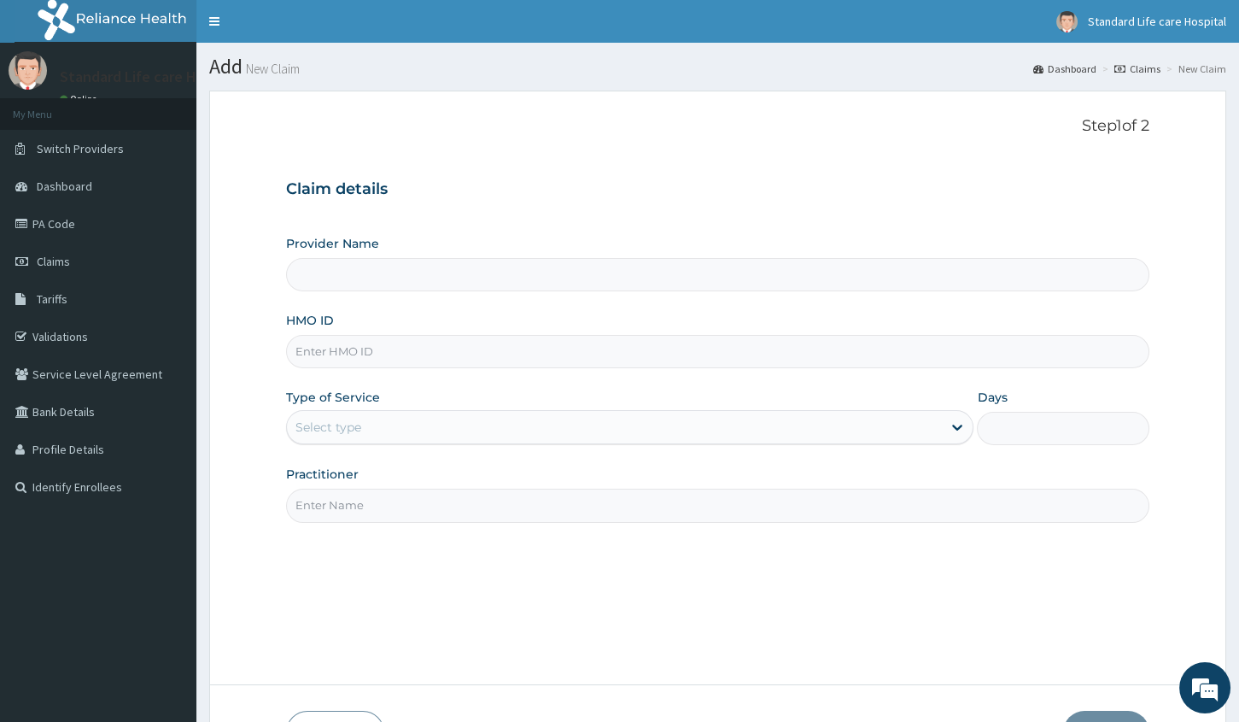
type input "Standard Life Care Hospital"
type input "IFT/10021/A"
click at [811, 433] on div "Select type" at bounding box center [614, 426] width 655 height 27
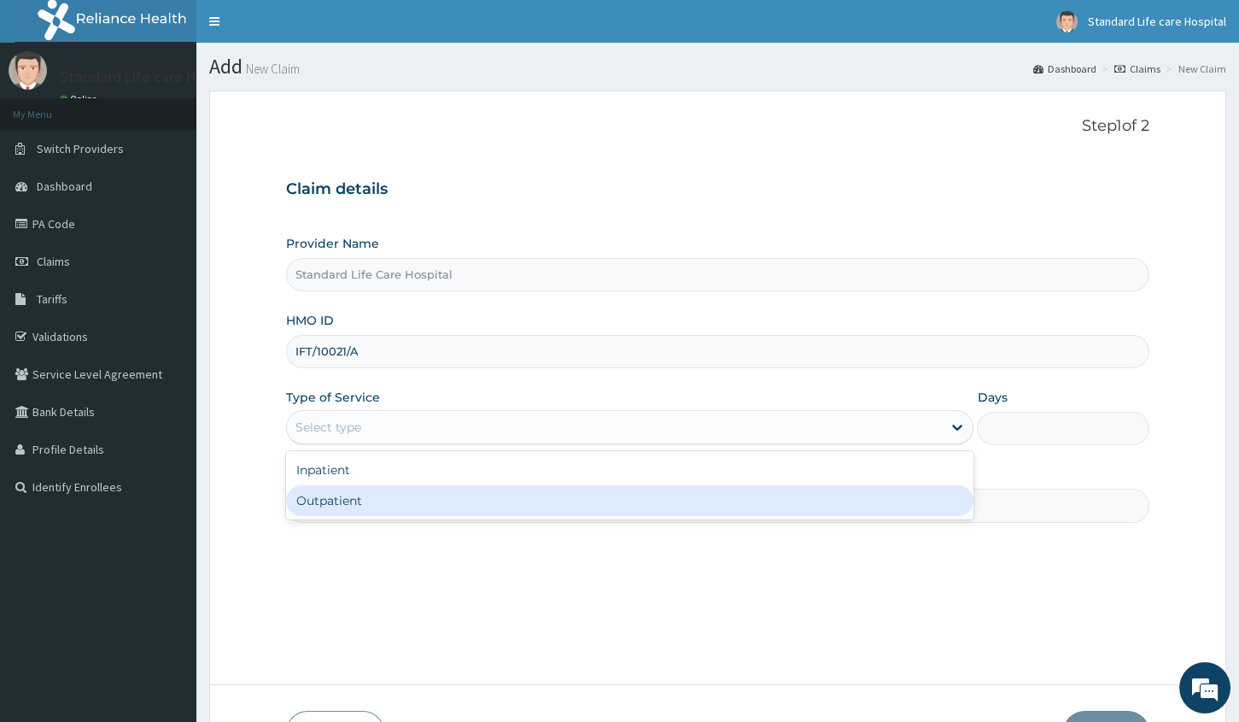
click at [520, 500] on div "Outpatient" at bounding box center [630, 500] width 688 height 31
type input "1"
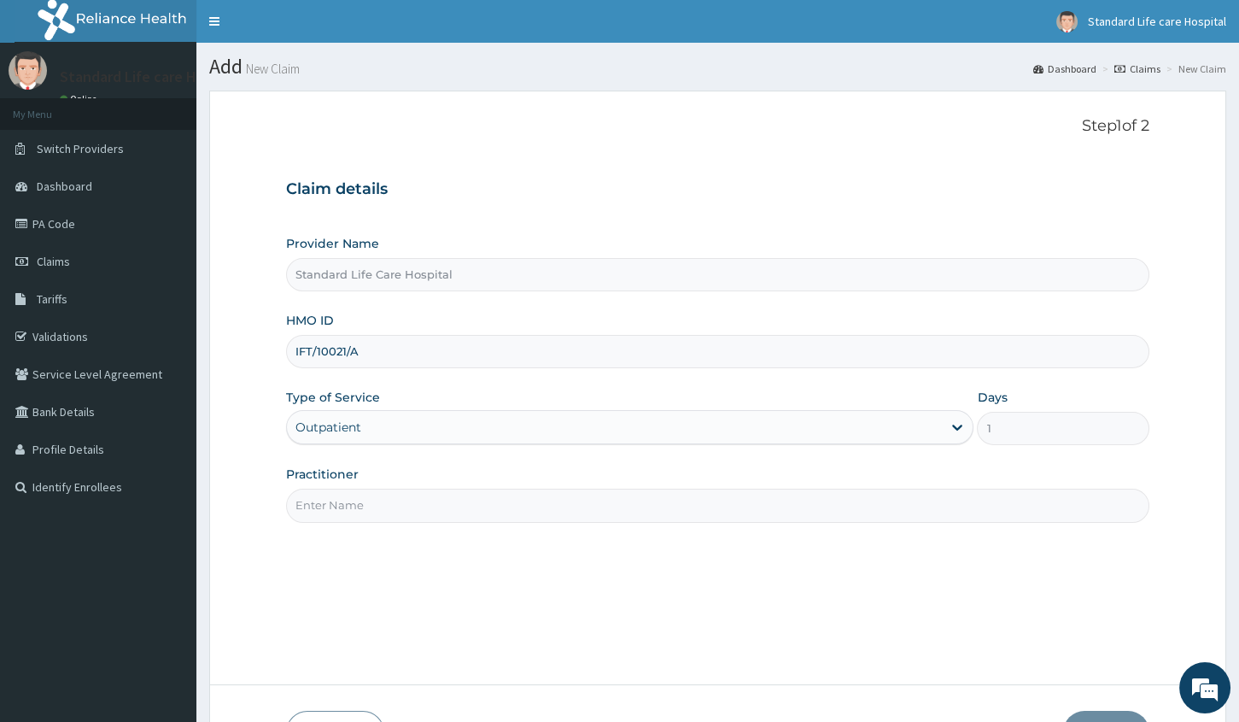
click at [528, 503] on input "Practitioner" at bounding box center [717, 505] width 863 height 33
type input "Dr Korede"
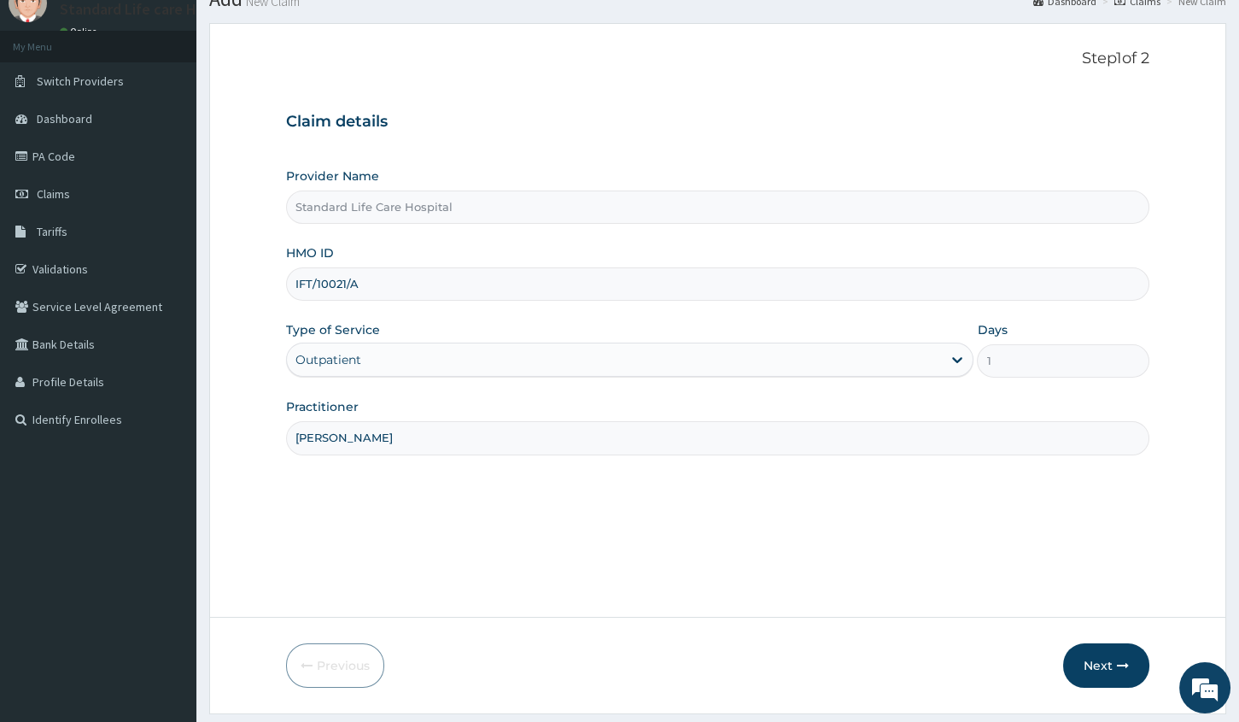
scroll to position [116, 0]
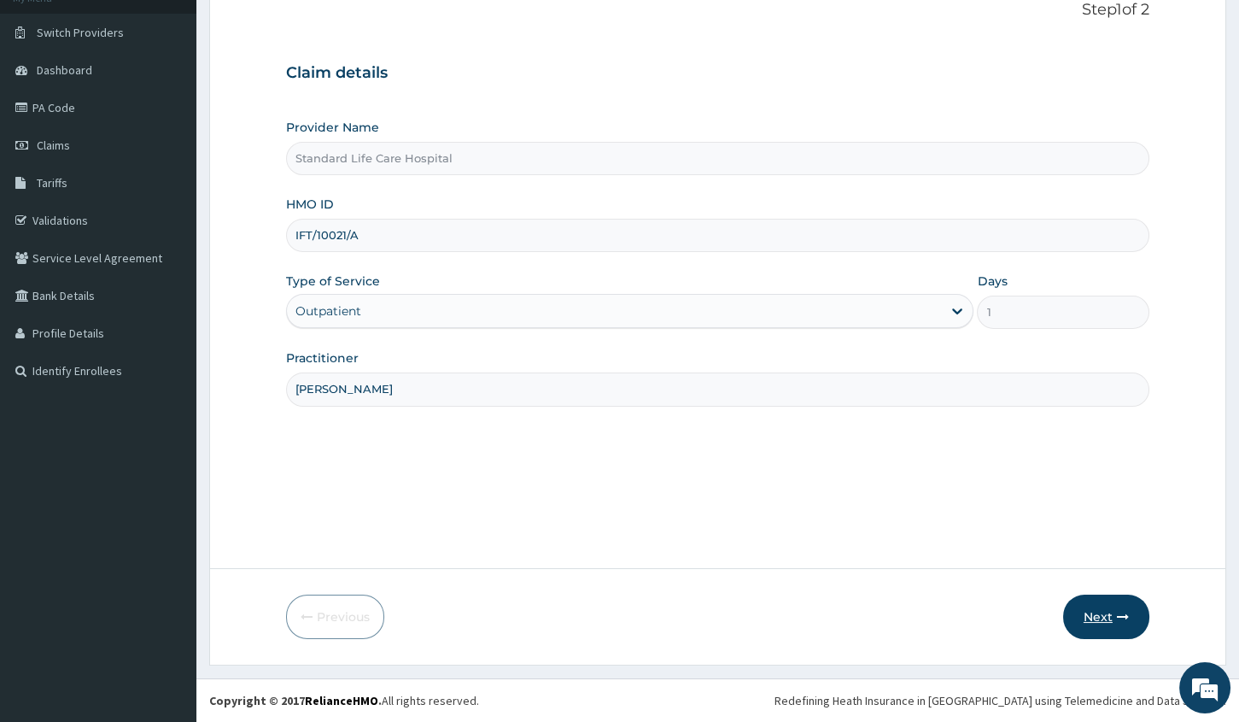
click at [1092, 607] on button "Next" at bounding box center [1106, 616] width 86 height 44
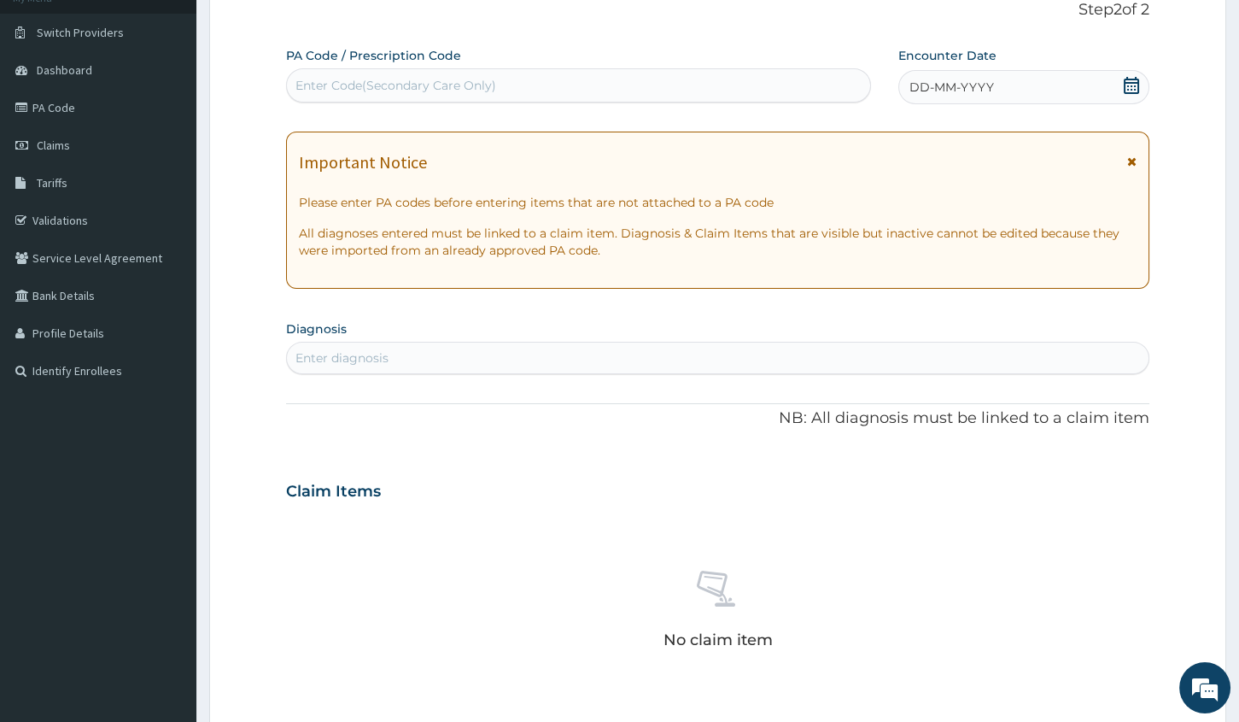
click at [1134, 89] on icon at bounding box center [1131, 85] width 15 height 17
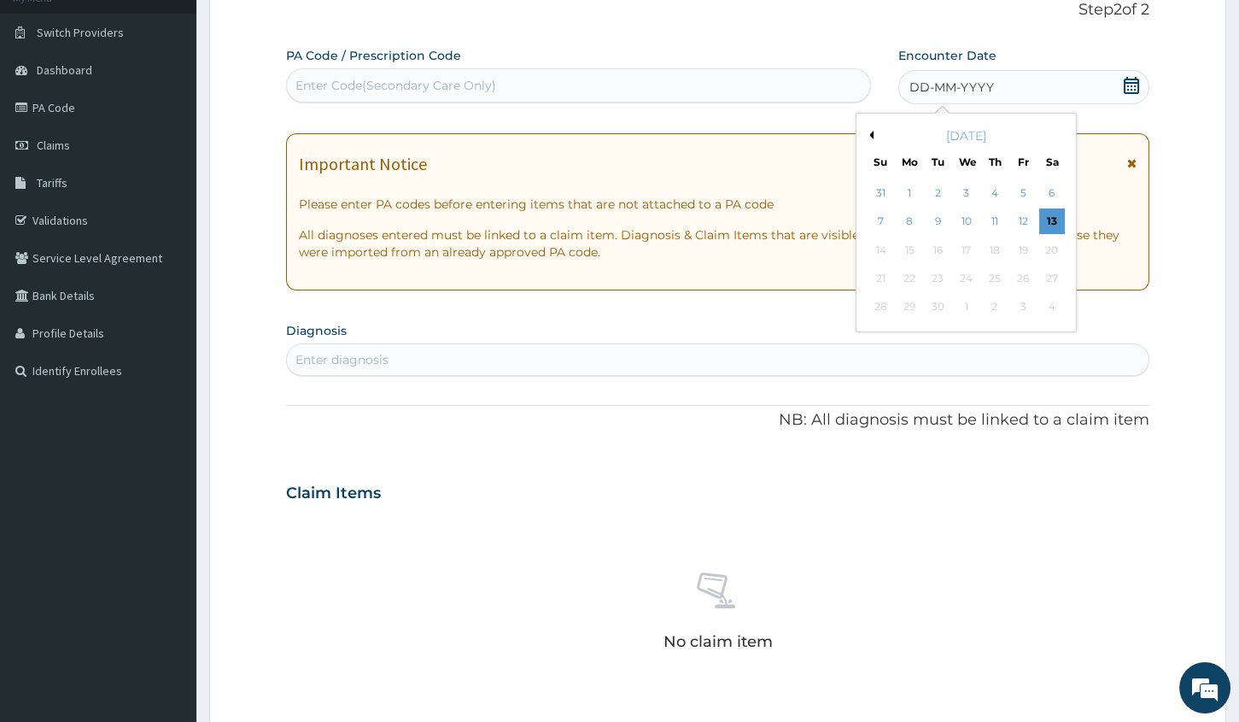
drag, startPoint x: 1012, startPoint y: 217, endPoint x: 943, endPoint y: 223, distance: 69.4
click at [1011, 217] on div "12" at bounding box center [1023, 222] width 26 height 26
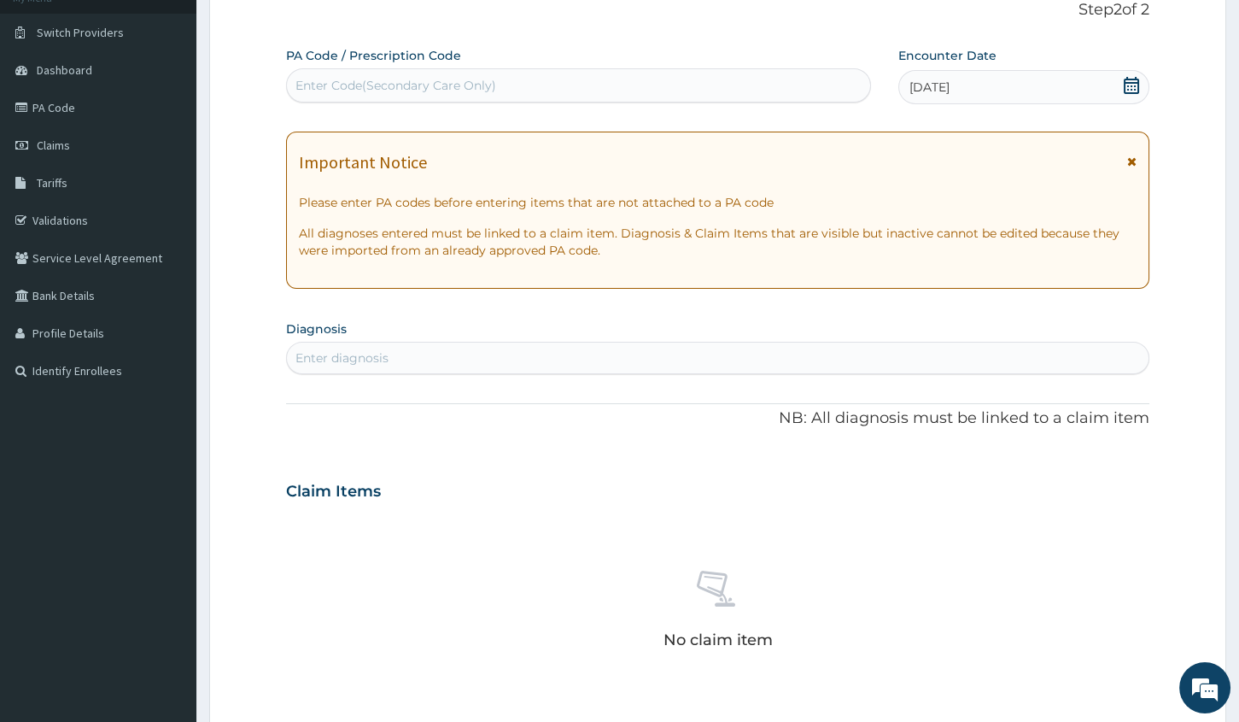
click at [766, 359] on div "Enter diagnosis" at bounding box center [718, 357] width 862 height 27
type input "UTI"
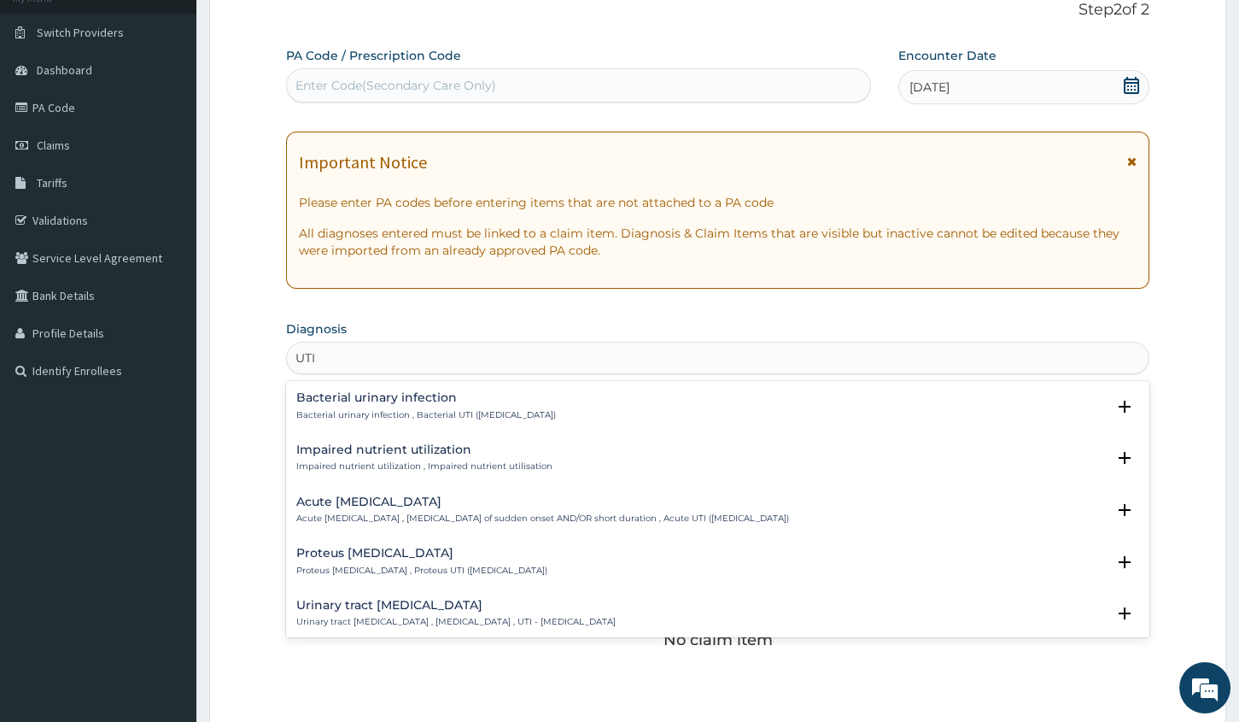
click at [506, 612] on div "Urinary tract infectious disease Urinary tract infectious disease , Urinary tra…" at bounding box center [455, 614] width 319 height 30
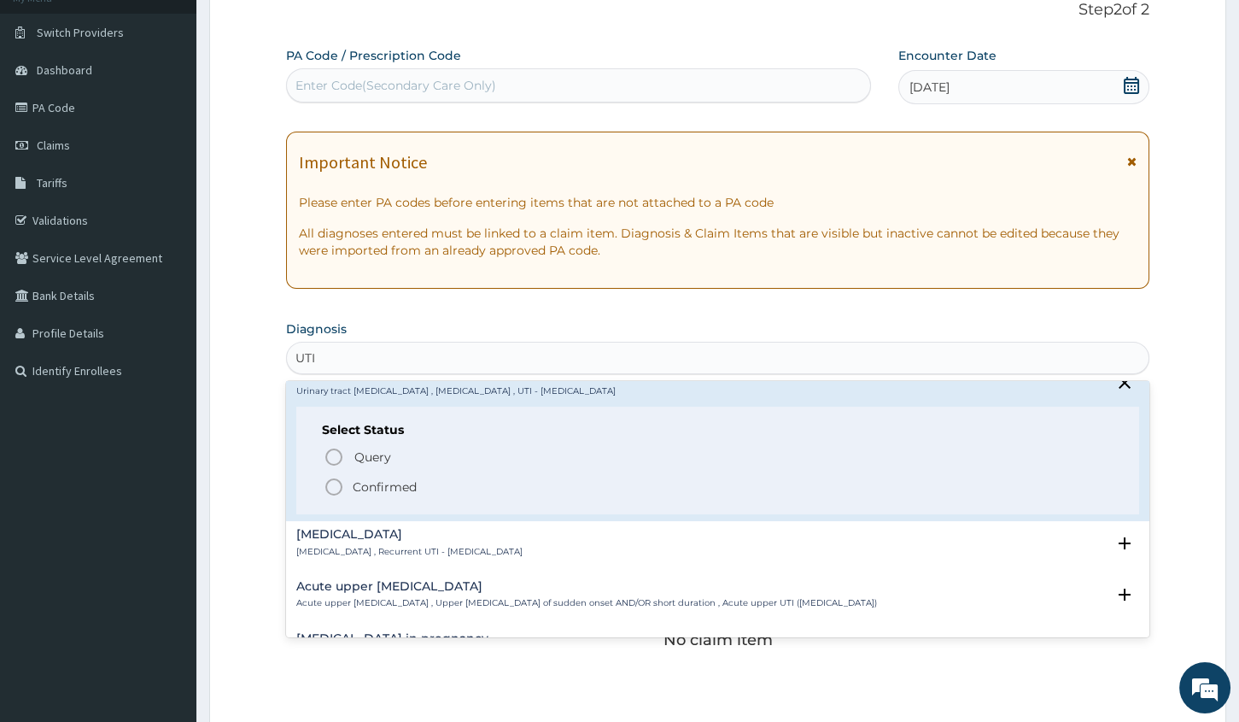
scroll to position [310, 0]
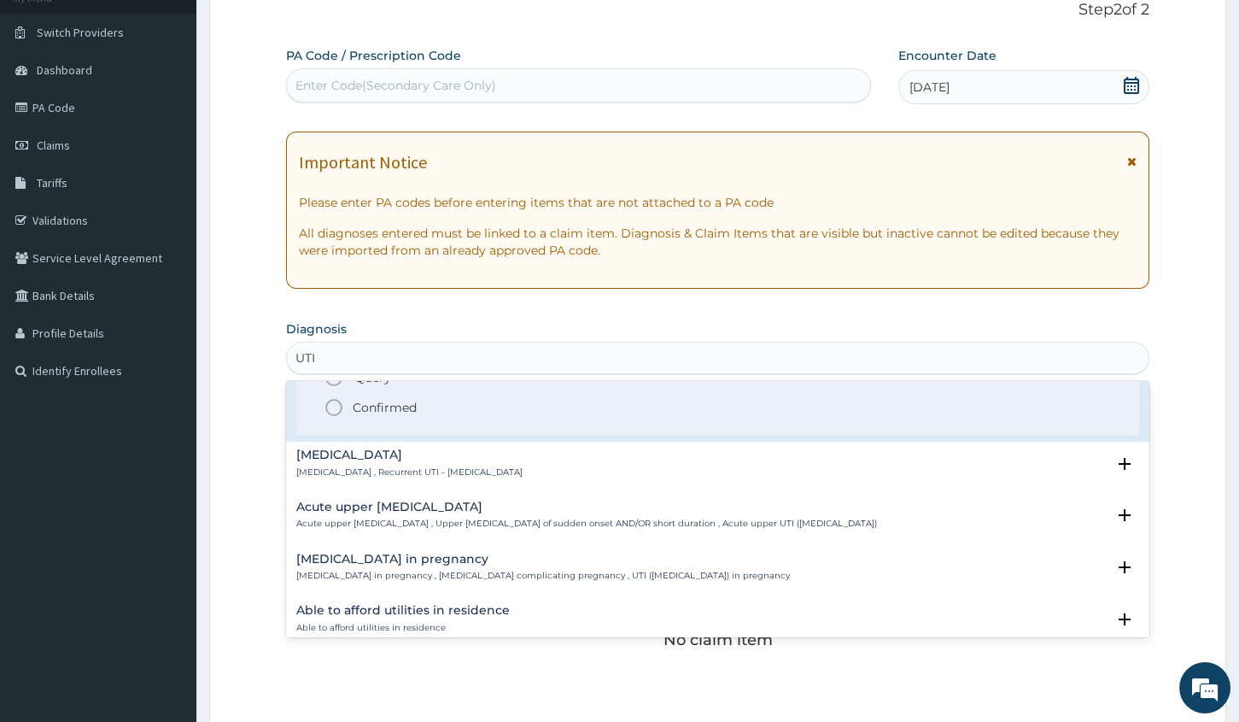
click at [330, 403] on icon "status option filled" at bounding box center [334, 407] width 20 height 20
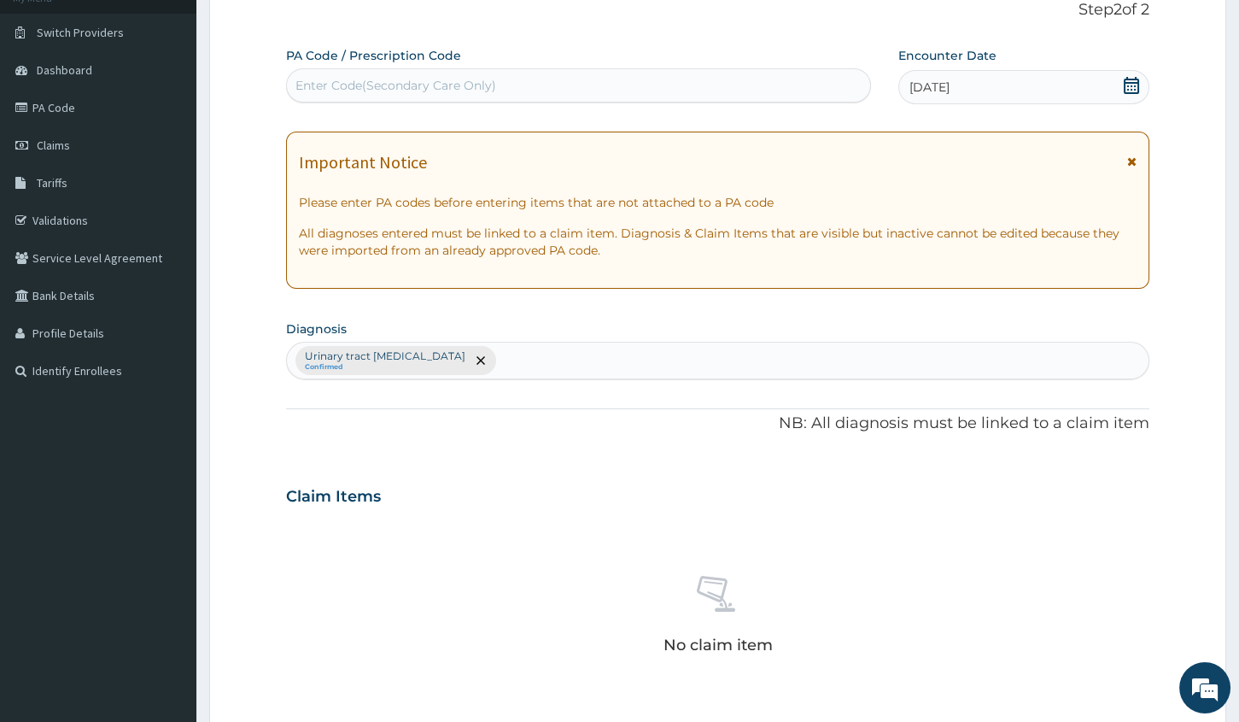
scroll to position [349, 0]
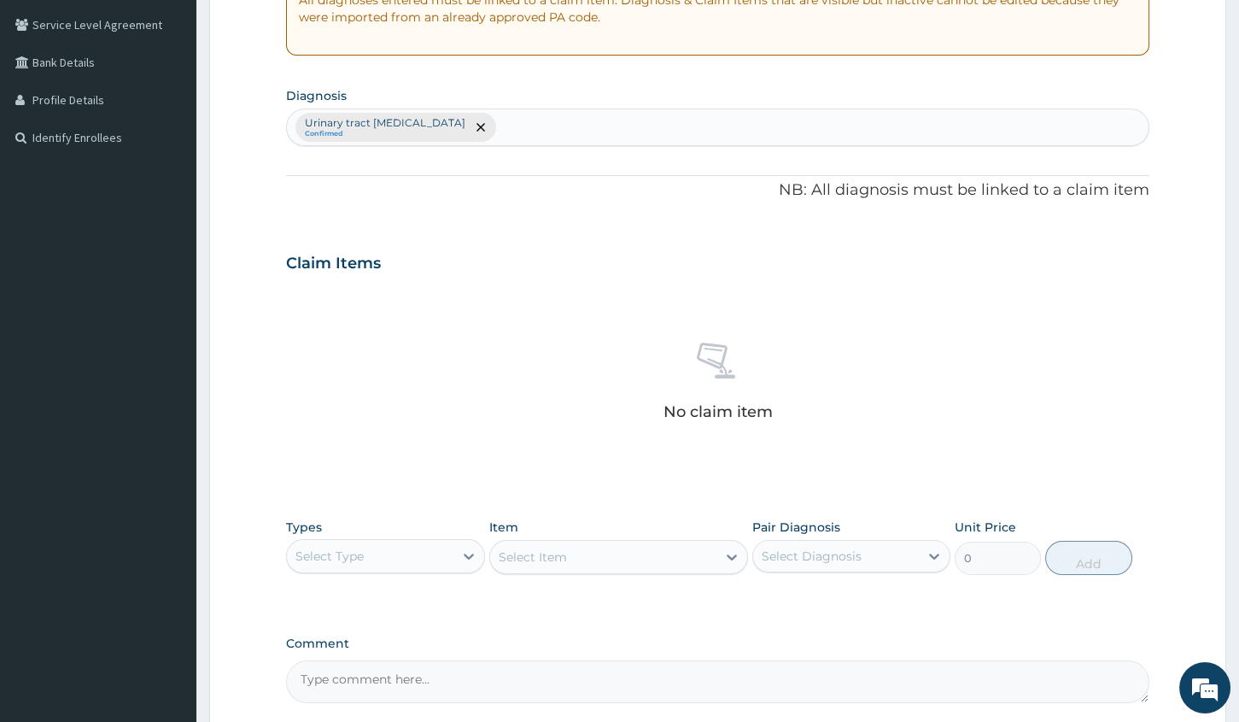
drag, startPoint x: 394, startPoint y: 541, endPoint x: 378, endPoint y: 547, distance: 16.5
click at [380, 550] on div "Select Type" at bounding box center [370, 555] width 166 height 27
click at [367, 656] on div "Procedures" at bounding box center [385, 660] width 198 height 31
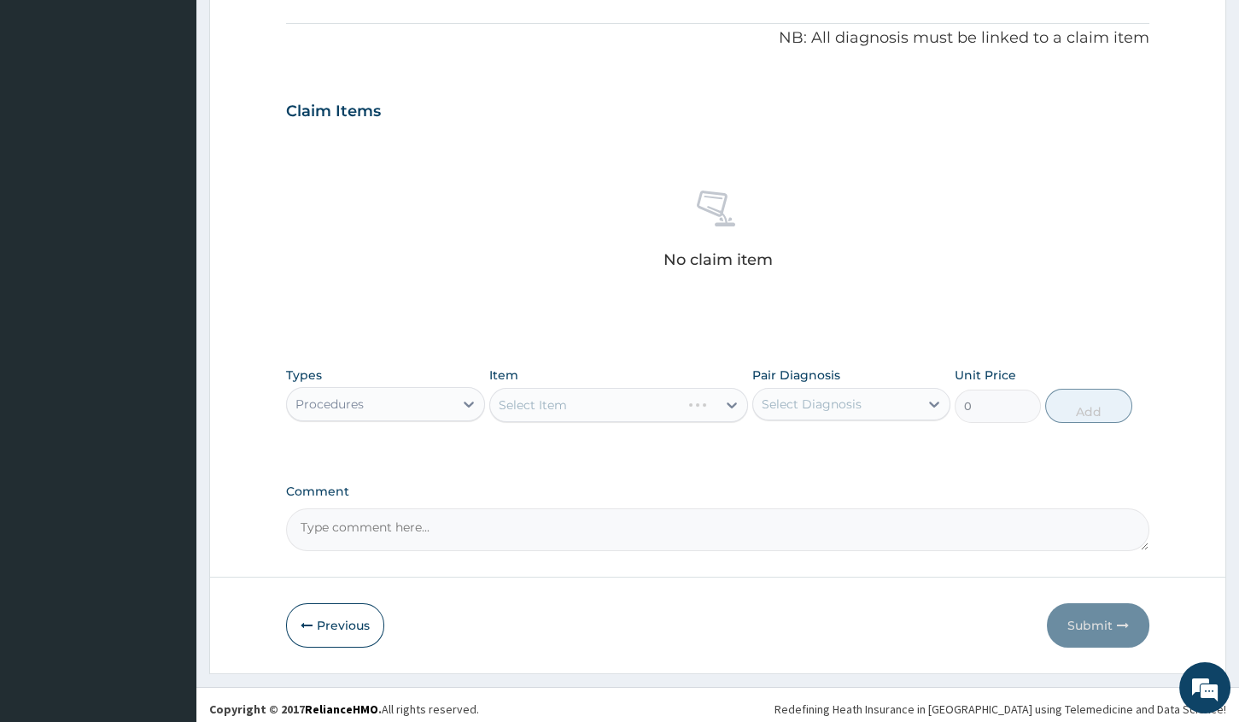
scroll to position [509, 0]
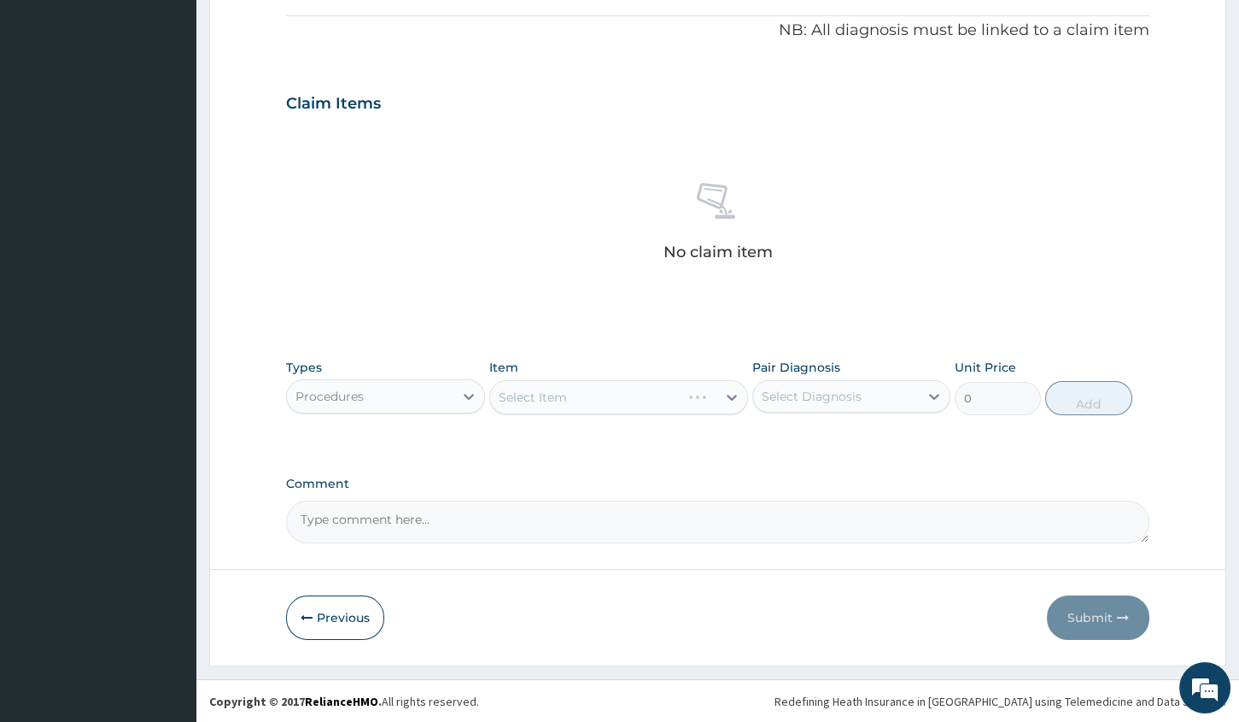
click at [635, 392] on div "Select Item" at bounding box center [618, 397] width 259 height 34
click at [669, 398] on div "Select Item" at bounding box center [603, 396] width 226 height 27
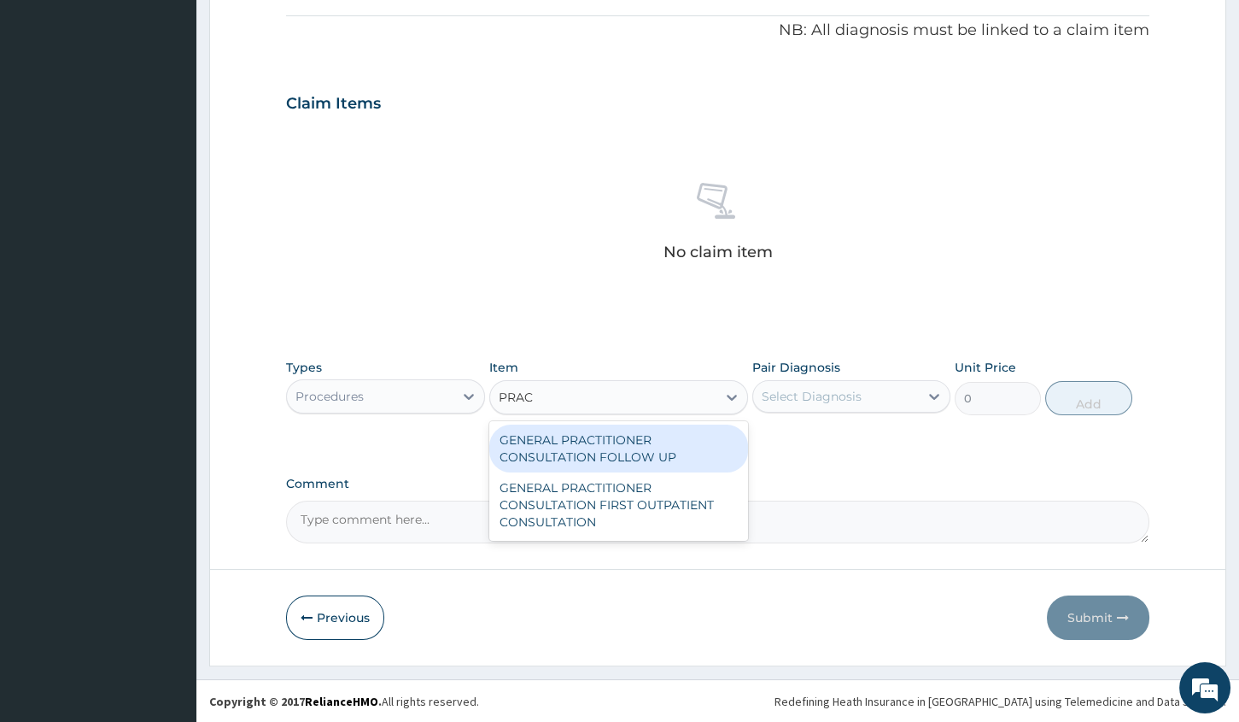
type input "PRACT"
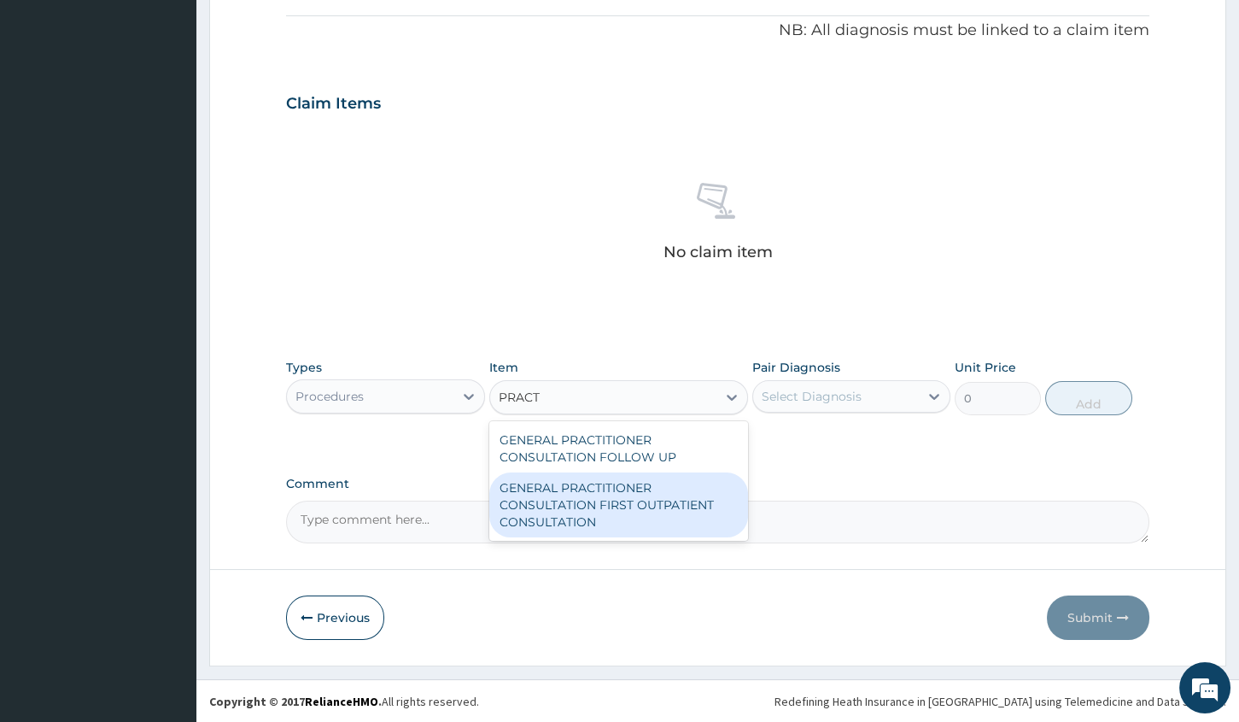
drag, startPoint x: 620, startPoint y: 514, endPoint x: 627, endPoint y: 447, distance: 67.8
click at [621, 514] on div "GENERAL PRACTITIONER CONSULTATION FIRST OUTPATIENT CONSULTATION" at bounding box center [618, 504] width 259 height 65
type input "3000"
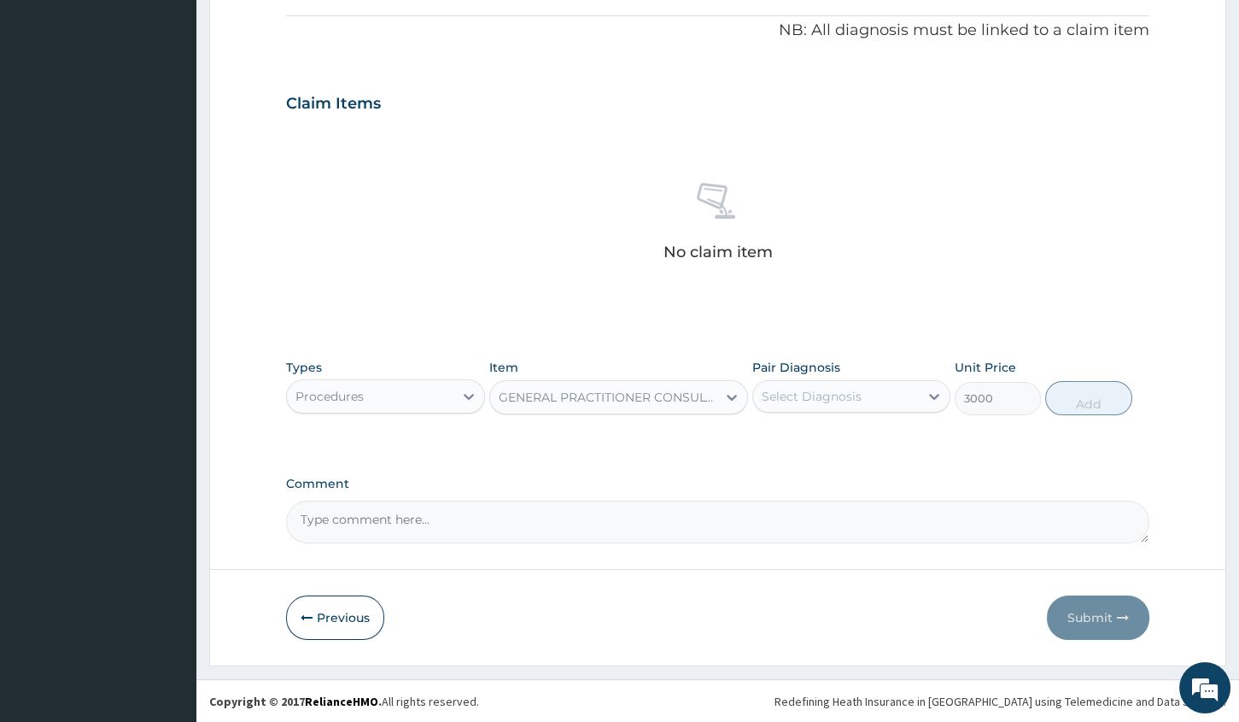
click at [843, 398] on div "Select Diagnosis" at bounding box center [812, 396] width 100 height 17
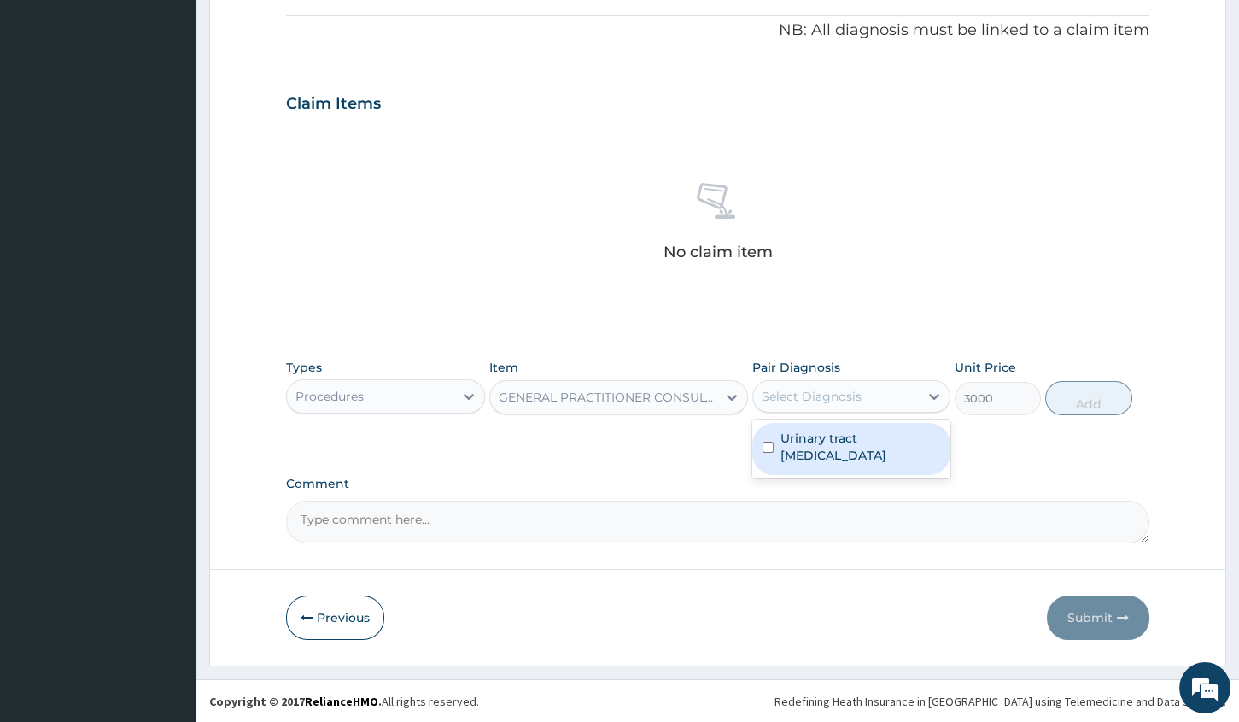
click at [845, 439] on label "Urinary tract infectious disease" at bounding box center [861, 447] width 160 height 34
checkbox input "true"
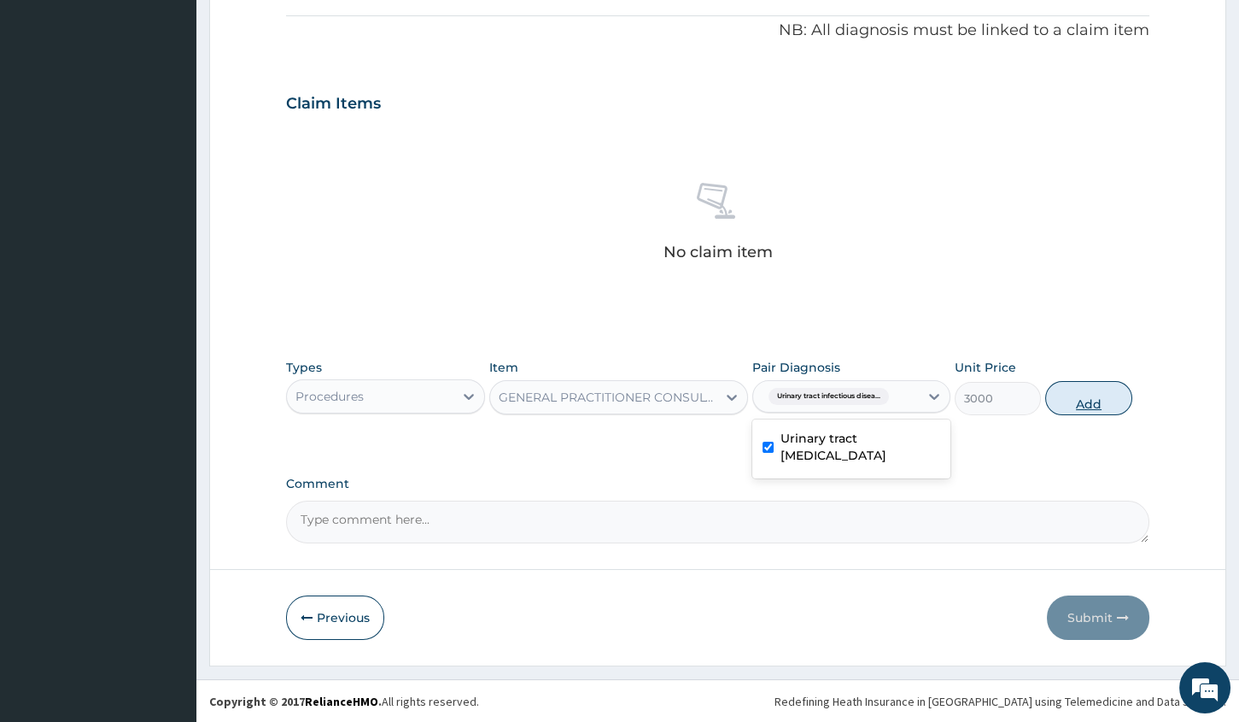
click at [1076, 396] on button "Add" at bounding box center [1088, 398] width 86 height 34
type input "0"
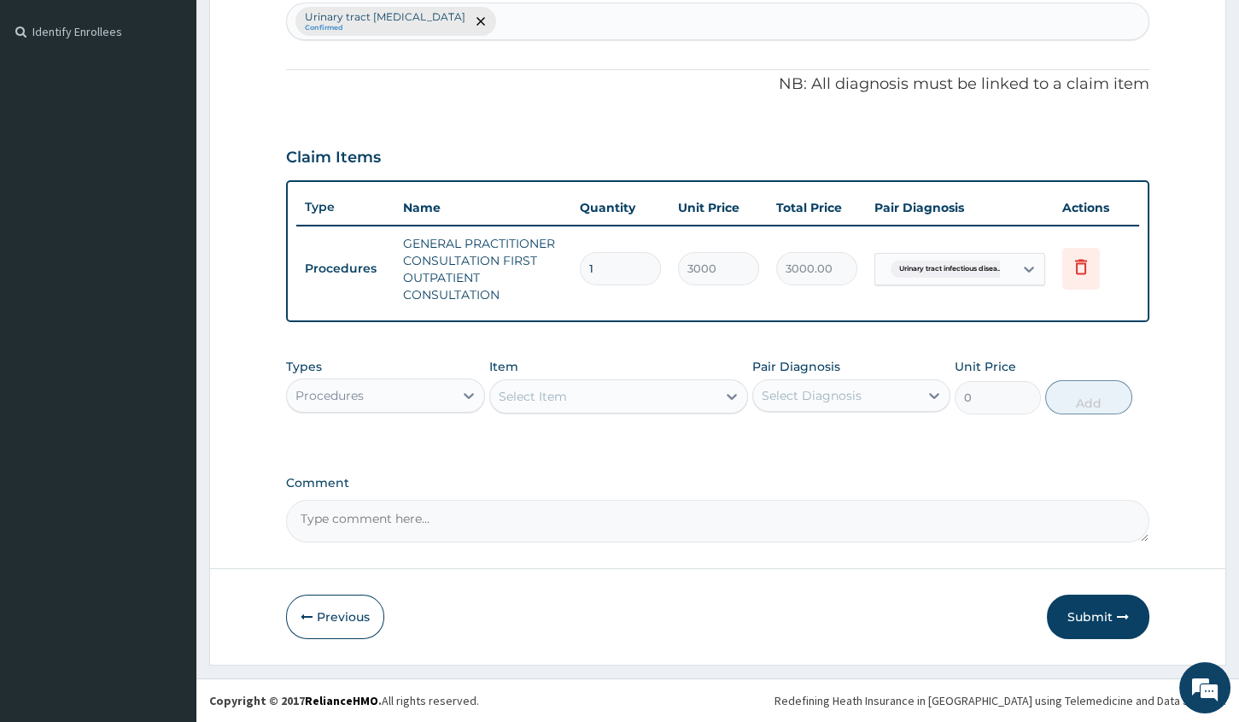
scroll to position [454, 0]
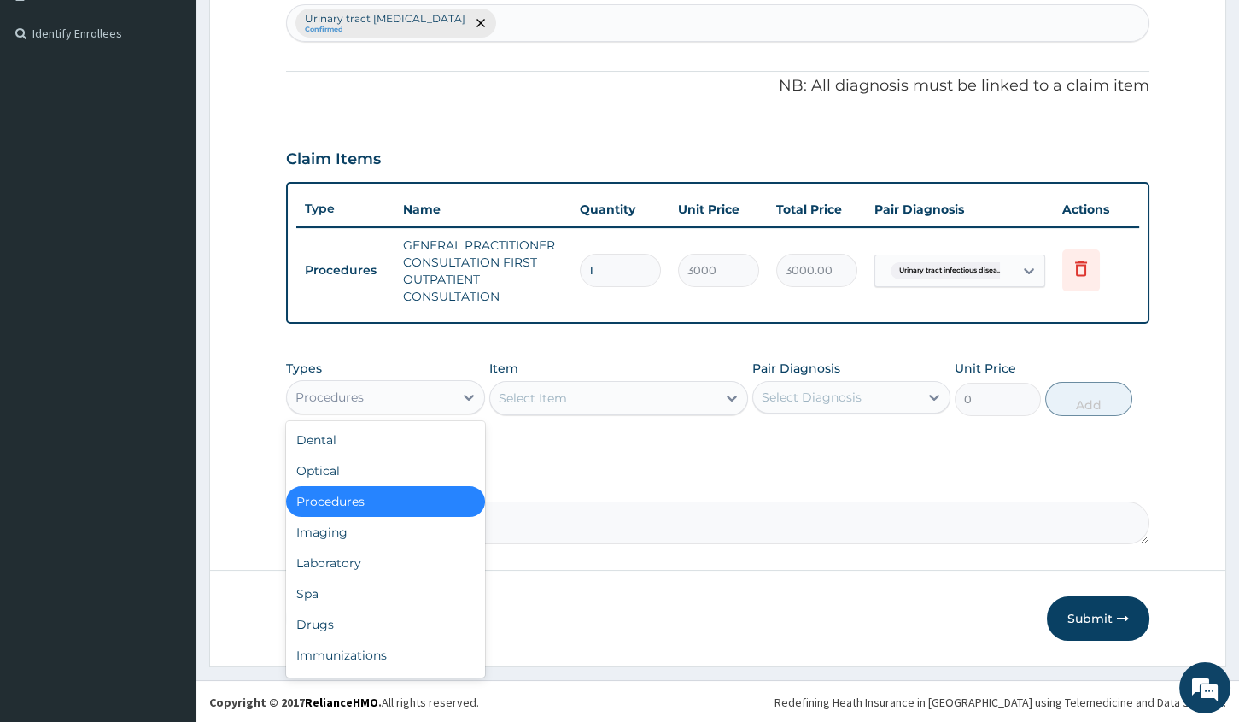
click at [419, 395] on div "Procedures" at bounding box center [370, 396] width 166 height 27
click at [325, 570] on div "Laboratory" at bounding box center [385, 562] width 198 height 31
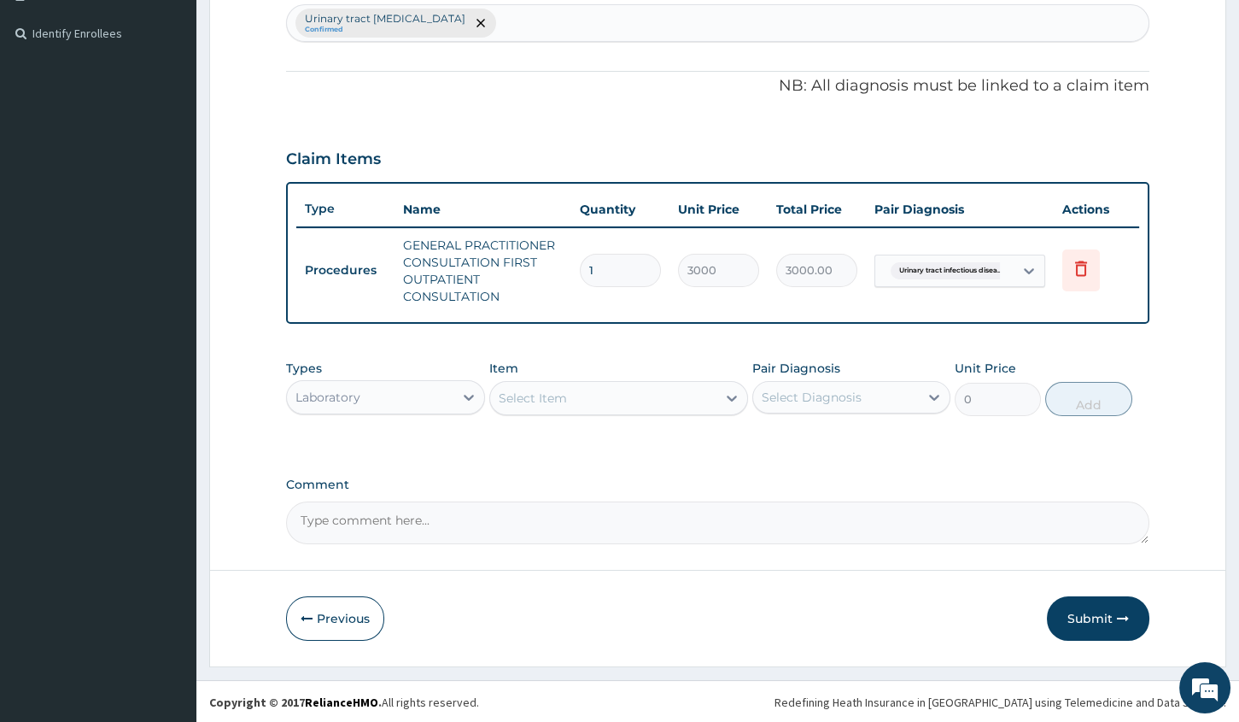
click at [709, 391] on div "Select Item" at bounding box center [603, 397] width 226 height 27
type input "URINAL"
click at [669, 435] on div "URINALYSIS" at bounding box center [618, 440] width 259 height 31
type input "2000"
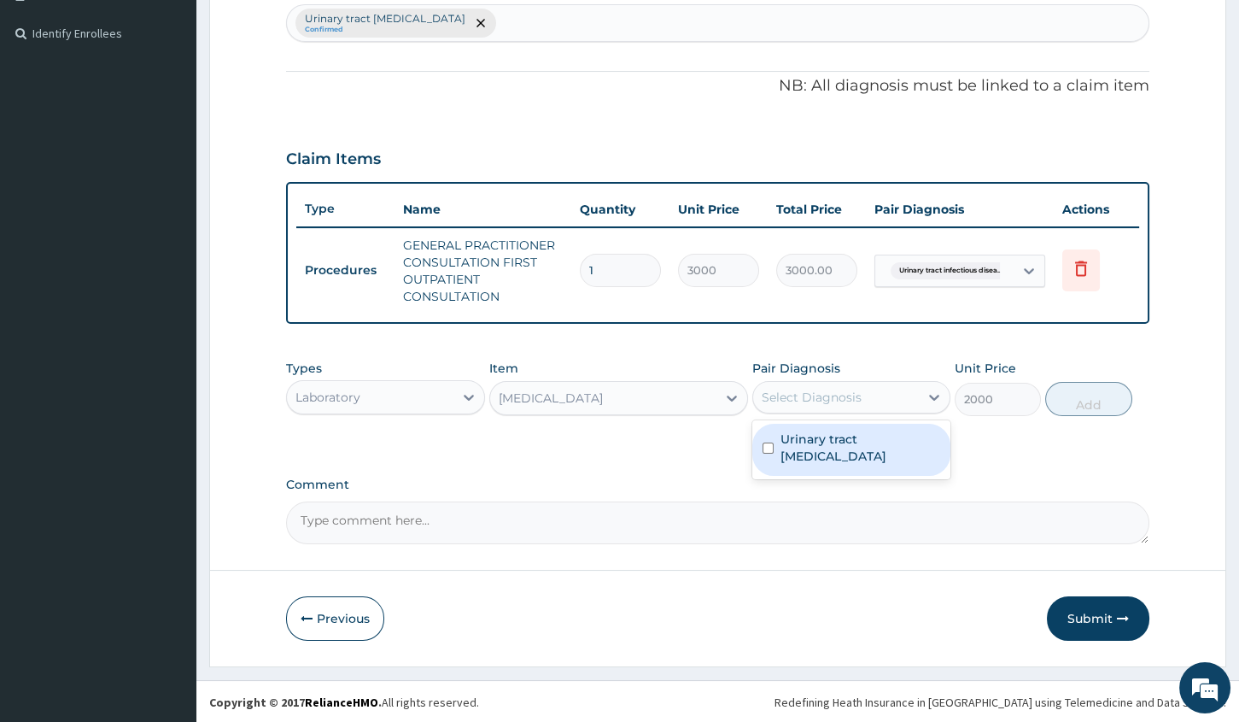
click at [764, 407] on div "Select Diagnosis" at bounding box center [836, 396] width 166 height 27
drag, startPoint x: 789, startPoint y: 426, endPoint x: 802, endPoint y: 435, distance: 15.4
click at [792, 431] on div "Urinary tract infectious disease" at bounding box center [851, 450] width 198 height 52
checkbox input "true"
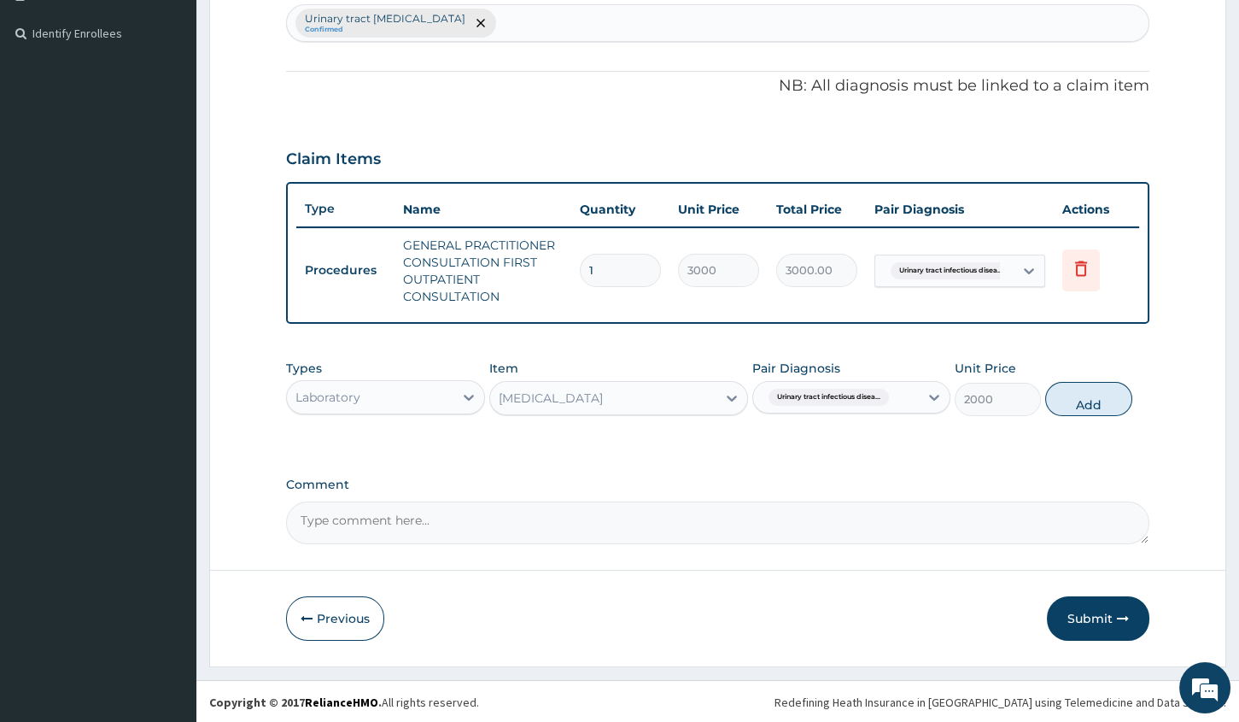
drag, startPoint x: 1108, startPoint y: 401, endPoint x: 1050, endPoint y: 388, distance: 59.5
click at [1107, 401] on button "Add" at bounding box center [1088, 399] width 86 height 34
type input "0"
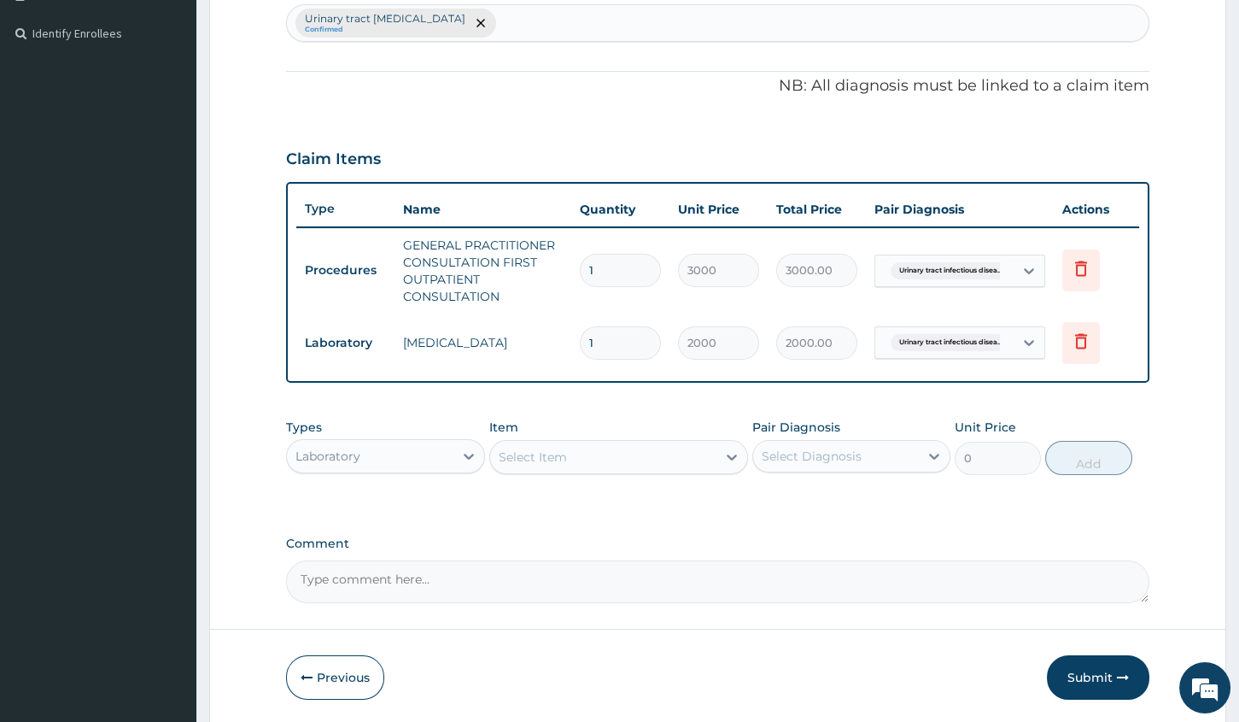
click at [383, 443] on div "Laboratory" at bounding box center [370, 455] width 166 height 27
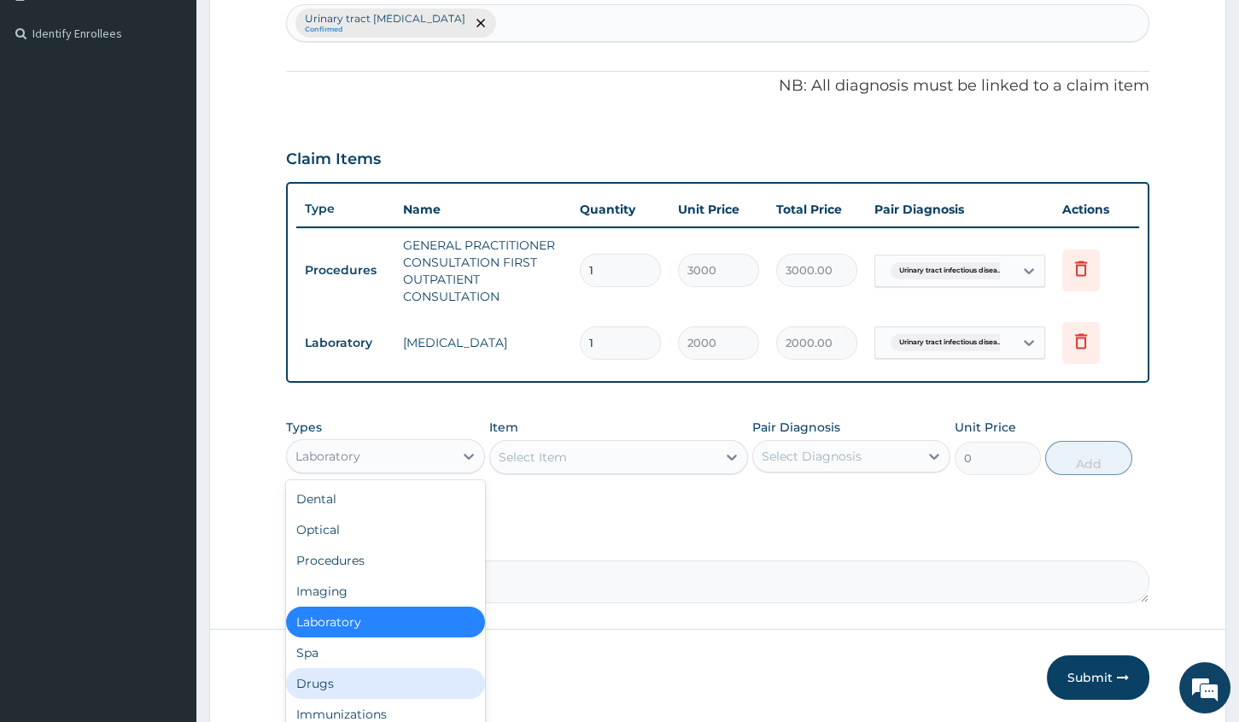
click at [354, 680] on div "Drugs" at bounding box center [385, 683] width 198 height 31
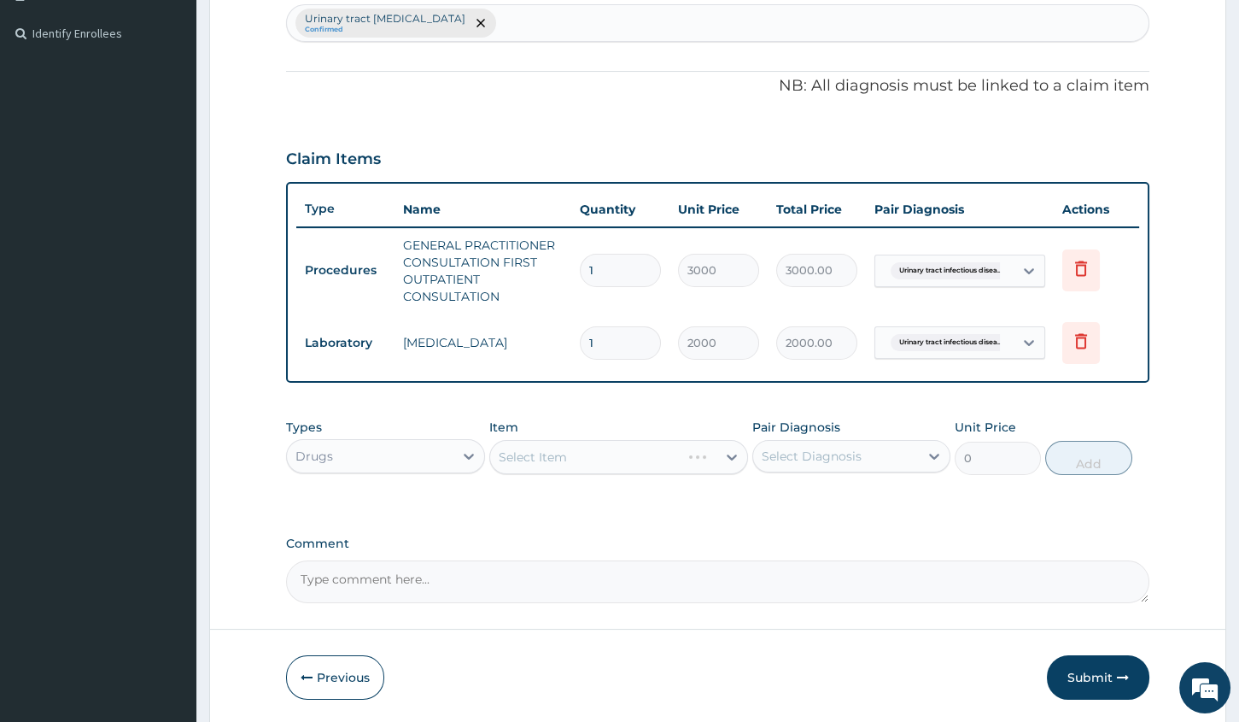
click at [697, 459] on div "Select Item" at bounding box center [618, 457] width 259 height 34
click at [680, 456] on div "Select Item" at bounding box center [603, 456] width 226 height 27
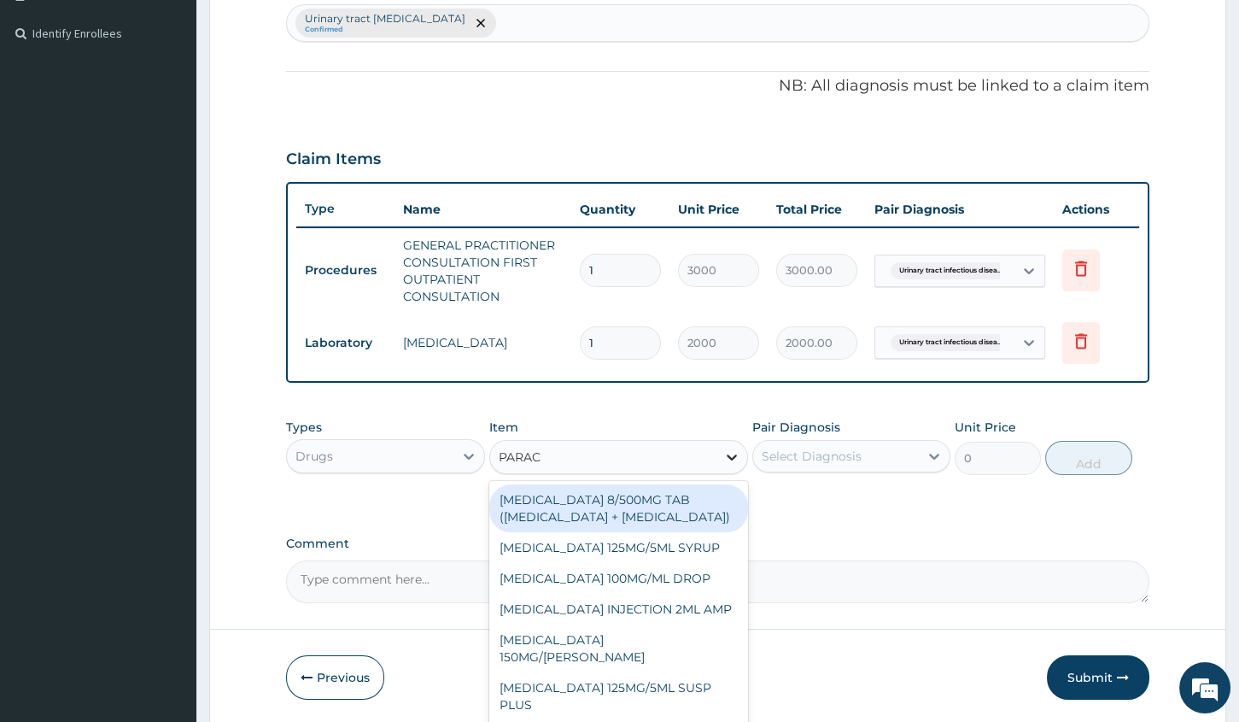
type input "PARACE"
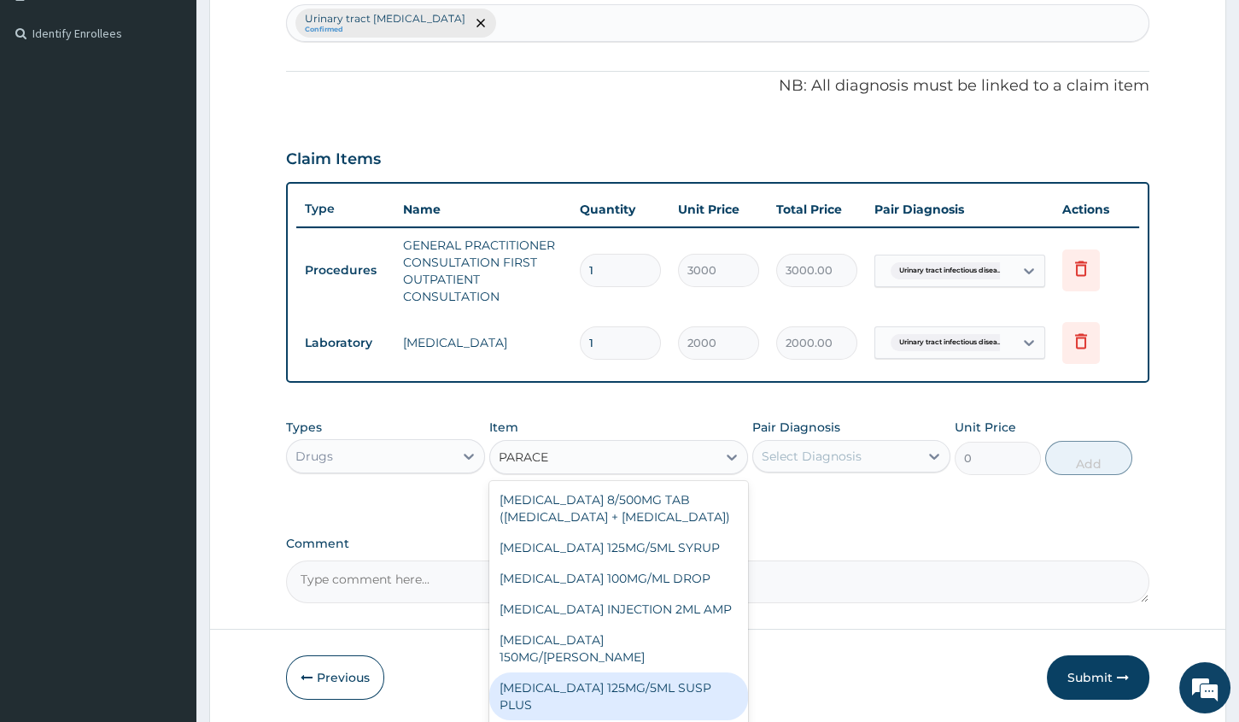
scroll to position [65, 0]
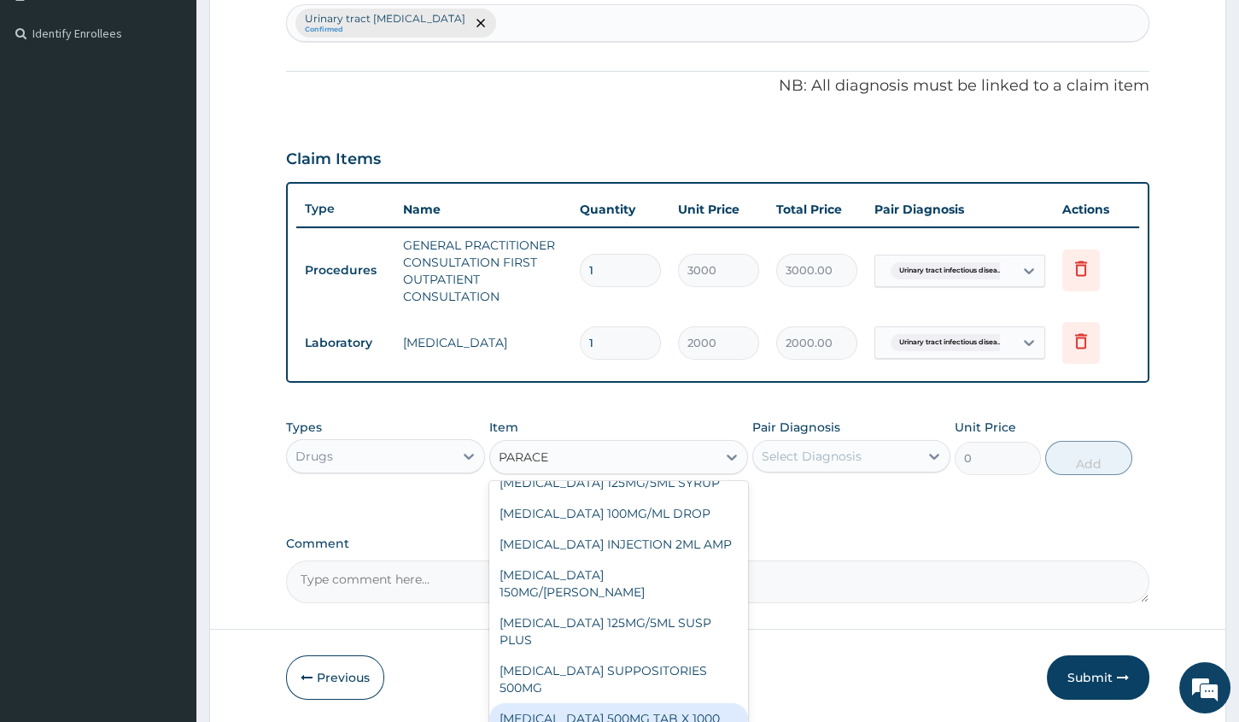
click at [588, 719] on div "PARACETAMOL 500MG TAB X 1000" at bounding box center [618, 718] width 259 height 31
type input "11.03"
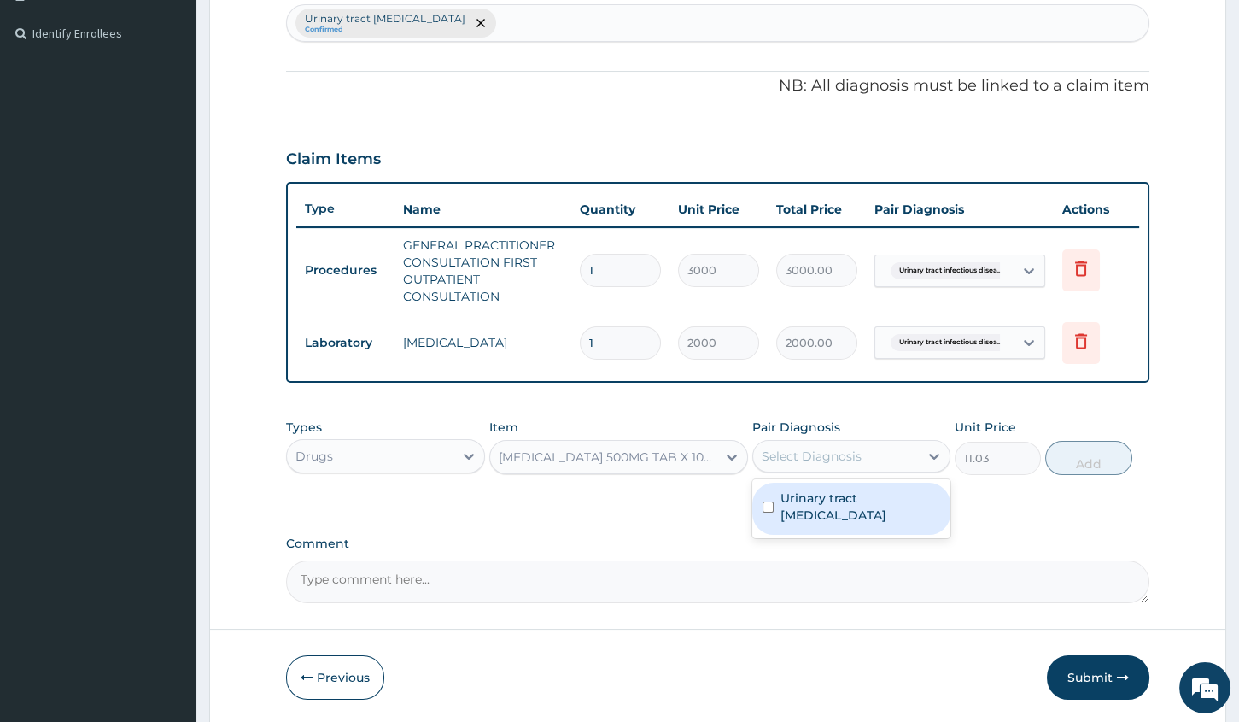
click at [840, 453] on div "Select Diagnosis" at bounding box center [812, 456] width 100 height 17
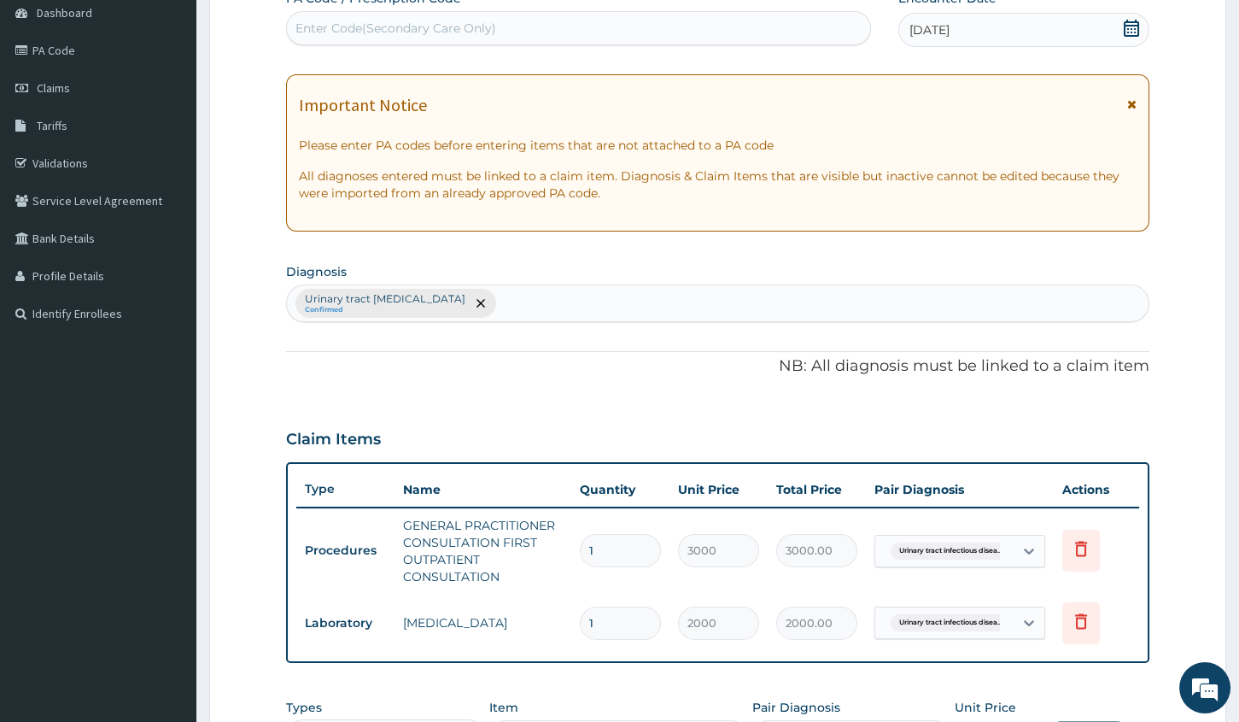
scroll to position [143, 0]
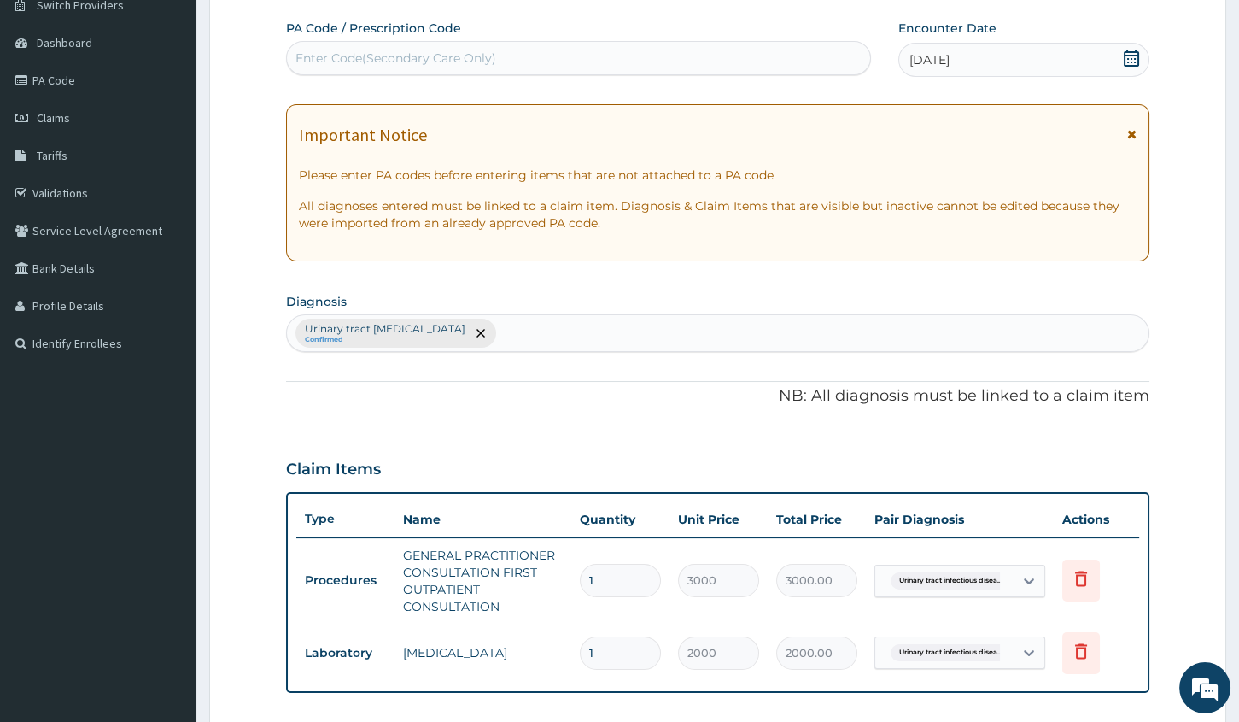
click at [655, 228] on p "All diagnoses entered must be linked to a claim item. Diagnosis & Claim Items t…" at bounding box center [718, 214] width 838 height 34
click at [653, 332] on div "Urinary tract infectious disease Confirmed" at bounding box center [718, 333] width 862 height 36
type input "PAIN"
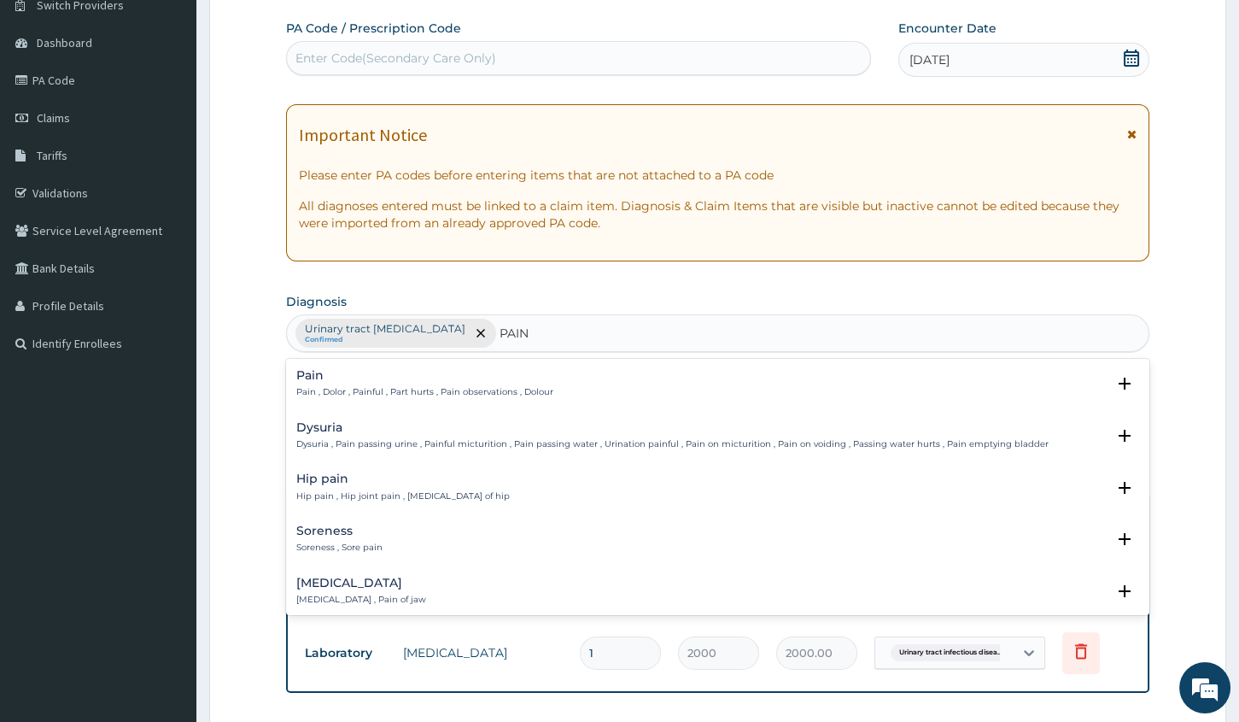
click at [535, 379] on h4 "Pain" at bounding box center [424, 375] width 257 height 13
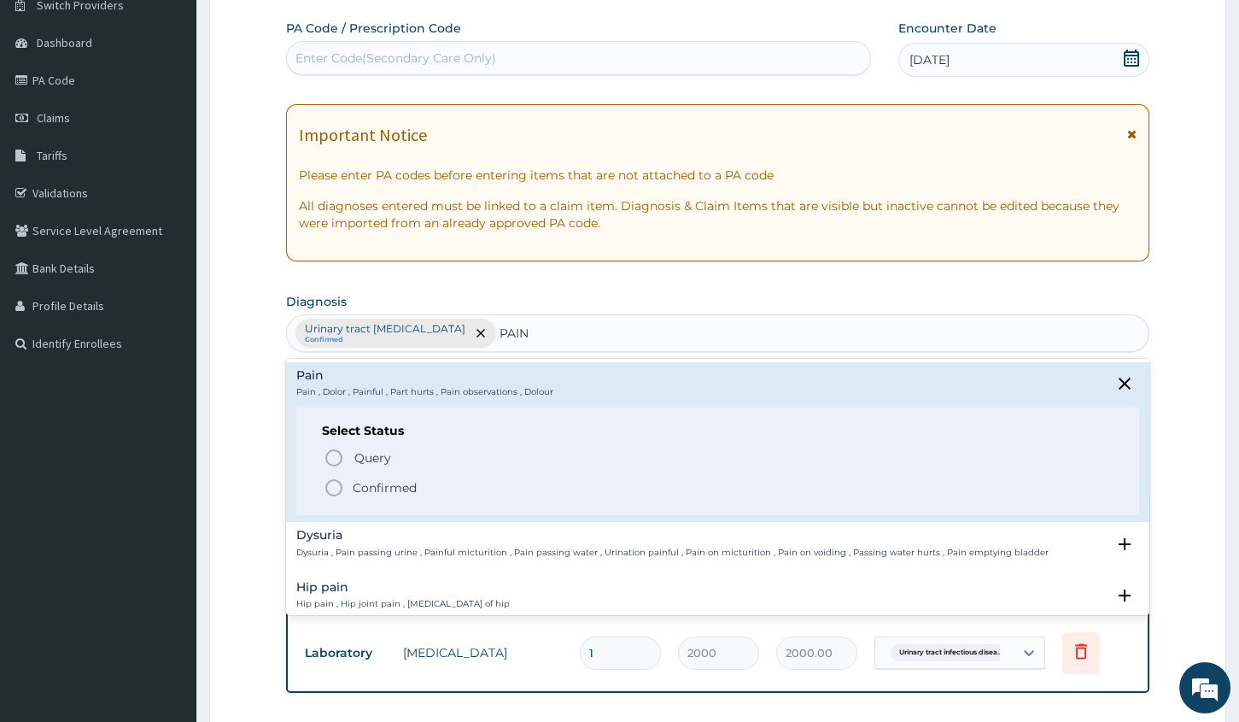
click at [390, 483] on p "Confirmed" at bounding box center [385, 487] width 64 height 17
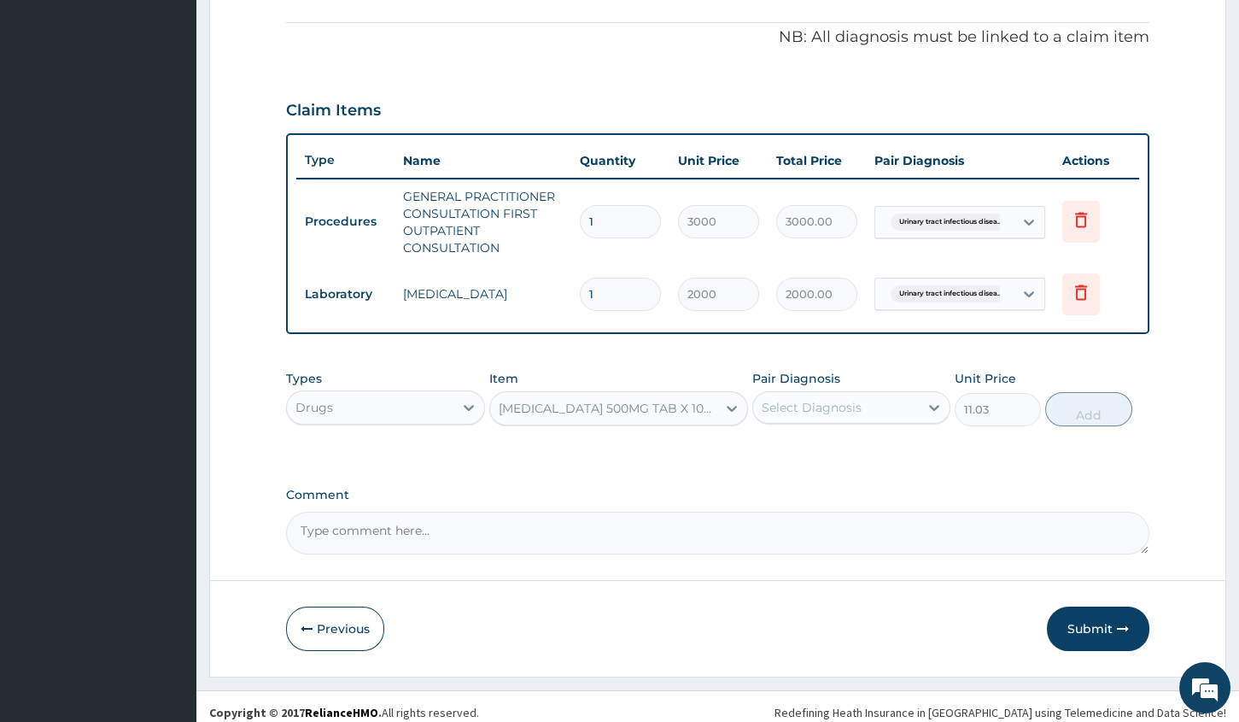
scroll to position [512, 0]
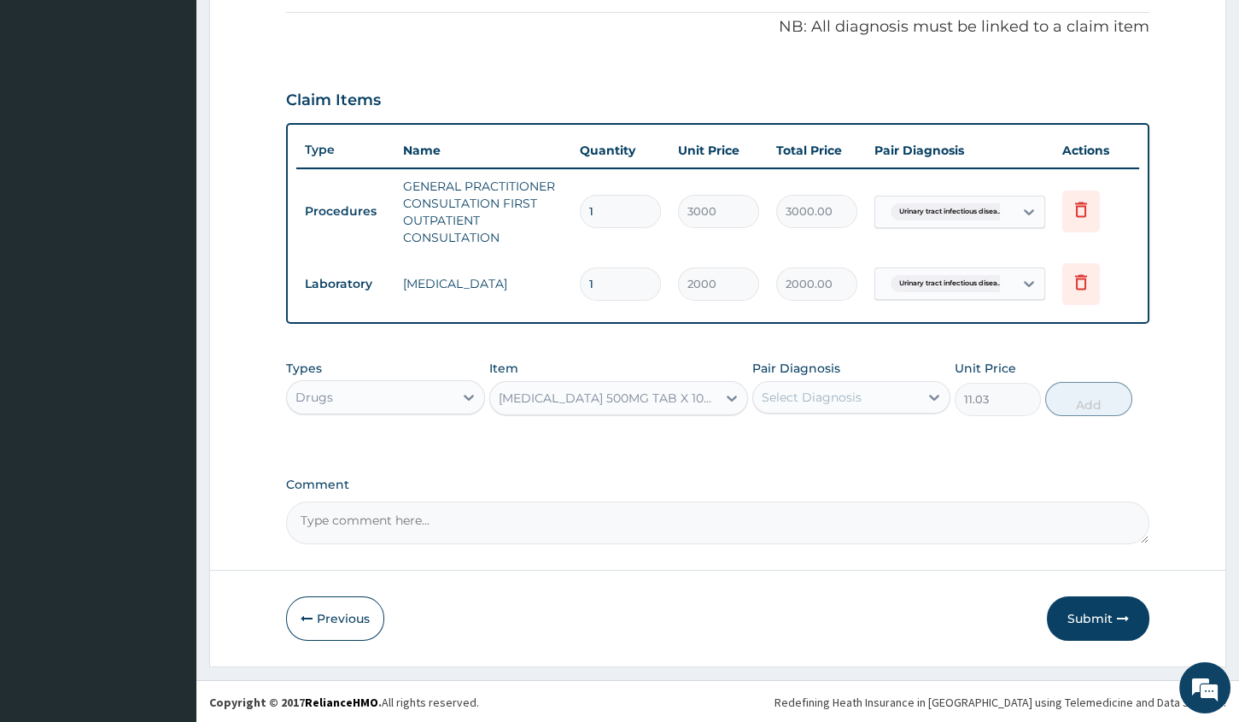
click at [793, 394] on div "Select Diagnosis" at bounding box center [812, 397] width 100 height 17
click at [811, 508] on div "Pain" at bounding box center [851, 493] width 198 height 35
checkbox input "true"
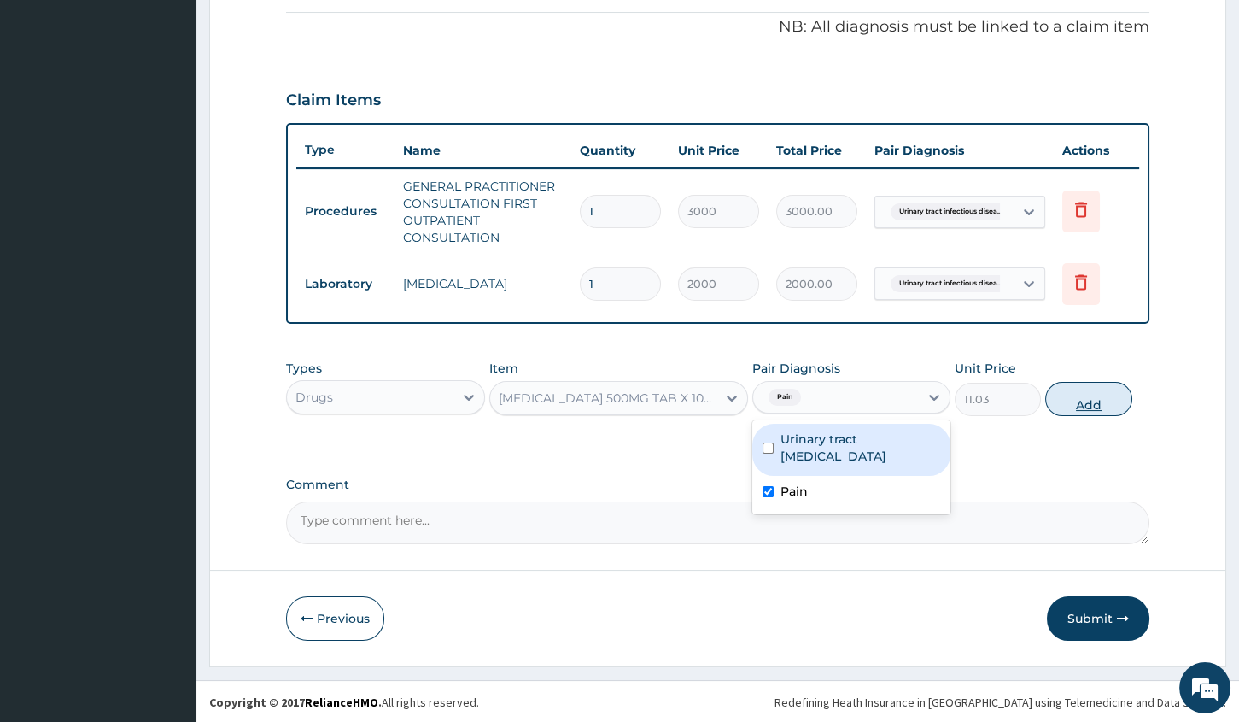
click at [1098, 393] on button "Add" at bounding box center [1088, 399] width 86 height 34
type input "0"
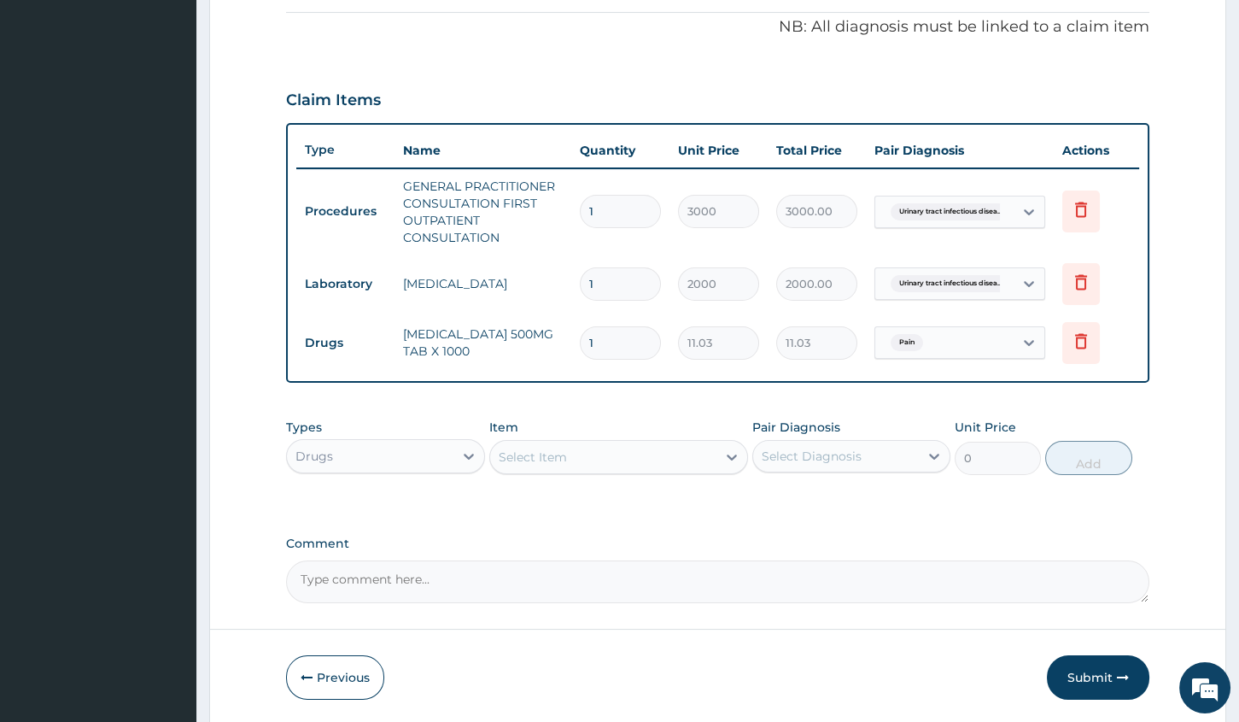
type input "18"
type input "198.54"
type input "18"
click at [1065, 681] on button "Submit" at bounding box center [1098, 677] width 102 height 44
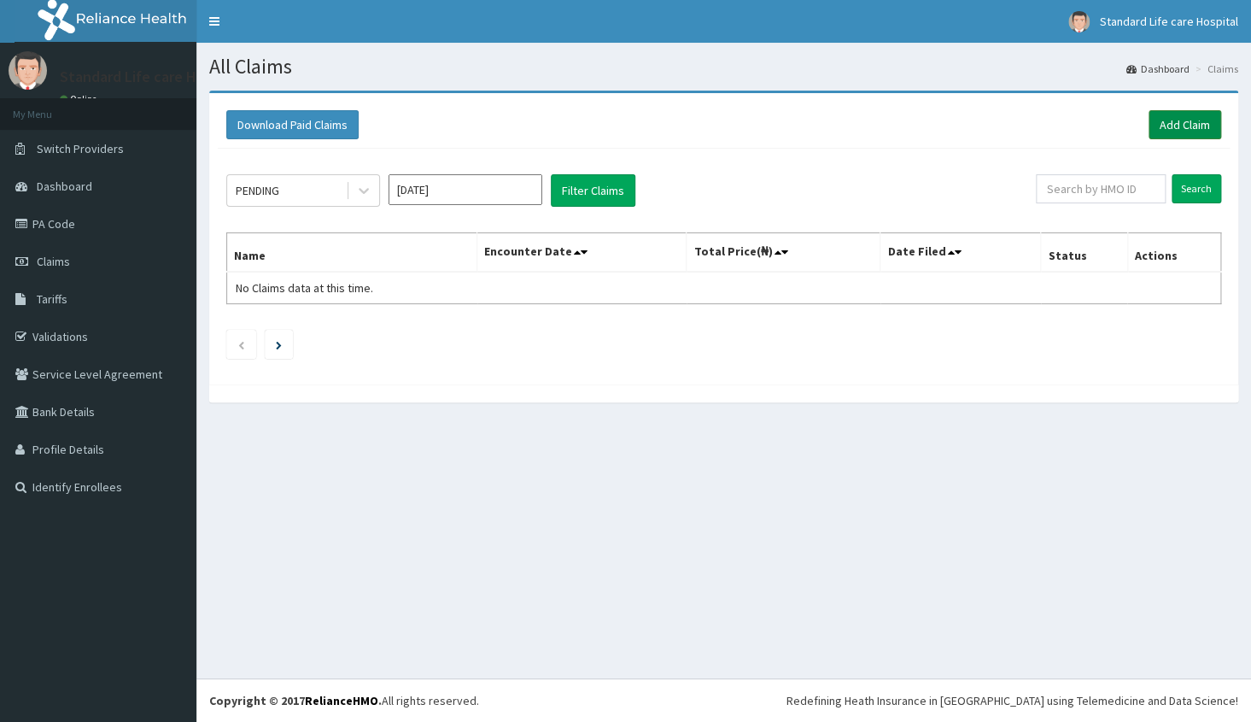
click at [1184, 129] on link "Add Claim" at bounding box center [1185, 124] width 73 height 29
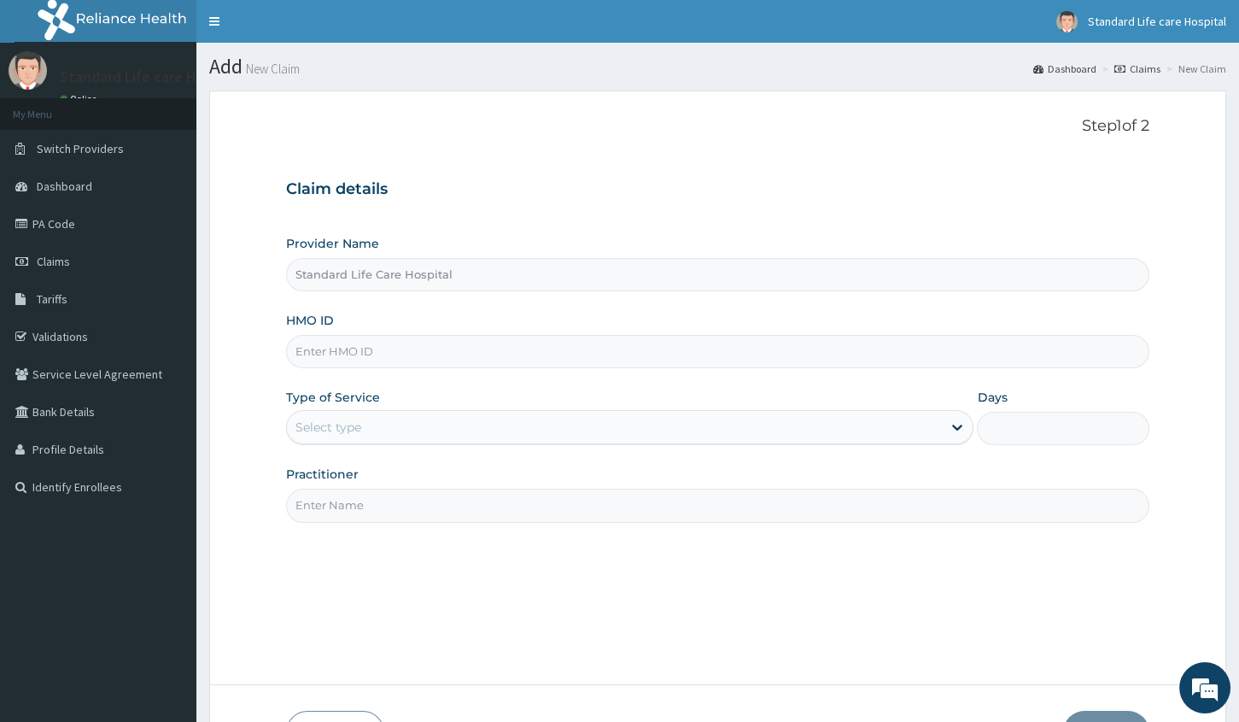
type input "Standard Life Care Hospital"
click at [477, 357] on input "HMO ID" at bounding box center [717, 351] width 863 height 33
type input "IFT/10021/A"
drag, startPoint x: 604, startPoint y: 415, endPoint x: 604, endPoint y: 430, distance: 15.4
click at [604, 418] on div "Select type" at bounding box center [614, 426] width 655 height 27
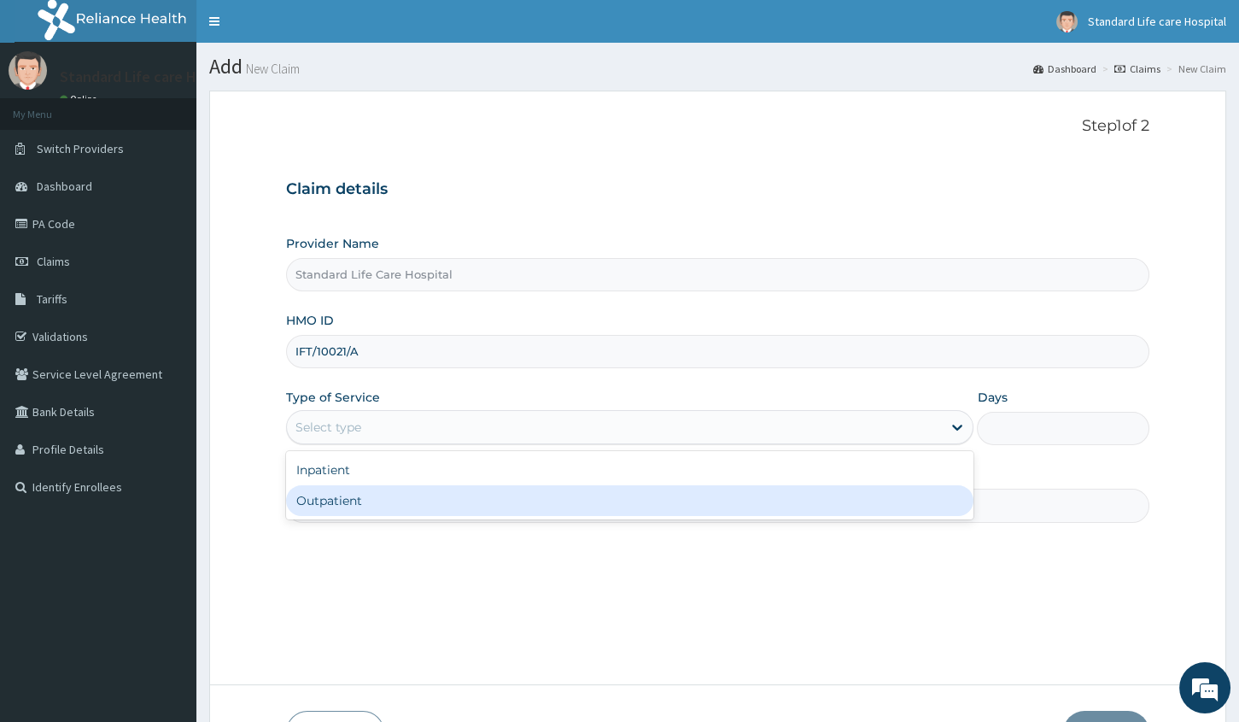
click at [543, 505] on div "Outpatient" at bounding box center [630, 500] width 688 height 31
type input "1"
click at [541, 506] on input "Practitioner" at bounding box center [717, 505] width 863 height 33
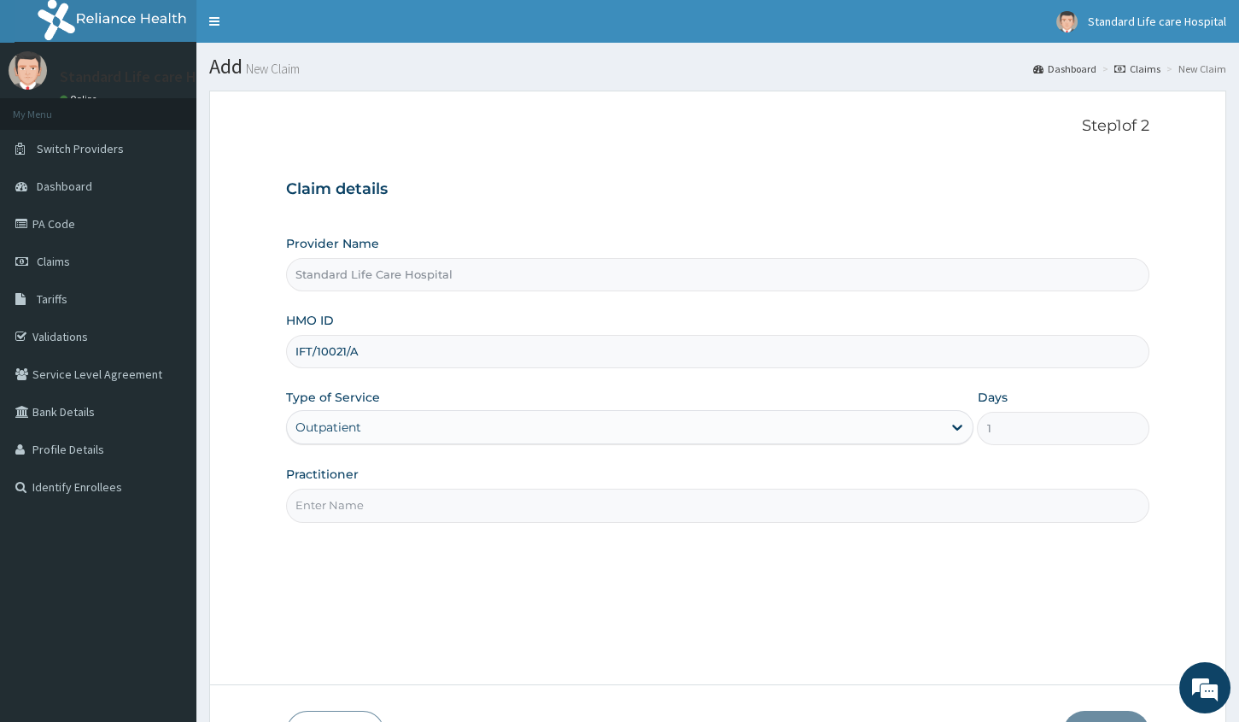
type input "[PERSON_NAME]"
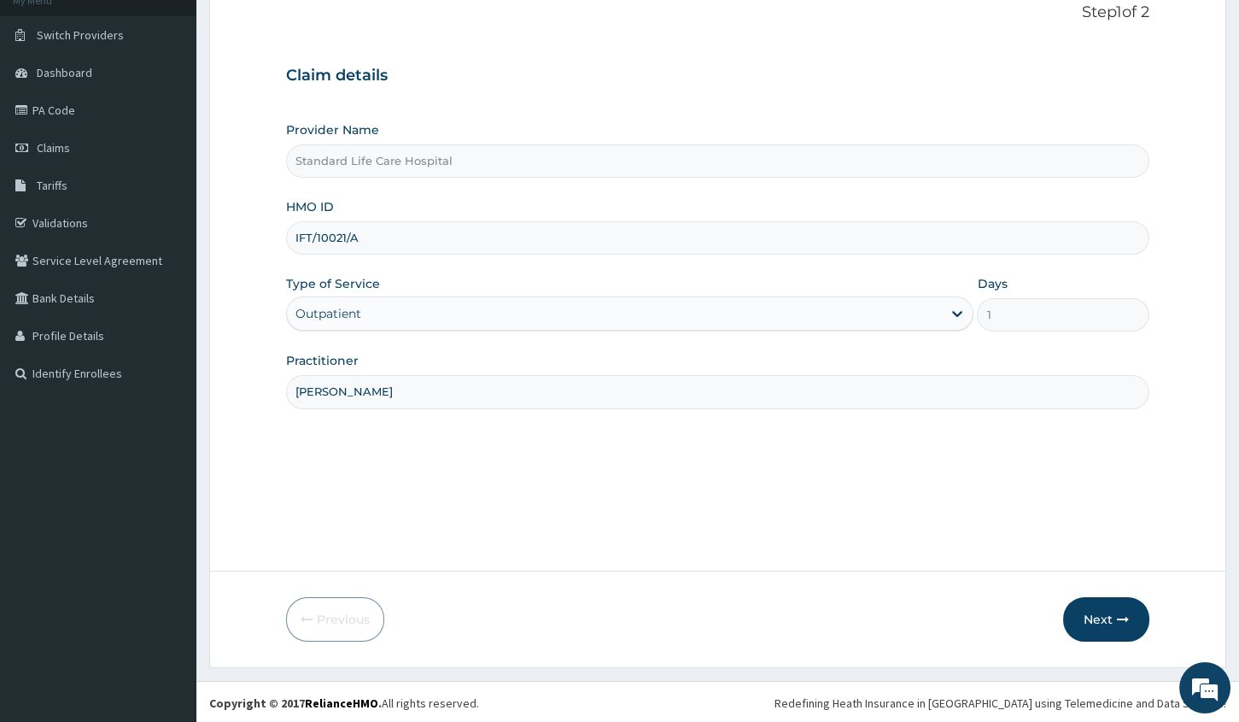
scroll to position [116, 0]
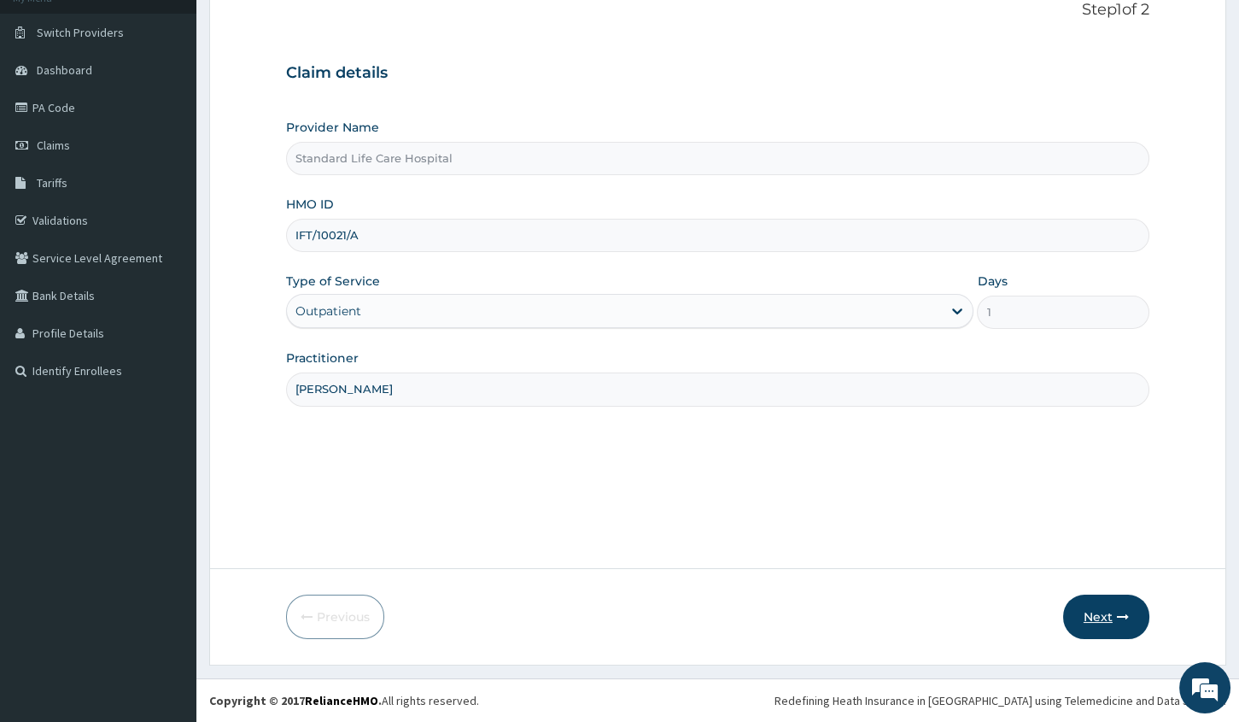
click at [1124, 622] on button "Next" at bounding box center [1106, 616] width 86 height 44
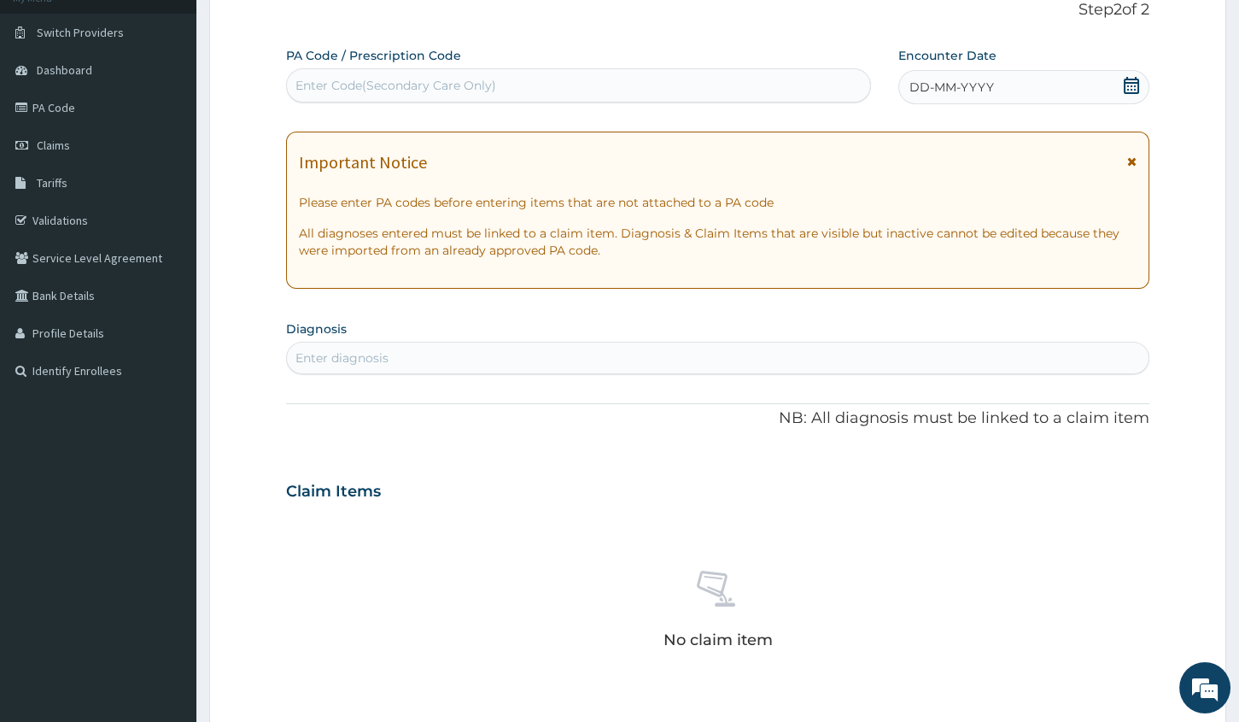
click at [571, 75] on div "Enter Code(Secondary Care Only)" at bounding box center [578, 85] width 583 height 27
paste input "PA/468771"
type input "PA/468771"
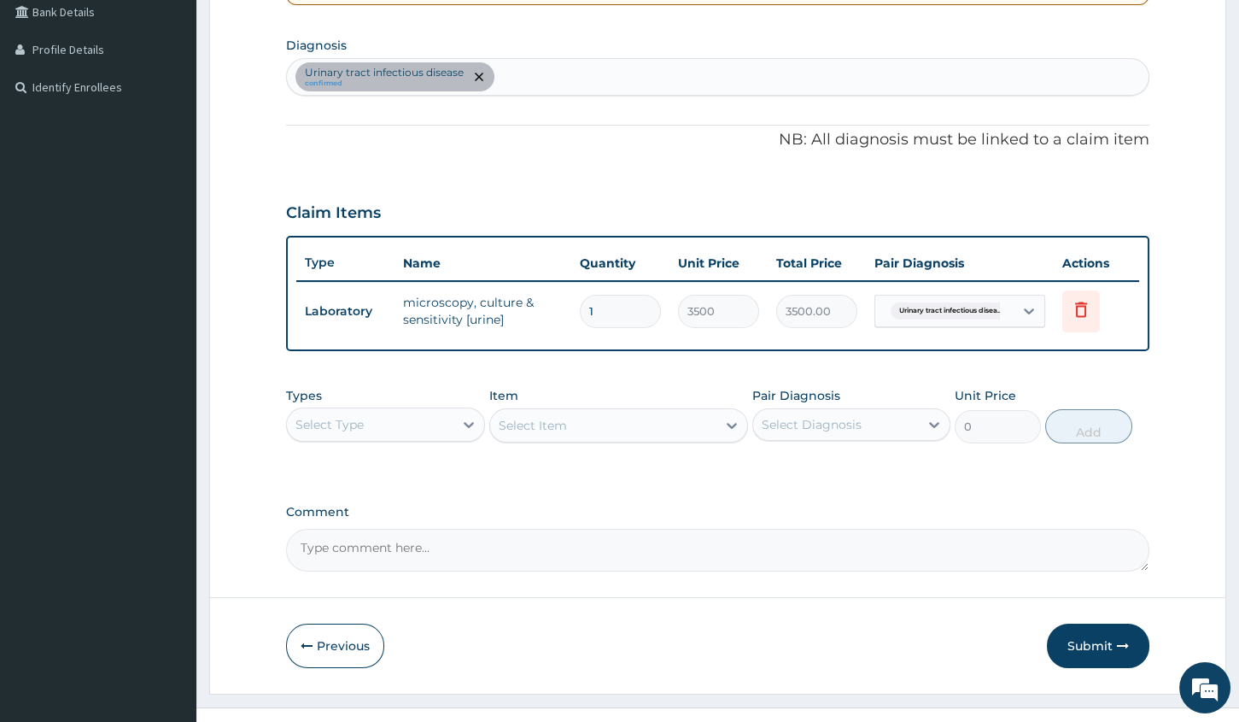
scroll to position [427, 0]
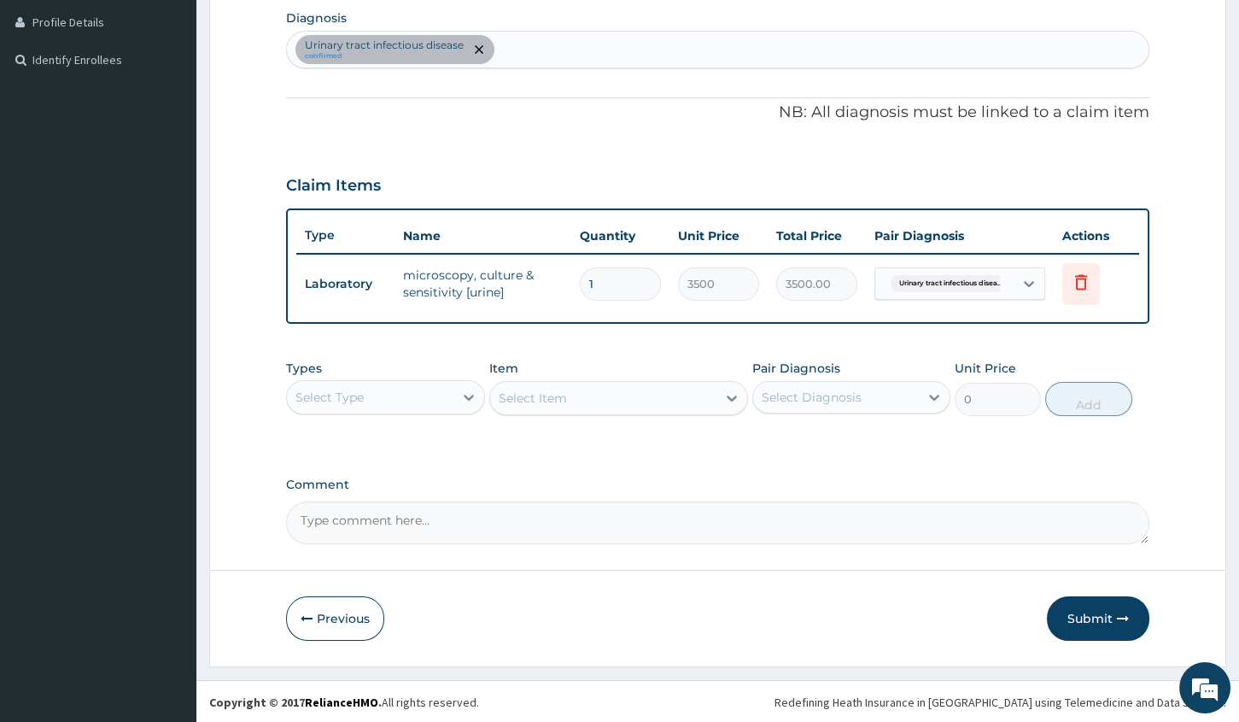
click at [1103, 615] on button "Submit" at bounding box center [1098, 618] width 102 height 44
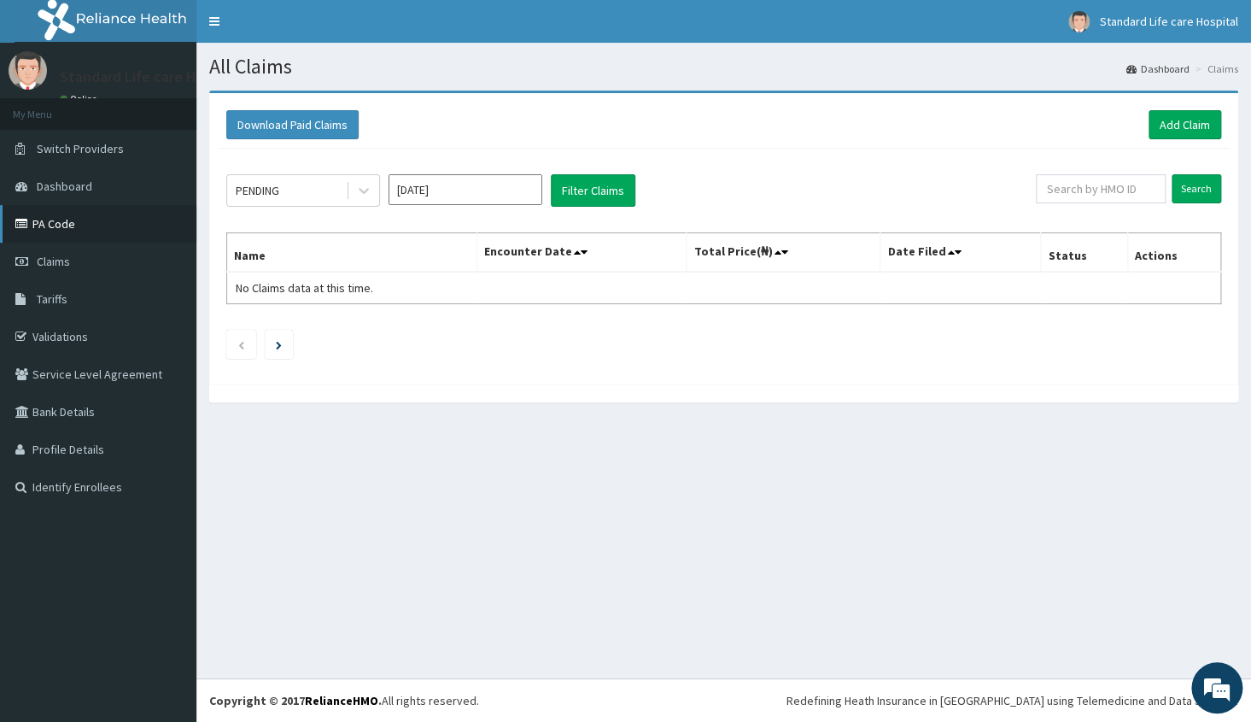
click at [102, 232] on link "PA Code" at bounding box center [98, 224] width 196 height 38
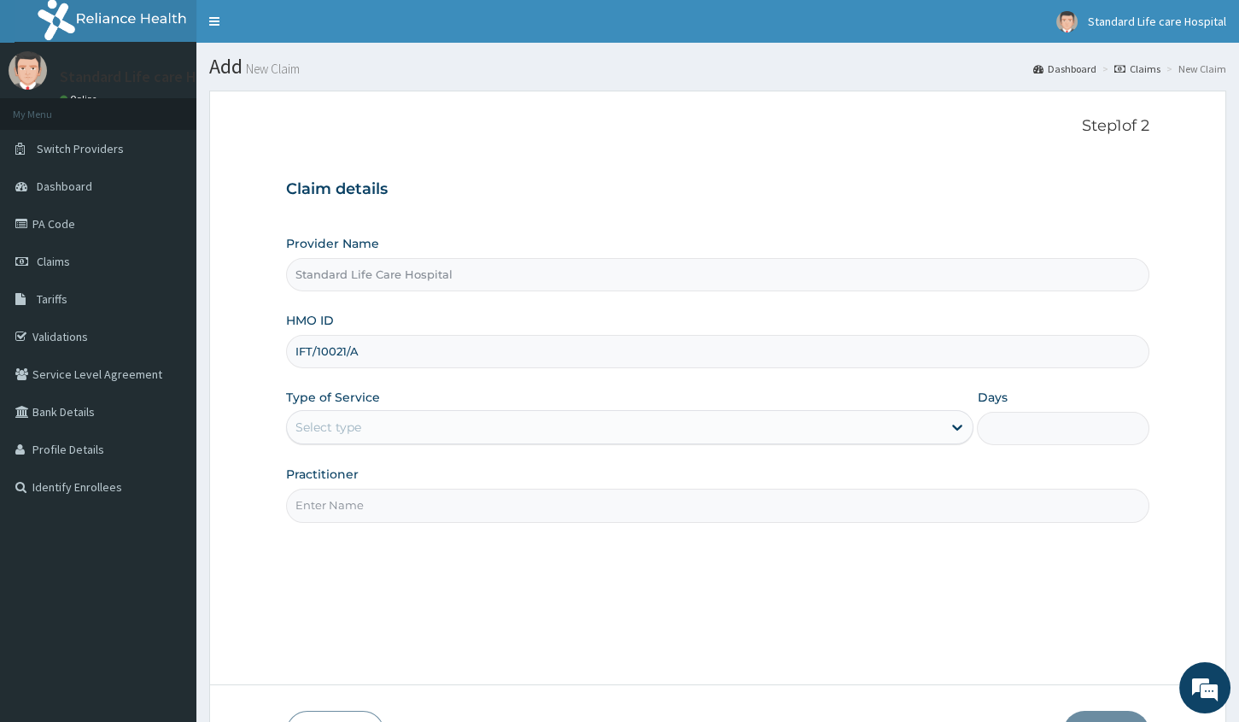
type input "IFT/10021/A"
drag, startPoint x: 486, startPoint y: 432, endPoint x: 472, endPoint y: 439, distance: 15.3
click at [485, 432] on div "Select type" at bounding box center [614, 426] width 655 height 27
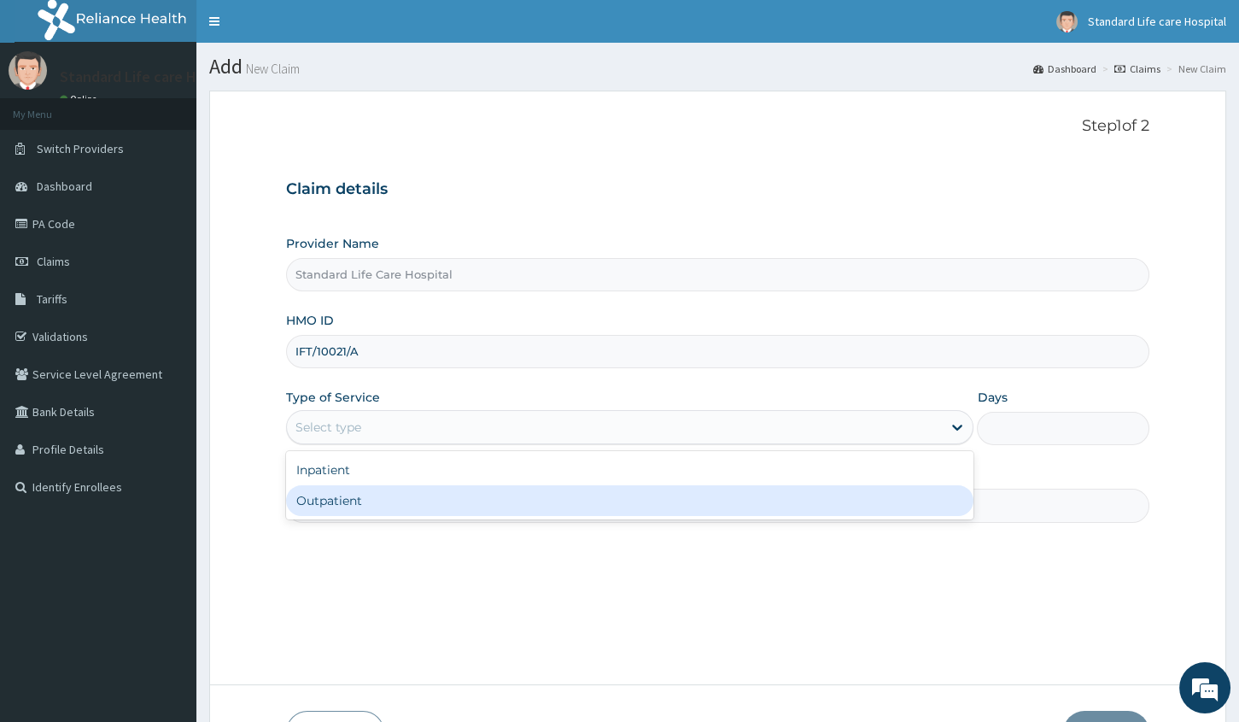
click at [375, 510] on div "Outpatient" at bounding box center [630, 500] width 688 height 31
type input "1"
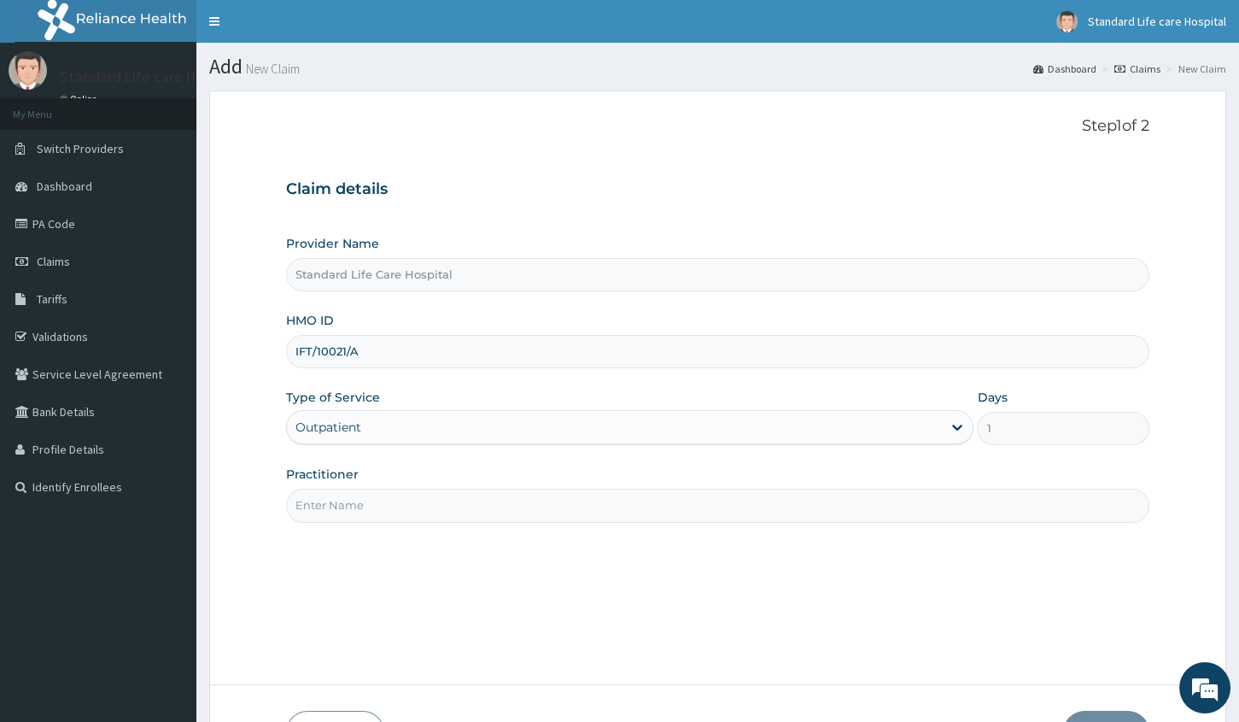
click at [372, 512] on input "Practitioner" at bounding box center [717, 505] width 863 height 33
type input "[PERSON_NAME]"
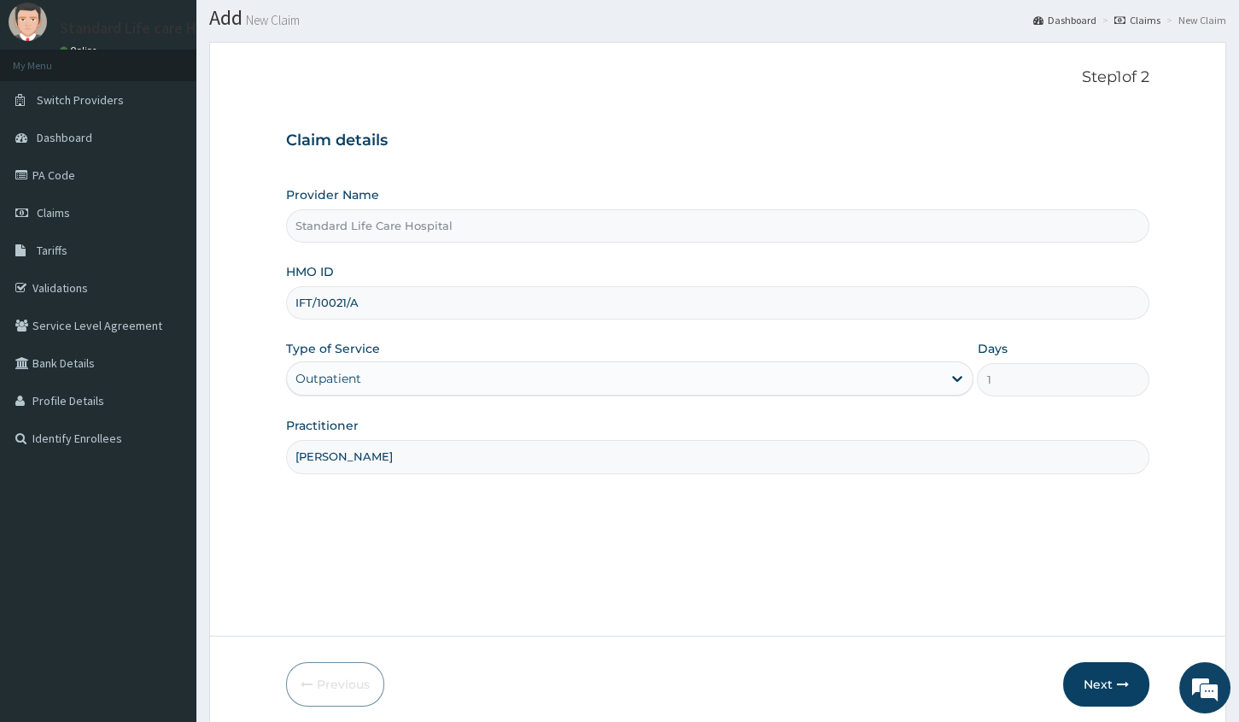
scroll to position [116, 0]
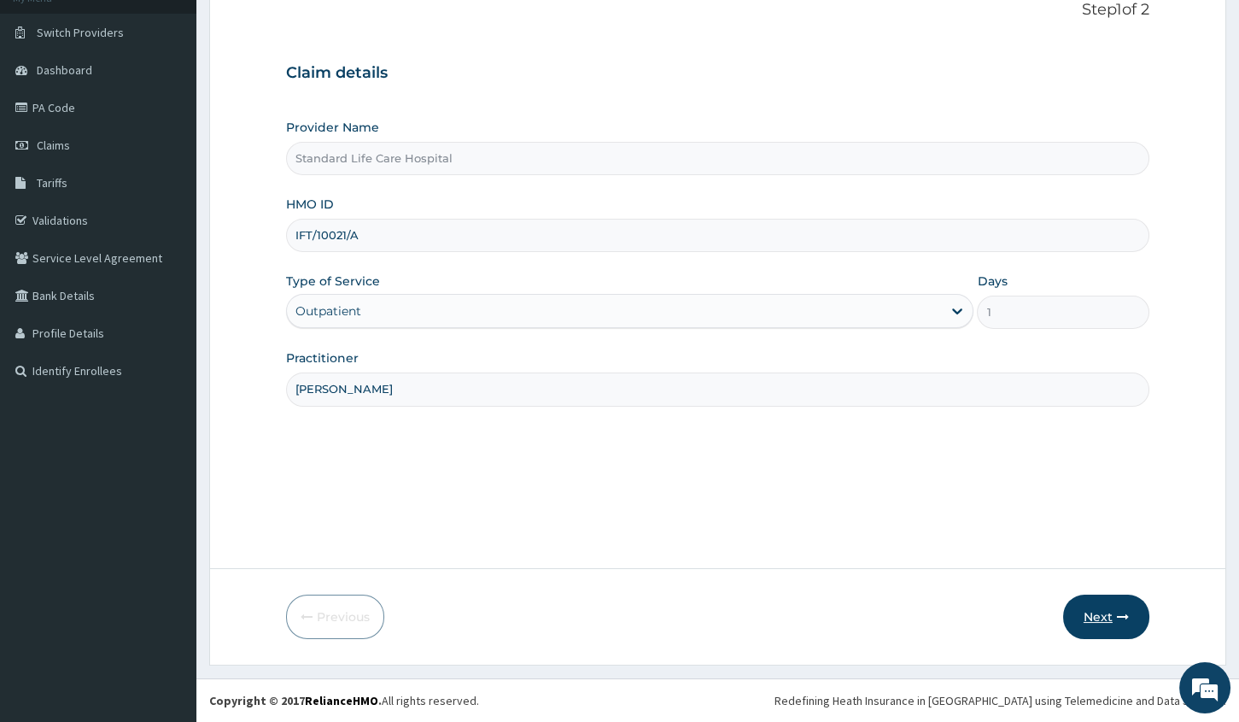
click at [1095, 628] on button "Next" at bounding box center [1106, 616] width 86 height 44
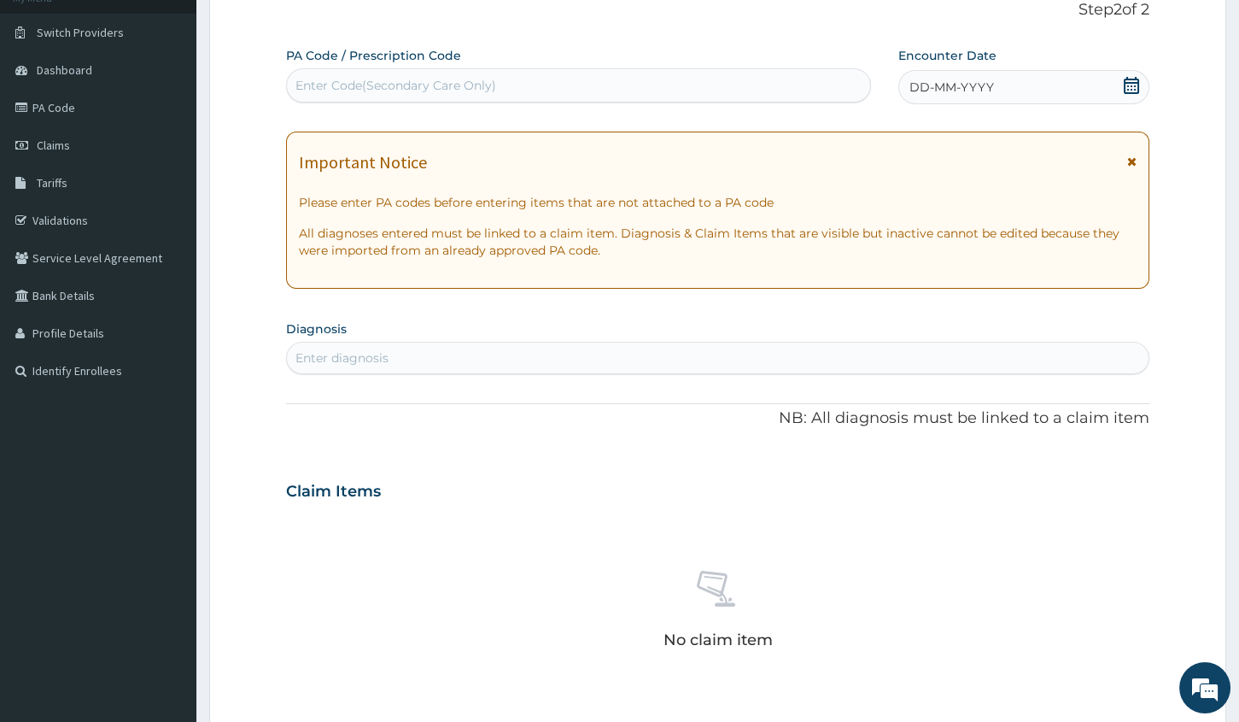
drag, startPoint x: 677, startPoint y: 69, endPoint x: 676, endPoint y: 85, distance: 16.3
click at [676, 82] on div "Enter Code(Secondary Care Only)" at bounding box center [578, 85] width 585 height 34
paste input "PA/872BC6"
type input "PA/872BC6"
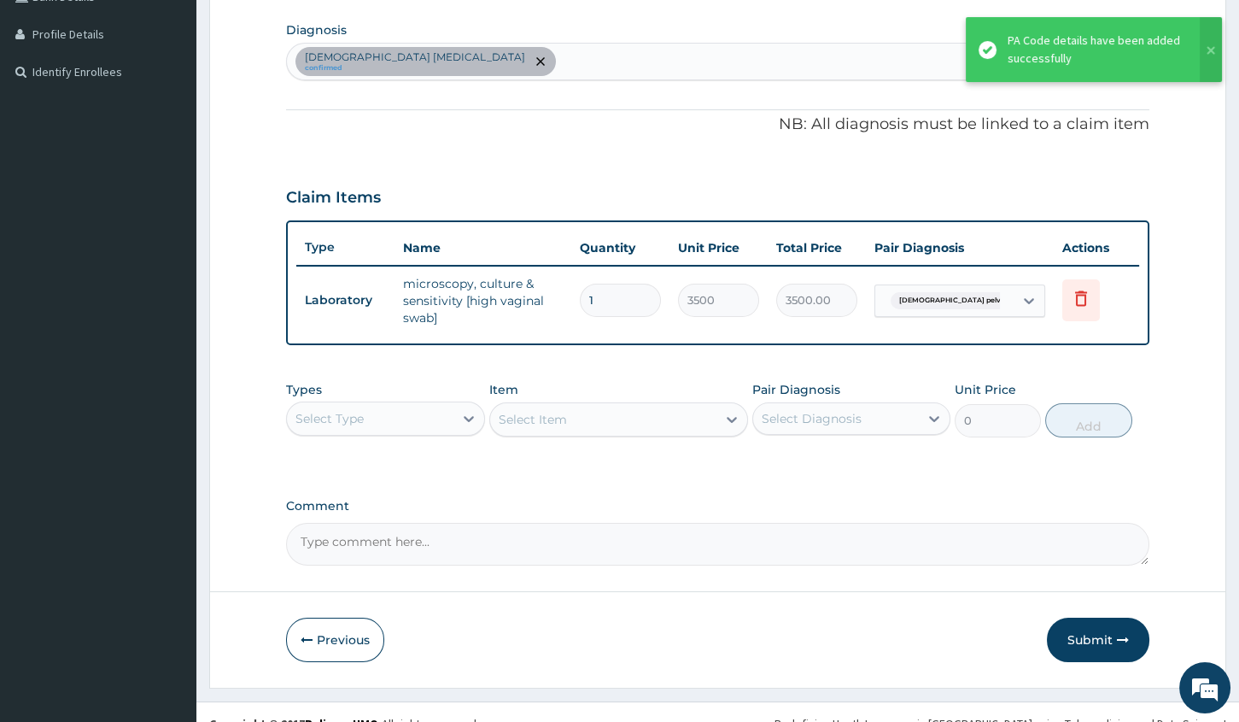
scroll to position [427, 0]
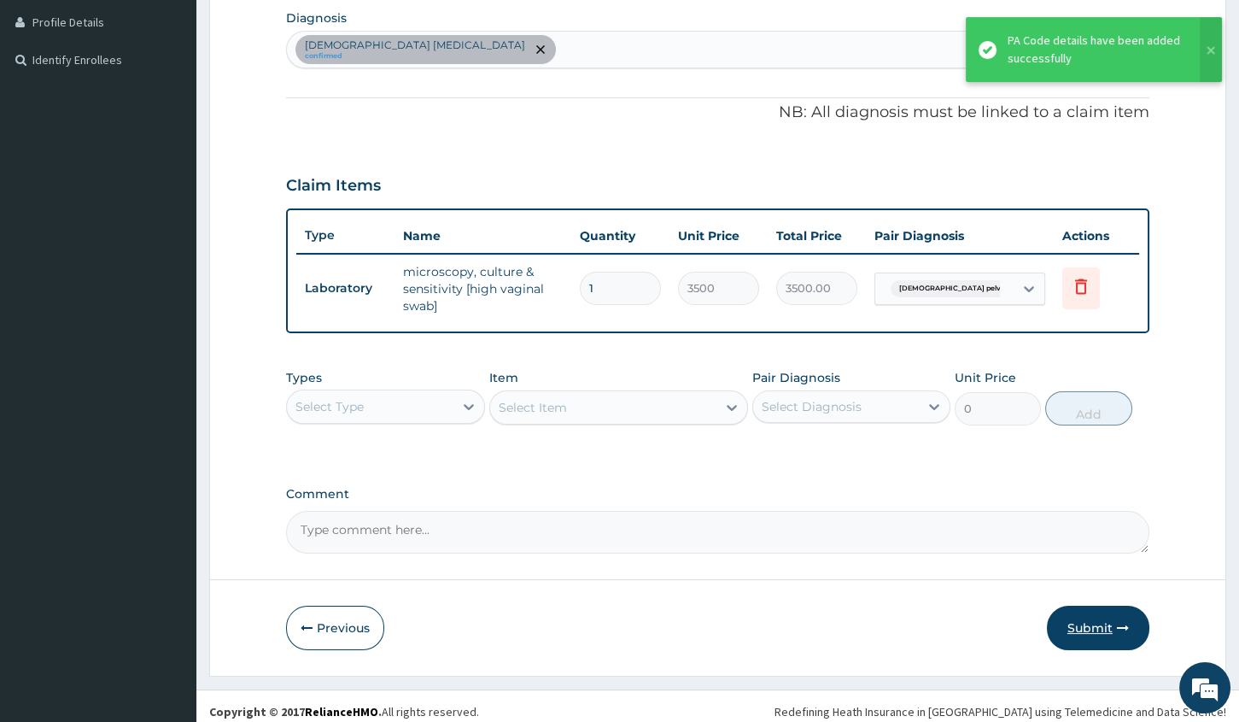
click at [1104, 629] on button "Submit" at bounding box center [1098, 628] width 102 height 44
